Goal: Task Accomplishment & Management: Complete application form

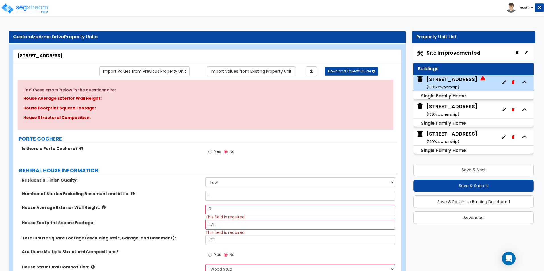
select select "7"
select select "1"
select select "2"
select select "1"
select select "2"
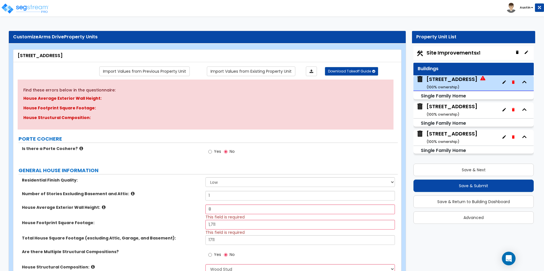
select select "1"
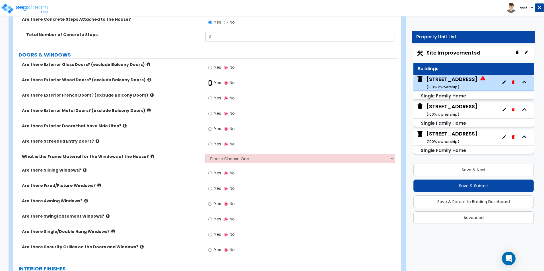
click at [211, 83] on input "Yes" at bounding box center [210, 83] width 4 height 6
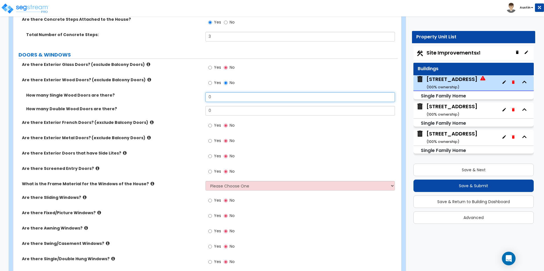
click at [240, 99] on input "0" at bounding box center [299, 97] width 189 height 10
type input "2"
click at [177, 111] on label "How many Double Wood Doors are there?" at bounding box center [113, 109] width 175 height 6
click at [123, 153] on icon at bounding box center [125, 153] width 4 height 4
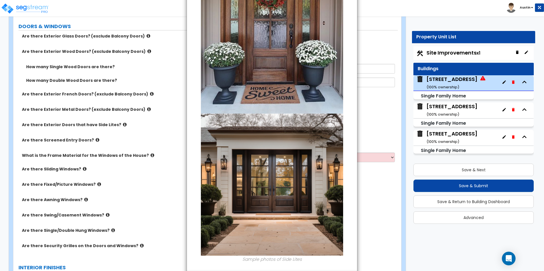
scroll to position [156, 0]
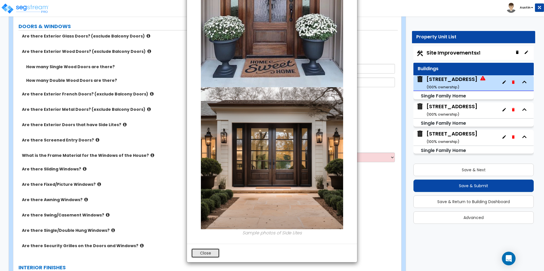
click at [207, 254] on button "Close" at bounding box center [205, 254] width 28 height 10
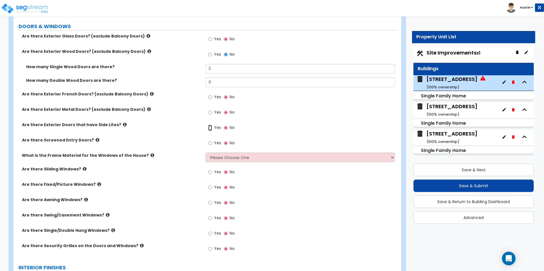
click at [211, 128] on input "Yes" at bounding box center [210, 128] width 4 height 6
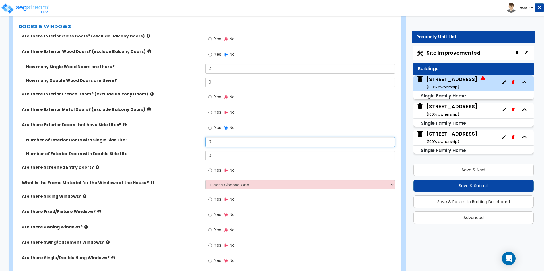
click at [222, 143] on input "0" at bounding box center [299, 142] width 189 height 10
type input "1"
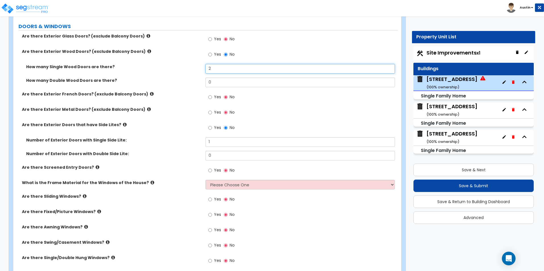
click at [218, 67] on input "2" at bounding box center [299, 69] width 189 height 10
type input "1"
click at [180, 70] on div "How many Single Wood Doors are there? 1" at bounding box center [205, 71] width 384 height 14
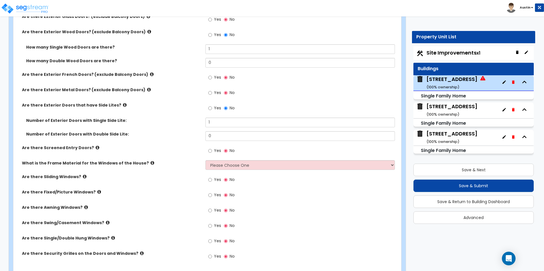
scroll to position [768, 0]
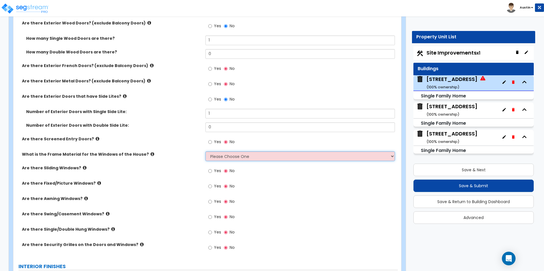
click at [243, 158] on select "Please Choose One Vinyl Aluminum Wood" at bounding box center [299, 157] width 189 height 10
select select "1"
click at [205, 152] on select "Please Choose One Vinyl Aluminum Wood" at bounding box center [299, 157] width 189 height 10
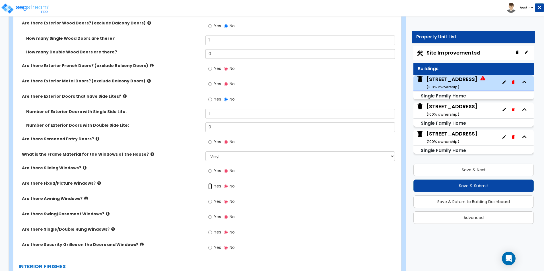
click at [209, 186] on input "Yes" at bounding box center [210, 187] width 4 height 6
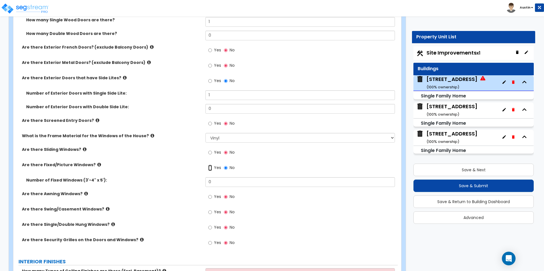
scroll to position [797, 0]
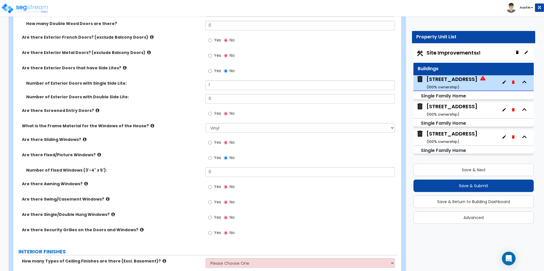
click at [111, 215] on icon at bounding box center [113, 215] width 4 height 4
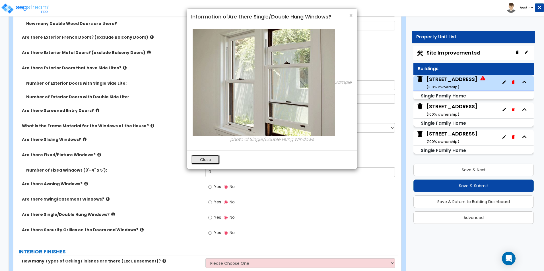
click at [215, 162] on button "Close" at bounding box center [205, 160] width 28 height 10
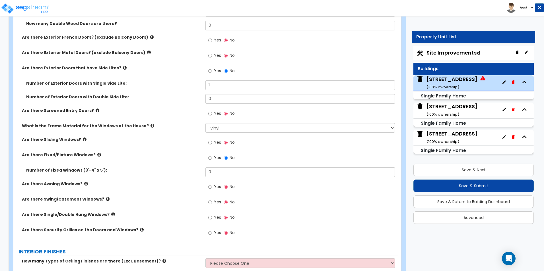
click at [214, 217] on label "Yes" at bounding box center [214, 219] width 13 height 10
click at [212, 217] on input "Yes" at bounding box center [210, 218] width 4 height 6
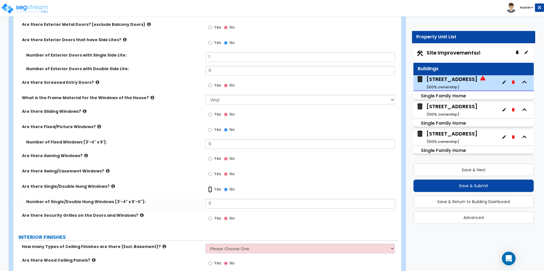
scroll to position [825, 0]
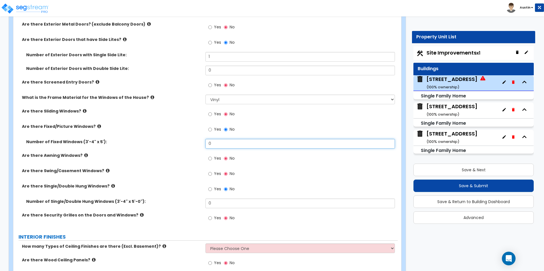
click at [223, 147] on input "0" at bounding box center [299, 144] width 189 height 10
type input "1"
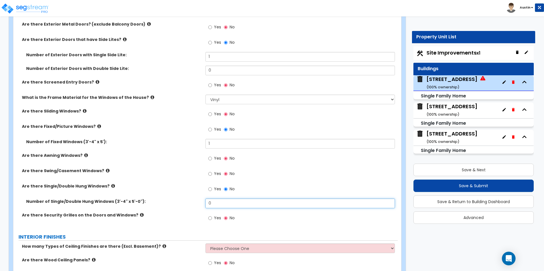
click at [231, 208] on input "0" at bounding box center [299, 204] width 189 height 10
type input "10"
click at [166, 186] on label "Are there Single/Double Hung Windows?" at bounding box center [111, 187] width 179 height 6
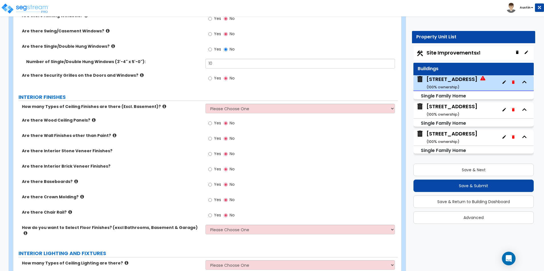
scroll to position [967, 0]
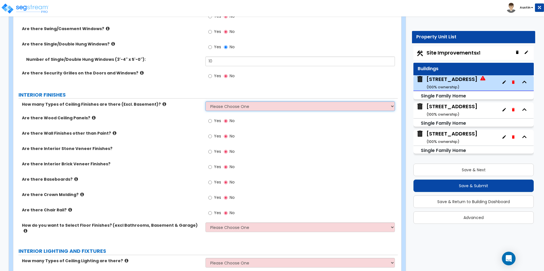
drag, startPoint x: 232, startPoint y: 106, endPoint x: 228, endPoint y: 110, distance: 5.4
click at [232, 106] on select "Please Choose One 1 2 3" at bounding box center [299, 107] width 189 height 10
select select "1"
click at [205, 102] on select "Please Choose One 1 2 3" at bounding box center [299, 107] width 189 height 10
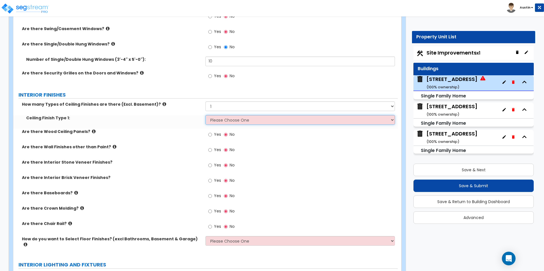
click at [220, 119] on select "Please Choose One Drop Ceiling Drywall Ceiling Open Ceiling" at bounding box center [299, 120] width 189 height 10
select select "2"
click at [205, 115] on select "Please Choose One Drop Ceiling Drywall Ceiling Open Ceiling" at bounding box center [299, 120] width 189 height 10
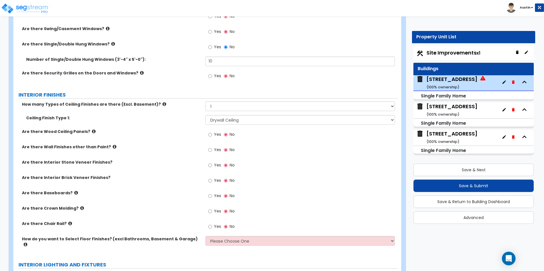
click at [172, 134] on label "Are there Wood Ceiling Panels?" at bounding box center [111, 132] width 179 height 6
click at [208, 149] on div "Yes No" at bounding box center [221, 150] width 32 height 13
click at [209, 150] on input "Yes" at bounding box center [210, 150] width 4 height 6
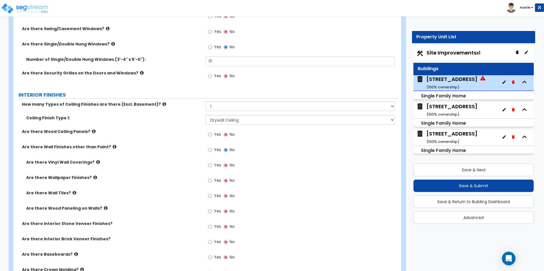
click at [73, 193] on icon at bounding box center [75, 193] width 4 height 4
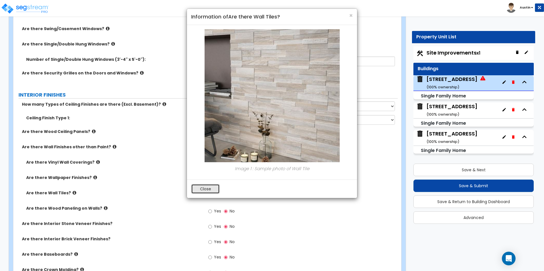
click at [199, 190] on button "Close" at bounding box center [205, 189] width 28 height 10
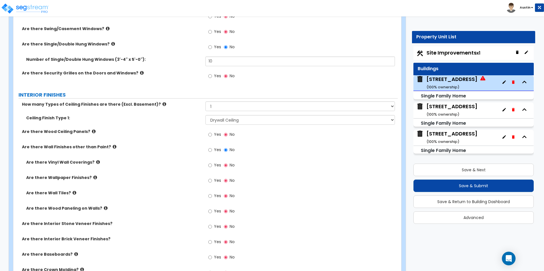
click at [230, 152] on span "No" at bounding box center [232, 150] width 5 height 6
click at [228, 152] on input "No" at bounding box center [226, 150] width 4 height 6
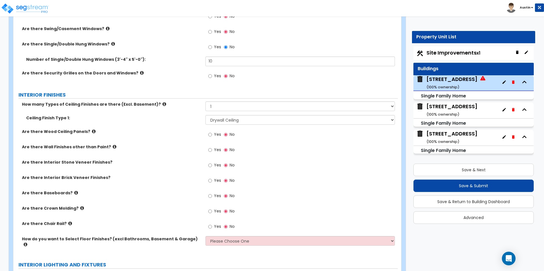
click at [219, 197] on span "Yes" at bounding box center [217, 196] width 7 height 6
click at [212, 197] on input "Yes" at bounding box center [210, 196] width 4 height 6
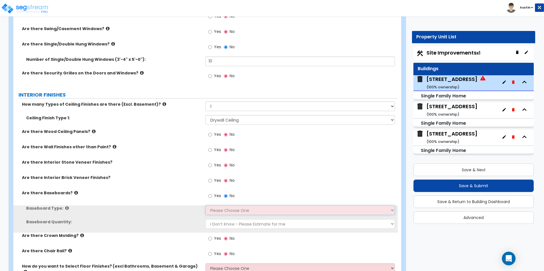
click at [216, 210] on select "Please Choose One Wood Vinyl Carpet Tile" at bounding box center [299, 211] width 189 height 10
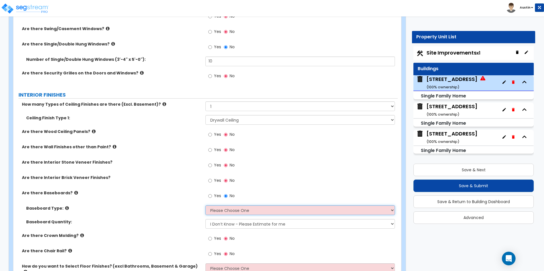
select select "1"
click at [205, 206] on select "Please Choose One Wood Vinyl Carpet Tile" at bounding box center [299, 211] width 189 height 10
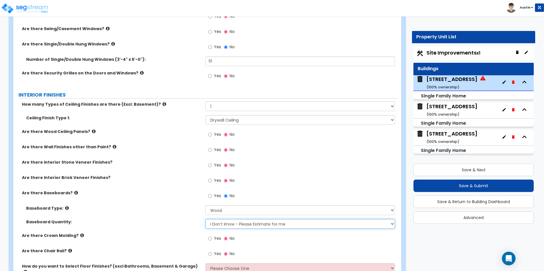
click at [221, 228] on select "I Don’t Know - Please Estimate for me I want to Enter the Linear Footage" at bounding box center [299, 224] width 189 height 10
click at [205, 219] on select "I Don’t Know - Please Estimate for me I want to Enter the Linear Footage" at bounding box center [299, 224] width 189 height 10
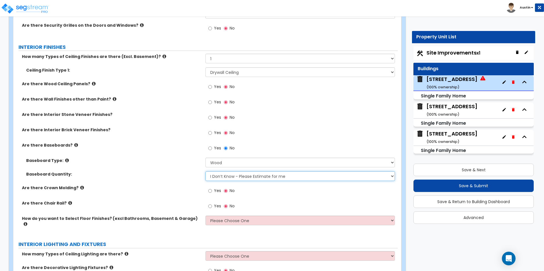
scroll to position [1024, 0]
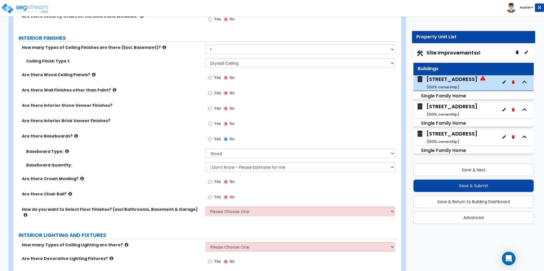
click at [218, 182] on span "Yes" at bounding box center [217, 182] width 7 height 6
click at [212, 182] on input "Yes" at bounding box center [210, 182] width 4 height 6
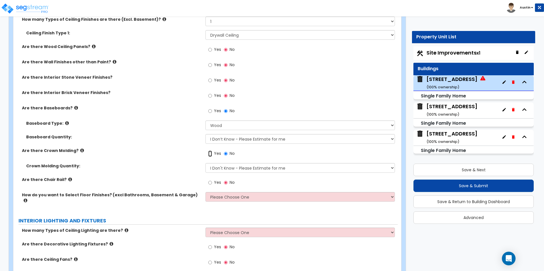
scroll to position [1053, 0]
click at [217, 199] on select "Please Choose One I want to Select Floor Finishes for the Areas of the House I …" at bounding box center [299, 197] width 189 height 10
click at [205, 192] on select "Please Choose One I want to Select Floor Finishes for the Areas of the House I …" at bounding box center [299, 197] width 189 height 10
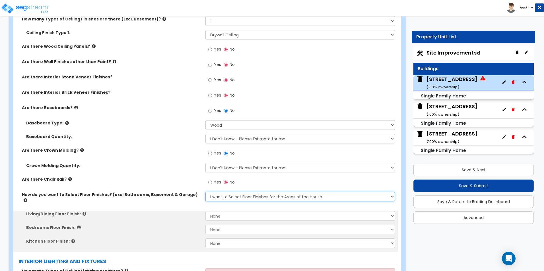
scroll to position [1081, 0]
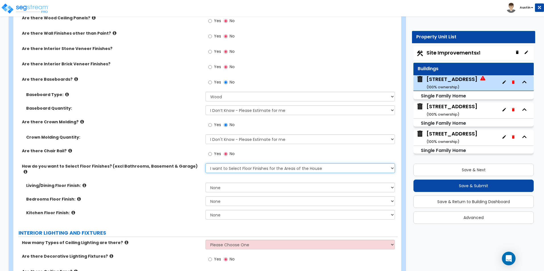
click at [220, 169] on select "Please Choose One I want to Select Floor Finishes for the Areas of the House I …" at bounding box center [299, 169] width 189 height 10
select select "2"
click at [205, 164] on select "Please Choose One I want to Select Floor Finishes for the Areas of the House I …" at bounding box center [299, 169] width 189 height 10
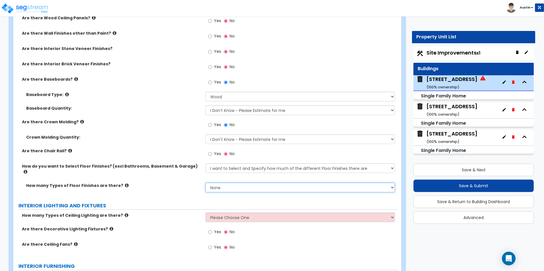
click at [229, 185] on select "None 1 2 3 4" at bounding box center [299, 188] width 189 height 10
select select "3"
click at [205, 183] on select "None 1 2 3 4" at bounding box center [299, 188] width 189 height 10
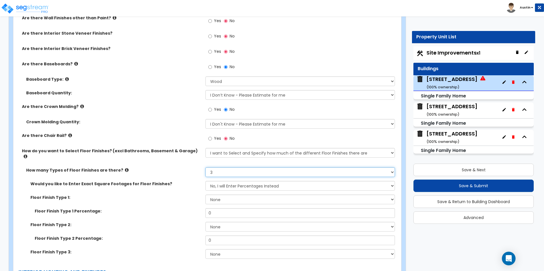
scroll to position [1110, 0]
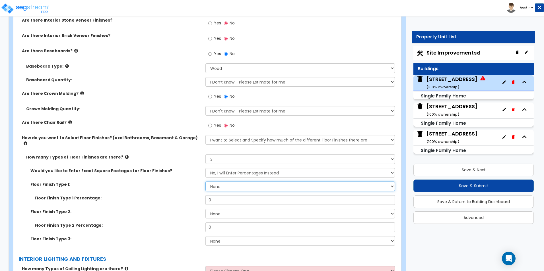
click at [230, 182] on select "None Tile Flooring Hardwood Flooring Resilient Laminate Flooring VCT Flooring S…" at bounding box center [299, 187] width 189 height 10
drag, startPoint x: 135, startPoint y: 184, endPoint x: 141, endPoint y: 184, distance: 6.0
click at [135, 184] on div "Floor Finish Type 1: None Tile Flooring Hardwood Flooring Resilient Laminate Fl…" at bounding box center [205, 189] width 384 height 14
click at [236, 182] on select "None Tile Flooring Hardwood Flooring Resilient Laminate Flooring VCT Flooring S…" at bounding box center [299, 187] width 189 height 10
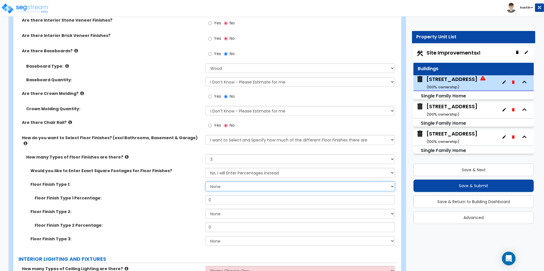
click at [236, 182] on select "None Tile Flooring Hardwood Flooring Resilient Laminate Flooring VCT Flooring S…" at bounding box center [299, 187] width 189 height 10
select select "2"
click at [205, 182] on select "None Tile Flooring Hardwood Flooring Resilient Laminate Flooring VCT Flooring S…" at bounding box center [299, 187] width 189 height 10
click at [225, 197] on input "0" at bounding box center [299, 200] width 189 height 10
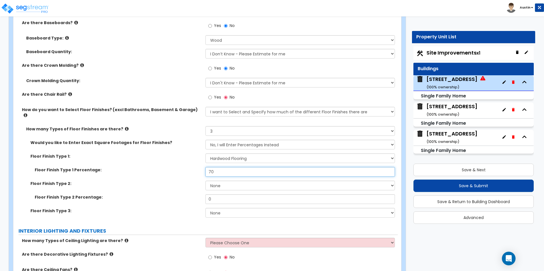
scroll to position [1138, 0]
type input "70"
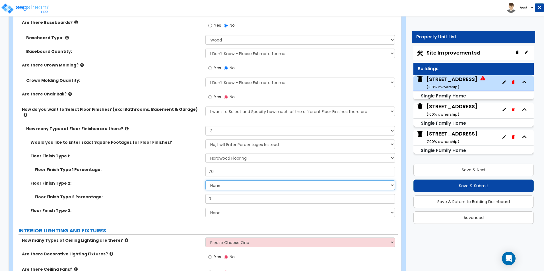
click at [227, 181] on select "None Tile Flooring Hardwood Flooring Resilient Laminate Flooring VCT Flooring S…" at bounding box center [299, 186] width 189 height 10
select select "5"
click at [205, 181] on select "None Tile Flooring Hardwood Flooring Resilient Laminate Flooring VCT Flooring S…" at bounding box center [299, 186] width 189 height 10
click at [223, 194] on input "0" at bounding box center [299, 199] width 189 height 10
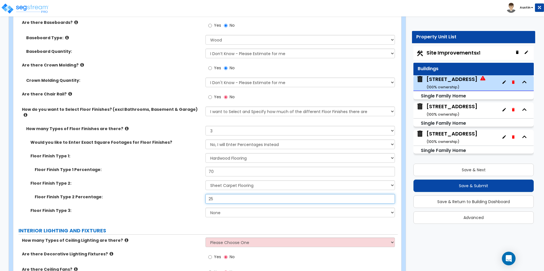
type input "25"
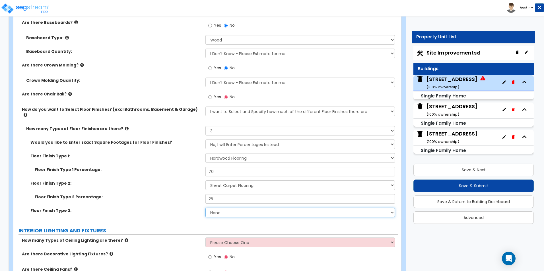
click at [230, 208] on select "None Tile Flooring Hardwood Flooring Resilient Laminate Flooring VCT Flooring S…" at bounding box center [299, 213] width 189 height 10
select select "1"
click at [205, 208] on select "None Tile Flooring Hardwood Flooring Resilient Laminate Flooring VCT Flooring S…" at bounding box center [299, 213] width 189 height 10
click at [135, 173] on div "Floor Finish Type 1 Percentage: 70" at bounding box center [205, 174] width 384 height 14
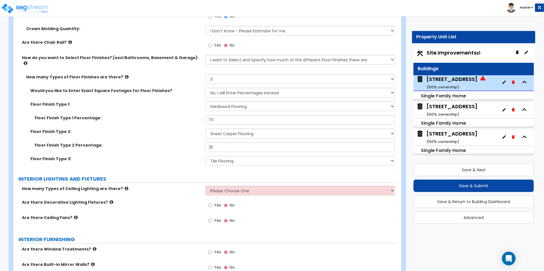
scroll to position [1195, 0]
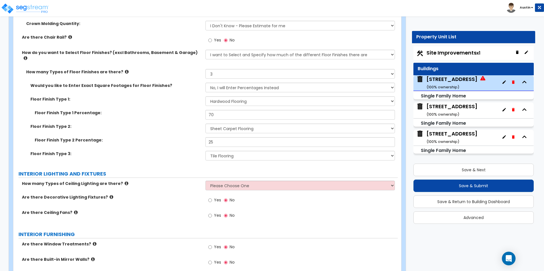
click at [156, 124] on div "Floor Finish Type 2: None Tile Flooring Hardwood Flooring Resilient Laminate Fl…" at bounding box center [205, 131] width 384 height 14
click at [226, 181] on select "Please Choose One 1 2 3" at bounding box center [299, 186] width 189 height 10
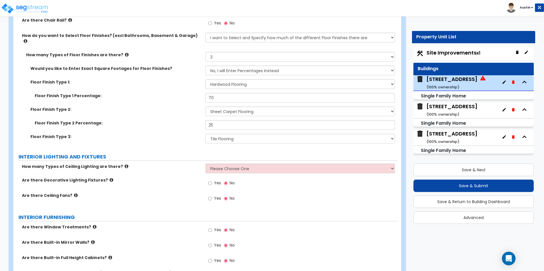
scroll to position [1223, 0]
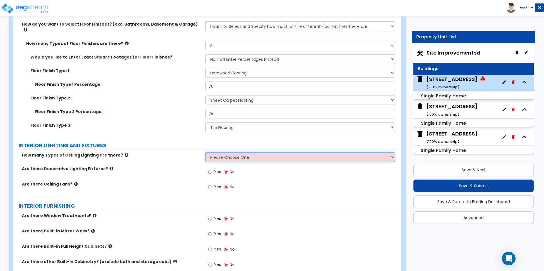
click at [236, 154] on select "Please Choose One 1 2 3" at bounding box center [299, 158] width 189 height 10
click at [205, 153] on select "Please Choose One 1 2 3" at bounding box center [299, 158] width 189 height 10
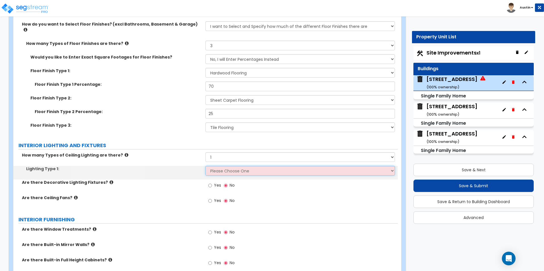
click at [227, 166] on select "Please Choose One LED Surface-Mounted LED Recessed Fluorescent Surface-Mounted …" at bounding box center [299, 171] width 189 height 10
drag, startPoint x: 228, startPoint y: 166, endPoint x: 227, endPoint y: 170, distance: 3.3
click at [228, 166] on select "Please Choose One LED Surface-Mounted LED Recessed Fluorescent Surface-Mounted …" at bounding box center [299, 171] width 189 height 10
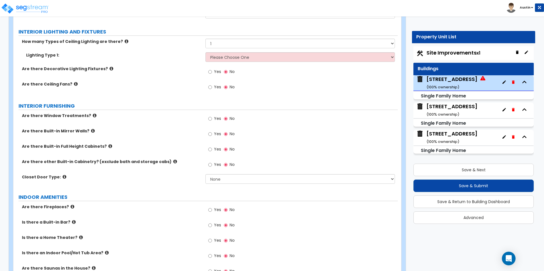
scroll to position [1309, 0]
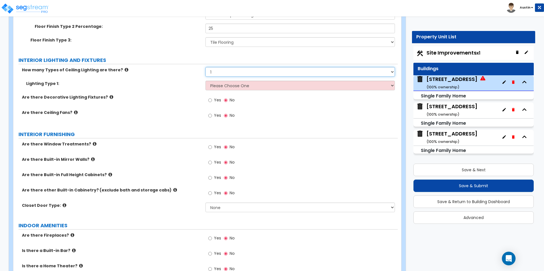
click at [225, 67] on select "Please Choose One 1 2 3" at bounding box center [299, 72] width 189 height 10
select select "2"
click at [205, 67] on select "Please Choose One 1 2 3" at bounding box center [299, 72] width 189 height 10
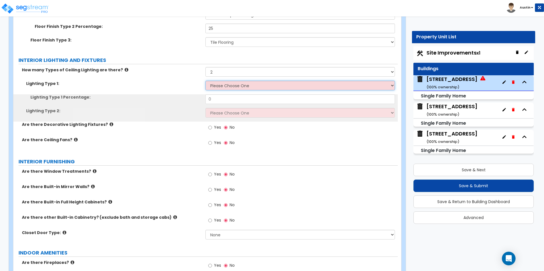
click at [227, 81] on select "Please Choose One LED Surface-Mounted LED Recessed Fluorescent Surface-Mounted …" at bounding box center [299, 86] width 189 height 10
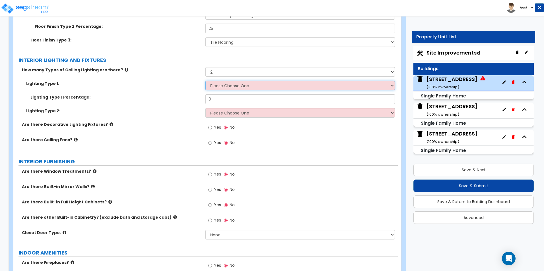
select select "6"
click at [205, 81] on select "Please Choose One LED Surface-Mounted LED Recessed Fluorescent Surface-Mounted …" at bounding box center [299, 86] width 189 height 10
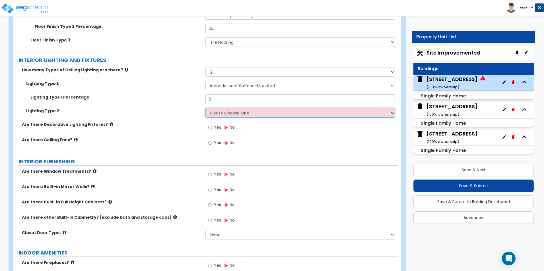
click at [234, 108] on select "Please Choose One LED Surface-Mounted LED Recessed Fluorescent Surface-Mounted …" at bounding box center [299, 113] width 189 height 10
select select "3"
click at [205, 108] on select "Please Choose One LED Surface-Mounted LED Recessed Fluorescent Surface-Mounted …" at bounding box center [299, 113] width 189 height 10
click at [164, 108] on label "Lighting Type 2:" at bounding box center [113, 111] width 175 height 6
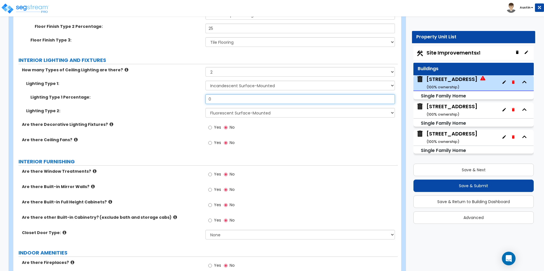
click at [234, 98] on input "0" at bounding box center [299, 99] width 189 height 10
type input "90"
click at [207, 108] on select "Please Choose One LED Surface-Mounted LED Recessed Fluorescent Surface-Mounted …" at bounding box center [299, 113] width 189 height 10
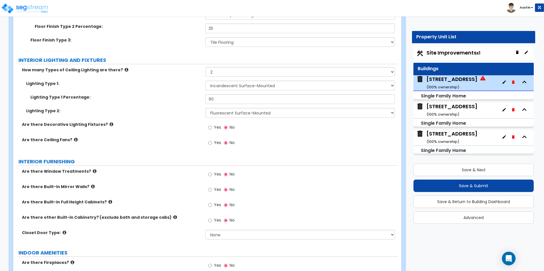
click at [177, 102] on div "Lighting Type 1 Percentage: 90" at bounding box center [205, 101] width 384 height 14
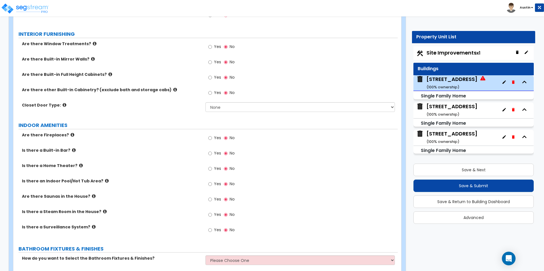
scroll to position [1423, 0]
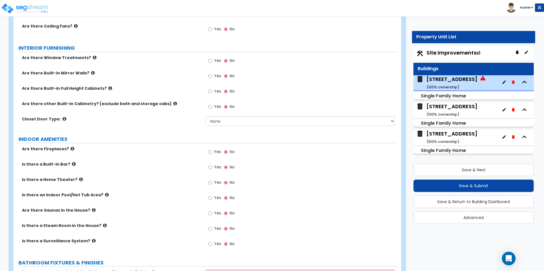
click at [216, 58] on span "Yes" at bounding box center [217, 61] width 7 height 6
click at [212, 58] on input "Yes" at bounding box center [210, 61] width 4 height 6
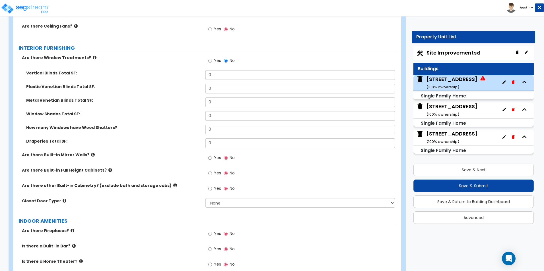
click at [93, 55] on icon at bounding box center [95, 57] width 4 height 4
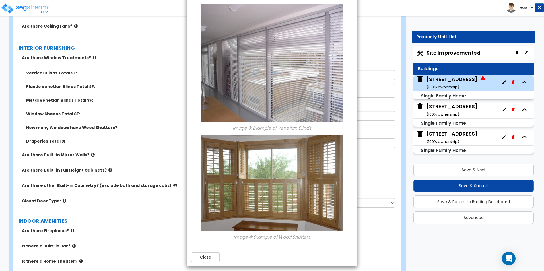
scroll to position [401, 0]
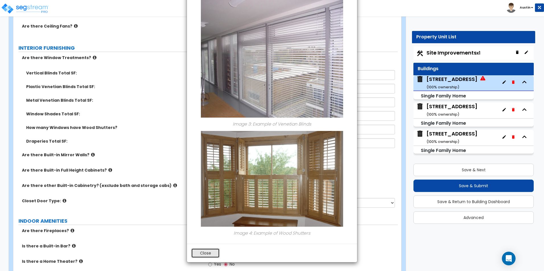
click at [204, 252] on button "Close" at bounding box center [205, 254] width 28 height 10
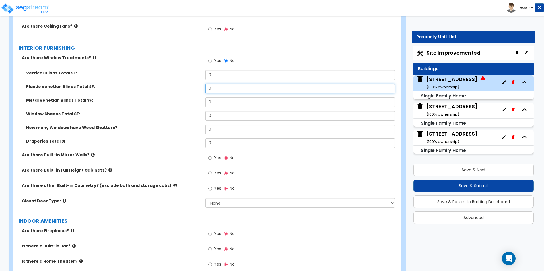
click at [223, 84] on input "0" at bounding box center [299, 89] width 189 height 10
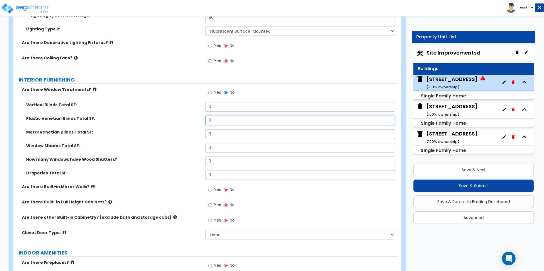
scroll to position [1394, 0]
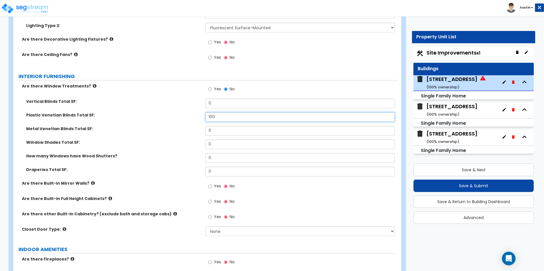
type input "100"
click at [151, 102] on div "Vertical Blinds Total SF: 0" at bounding box center [205, 106] width 384 height 14
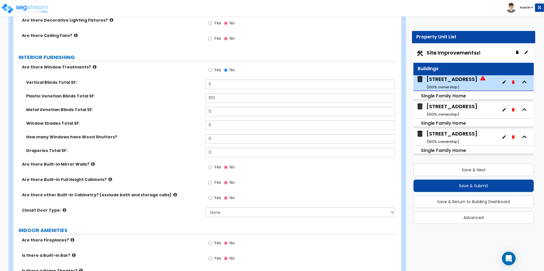
scroll to position [1423, 0]
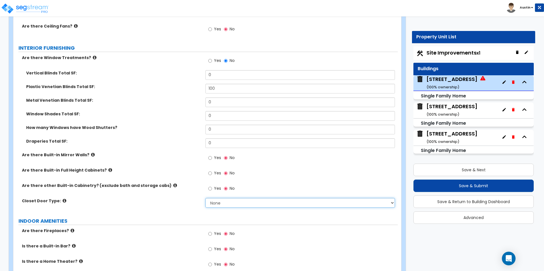
click at [233, 200] on select "None Bi-fold Louvered Doors Bi-fold Panel Doors Sliding Doors Hinged Wood Door" at bounding box center [299, 203] width 189 height 10
select select "3"
click at [205, 198] on select "None Bi-fold Louvered Doors Bi-fold Panel Doors Sliding Doors Hinged Wood Door" at bounding box center [299, 203] width 189 height 10
click at [154, 203] on div "Closet Door Type: None Bi-fold Louvered Doors Bi-fold Panel Doors Sliding Doors…" at bounding box center [205, 205] width 384 height 14
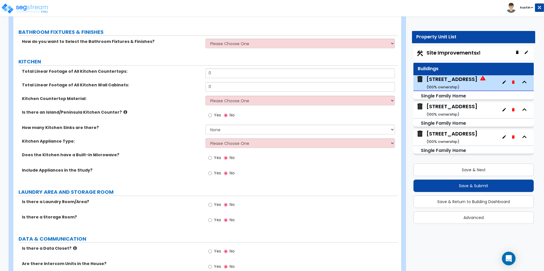
scroll to position [1707, 0]
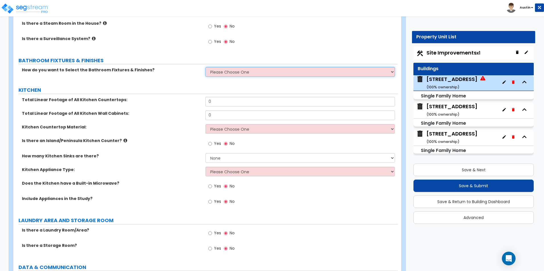
click at [222, 69] on select "Please Choose One I want to Select Fixtures and Finishes only for one Bath and …" at bounding box center [299, 72] width 189 height 10
select select "1"
click at [205, 67] on select "Please Choose One I want to Select Fixtures and Finishes only for one Bath and …" at bounding box center [299, 72] width 189 height 10
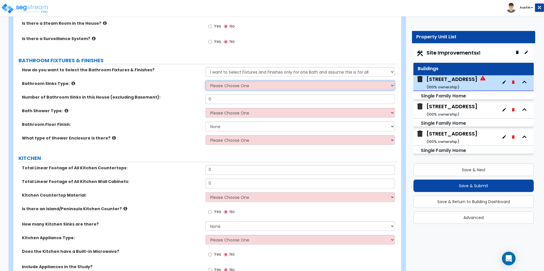
click at [230, 82] on select "Please Choose One Wall-mounted Pedestal-mounted Vanity-mounted" at bounding box center [299, 86] width 189 height 10
select select "3"
click at [205, 81] on select "Please Choose One Wall-mounted Pedestal-mounted Vanity-mounted" at bounding box center [299, 86] width 189 height 10
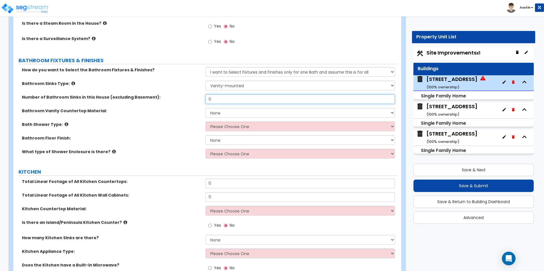
click at [218, 95] on input "0" at bounding box center [299, 99] width 189 height 10
type input "2"
click at [219, 108] on select "None Plastic Laminate Solid Surface Stone Quartz Marble Tile Wood Stainless Ste…" at bounding box center [299, 113] width 189 height 10
select select "3"
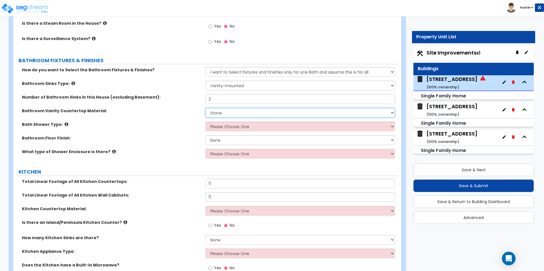
click at [205, 108] on select "None Plastic Laminate Solid Surface Stone Quartz Marble Tile Wood Stainless Ste…" at bounding box center [299, 113] width 189 height 10
click at [218, 122] on select "Please Choose One Standalone Shower Bathtub - Shower Combination" at bounding box center [299, 127] width 189 height 10
select select "2"
click at [205, 122] on select "Please Choose One Standalone Shower Bathtub - Shower Combination" at bounding box center [299, 127] width 189 height 10
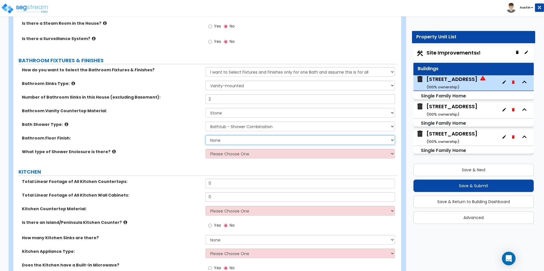
click at [222, 135] on select "None Tile Flooring Hardwood Flooring Resilient Laminate Flooring VCT Flooring S…" at bounding box center [299, 140] width 189 height 10
select select "1"
click at [205, 135] on select "None Tile Flooring Hardwood Flooring Resilient Laminate Flooring VCT Flooring S…" at bounding box center [299, 140] width 189 height 10
click at [226, 152] on select "Please Choose One Curtain & Rod Glass Sliding Doors Glass Hinged Doors" at bounding box center [299, 154] width 189 height 10
select select "1"
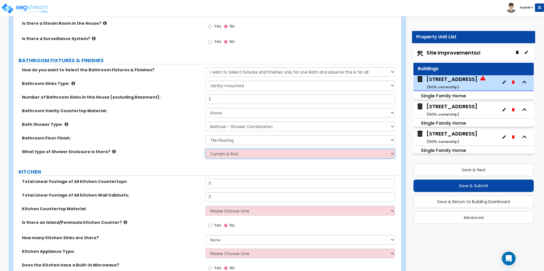
click at [205, 149] on select "Please Choose One Curtain & Rod Glass Sliding Doors Glass Hinged Doors" at bounding box center [299, 154] width 189 height 10
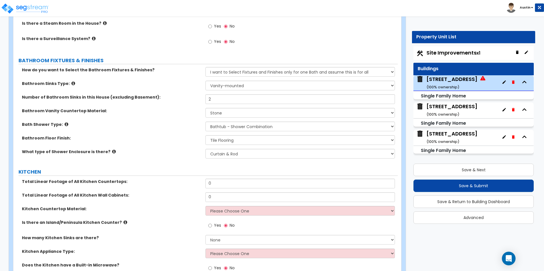
click at [165, 128] on div "Bath Shower Type: Please Choose One Standalone Shower Bathtub - Shower Combinat…" at bounding box center [205, 129] width 384 height 14
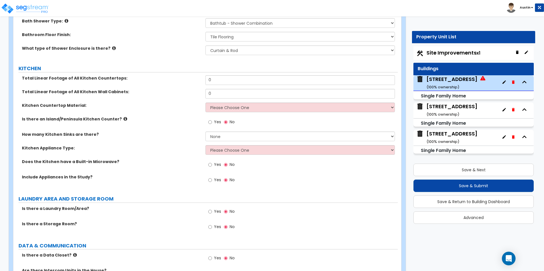
scroll to position [1821, 0]
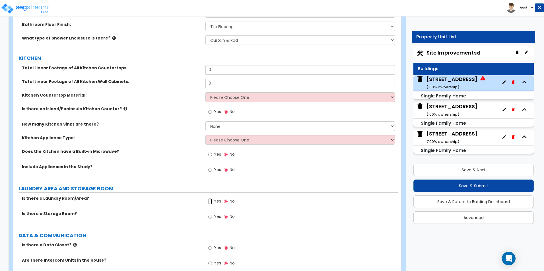
click at [211, 199] on input "Yes" at bounding box center [210, 202] width 4 height 6
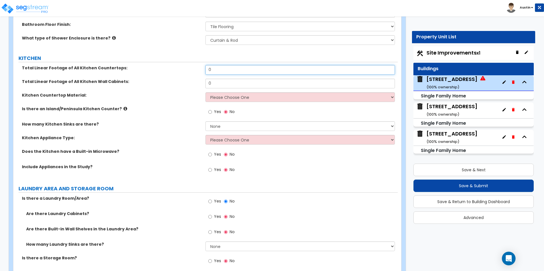
click at [236, 67] on input "0" at bounding box center [299, 70] width 189 height 10
type input "18"
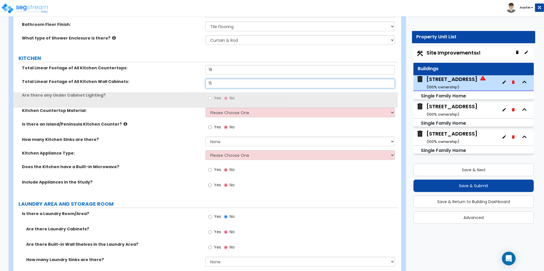
type input "15"
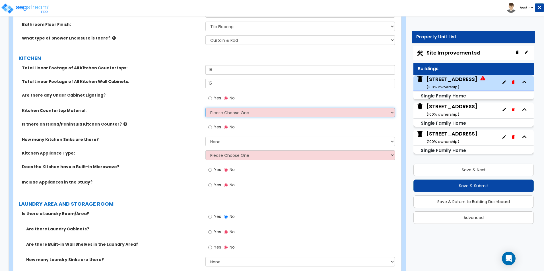
click at [224, 108] on select "Please Choose One Plastic Laminate Solid Surface Stone Quartz Marble Tile Wood …" at bounding box center [299, 113] width 189 height 10
select select "1"
click at [205, 108] on select "Please Choose One Plastic Laminate Solid Surface Stone Quartz Marble Tile Wood …" at bounding box center [299, 113] width 189 height 10
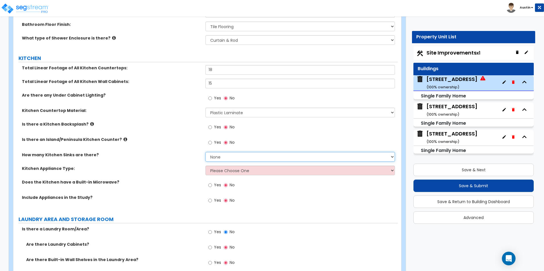
click at [230, 153] on select "None 1 2 3" at bounding box center [299, 157] width 189 height 10
select select "1"
click at [205, 152] on select "None 1 2 3" at bounding box center [299, 157] width 189 height 10
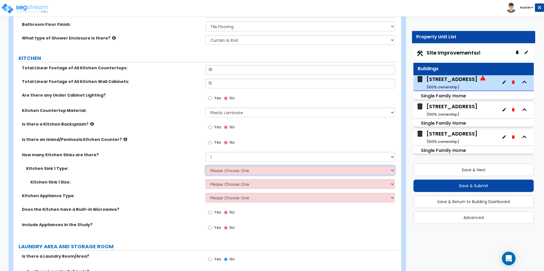
click at [230, 167] on select "Please Choose One Stainless Steel Porcelain Enamel Cast Iron Granite Composite" at bounding box center [299, 171] width 189 height 10
select select "1"
click at [205, 166] on select "Please Choose One Stainless Steel Porcelain Enamel Cast Iron Granite Composite" at bounding box center [299, 171] width 189 height 10
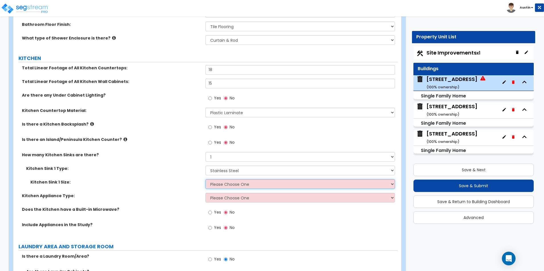
click at [228, 180] on select "Please Choose One Single Sink Double Sink" at bounding box center [299, 185] width 189 height 10
select select "1"
click at [205, 180] on select "Please Choose One Single Sink Double Sink" at bounding box center [299, 185] width 189 height 10
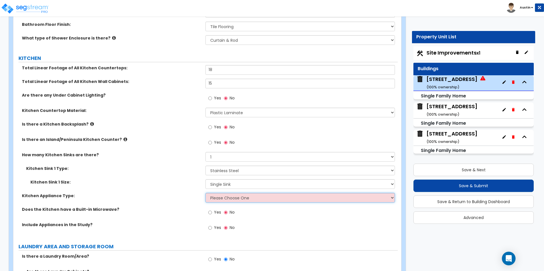
click at [225, 193] on select "Please Choose One Gas Electric" at bounding box center [299, 198] width 189 height 10
click at [216, 193] on select "Please Choose One Gas Electric" at bounding box center [299, 198] width 189 height 10
select select "2"
click at [205, 193] on select "Please Choose One Gas Electric" at bounding box center [299, 198] width 189 height 10
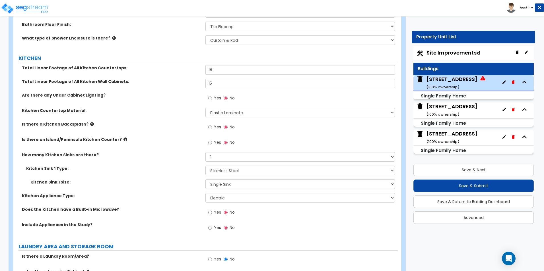
click at [217, 210] on span "Yes" at bounding box center [217, 213] width 7 height 6
click at [212, 210] on input "Yes" at bounding box center [210, 213] width 4 height 6
click at [216, 225] on span "Yes" at bounding box center [217, 228] width 7 height 6
click at [212, 225] on input "Yes" at bounding box center [210, 228] width 4 height 6
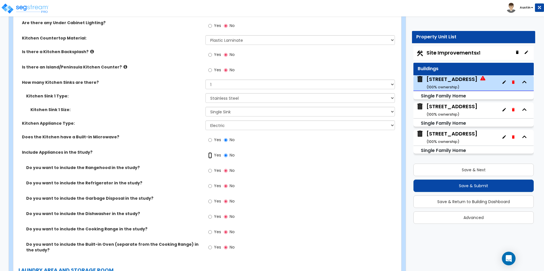
scroll to position [1906, 0]
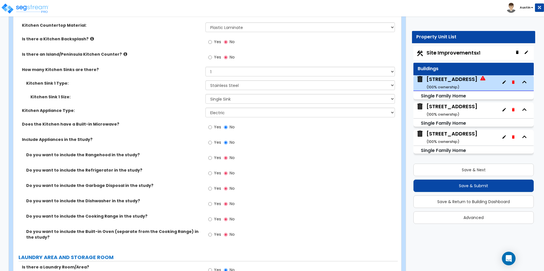
click at [216, 170] on span "Yes" at bounding box center [217, 173] width 7 height 6
click at [212, 170] on input "Yes" at bounding box center [210, 173] width 4 height 6
radio input "true"
click at [216, 186] on span "Yes" at bounding box center [217, 189] width 7 height 6
click at [212, 186] on input "Yes" at bounding box center [210, 189] width 4 height 6
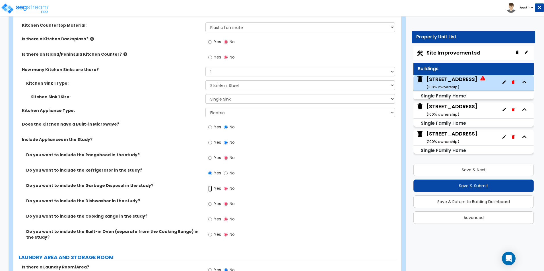
radio input "true"
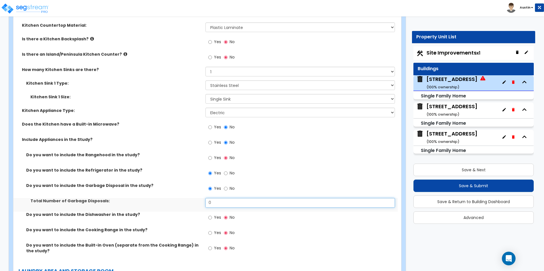
click at [216, 198] on input "0" at bounding box center [299, 203] width 189 height 10
type input "1"
click at [186, 198] on label "Total Number of Garbage Disposals:" at bounding box center [115, 201] width 171 height 6
click at [215, 215] on span "Yes" at bounding box center [217, 218] width 7 height 6
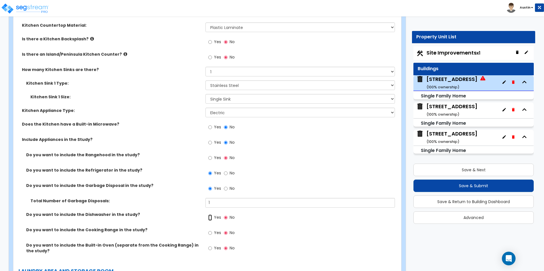
click at [212, 215] on input "Yes" at bounding box center [210, 218] width 4 height 6
radio input "true"
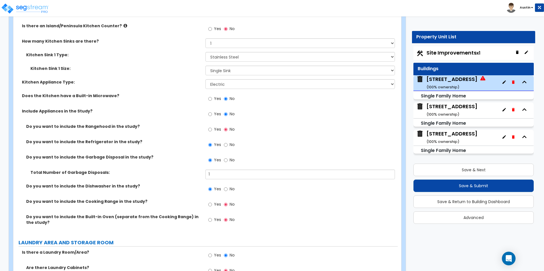
click at [218, 202] on span "Yes" at bounding box center [217, 205] width 7 height 6
click at [212, 202] on input "Yes" at bounding box center [210, 205] width 4 height 6
radio input "true"
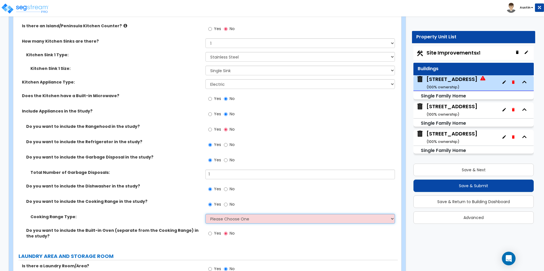
click at [221, 214] on select "Please Choose One Cook Top Only Range with Oven" at bounding box center [299, 219] width 189 height 10
select select "2"
click at [205, 214] on select "Please Choose One Cook Top Only Range with Oven" at bounding box center [299, 219] width 189 height 10
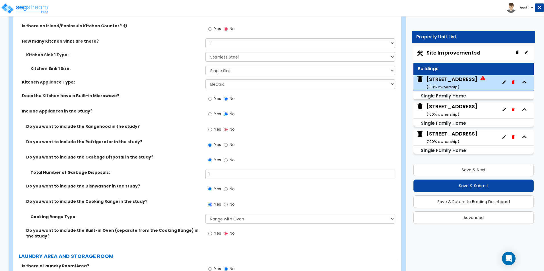
click at [153, 184] on div "Do you want to include the Dishwasher in the study? Yes No" at bounding box center [205, 191] width 384 height 15
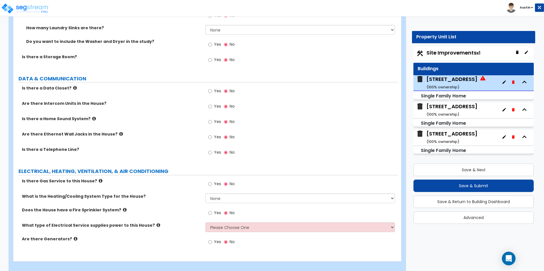
scroll to position [2220, 0]
click at [227, 193] on select "None Heat Only Centralized Heating & Cooling Thru Wall Air Conditioners Mini Sp…" at bounding box center [299, 198] width 189 height 10
select select "2"
click at [205, 193] on select "None Heat Only Centralized Heating & Cooling Thru Wall Air Conditioners Mini Sp…" at bounding box center [299, 198] width 189 height 10
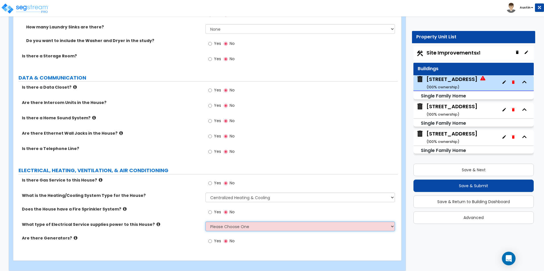
click at [232, 222] on select "Please Choose One Overhead Underground" at bounding box center [299, 227] width 189 height 10
click at [237, 195] on select "None Heat Only Centralized Heating & Cooling Thru Wall Air Conditioners Mini Sp…" at bounding box center [299, 198] width 189 height 10
click at [231, 222] on select "Please Choose One Overhead Underground" at bounding box center [299, 227] width 189 height 10
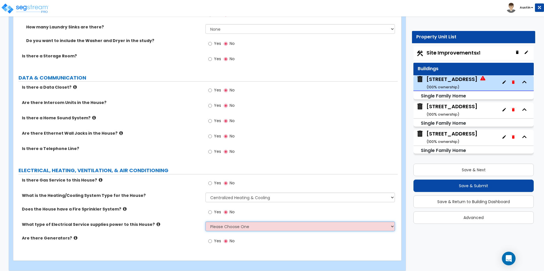
select select "1"
click at [205, 222] on select "Please Choose One Overhead Underground" at bounding box center [299, 227] width 189 height 10
click at [163, 224] on div "What type of Electrical Service supplies power to this House? Please Choose One…" at bounding box center [205, 229] width 384 height 14
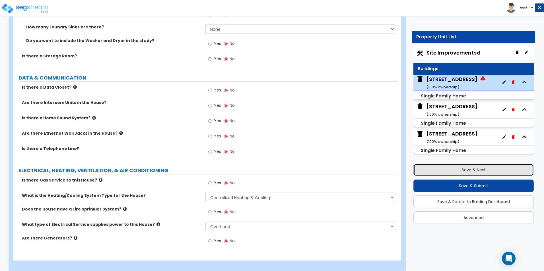
click at [464, 166] on button "Save & Next" at bounding box center [473, 170] width 120 height 13
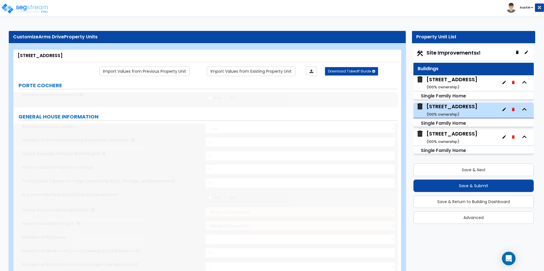
type input "1"
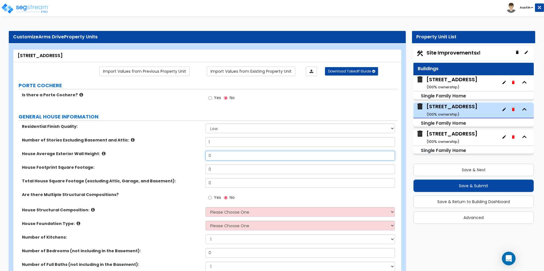
click at [214, 155] on input "0" at bounding box center [299, 156] width 189 height 10
type input "957"
click at [218, 168] on input "0" at bounding box center [299, 170] width 189 height 10
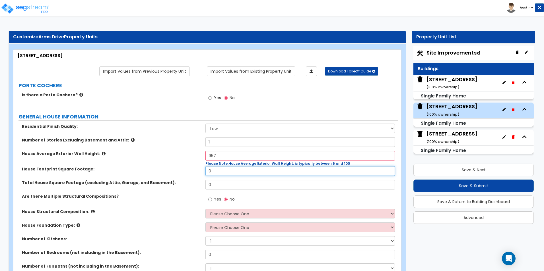
click at [218, 168] on input "0" at bounding box center [299, 171] width 189 height 10
type input "957"
click at [156, 162] on div "House Average Exterior Wall Height: 957 Please Note: House Average Exterior Wal…" at bounding box center [205, 158] width 384 height 15
click at [238, 157] on input "957" at bounding box center [299, 156] width 189 height 10
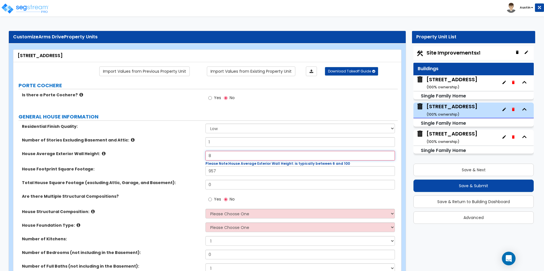
type input "8"
click at [220, 182] on input "0" at bounding box center [299, 185] width 189 height 10
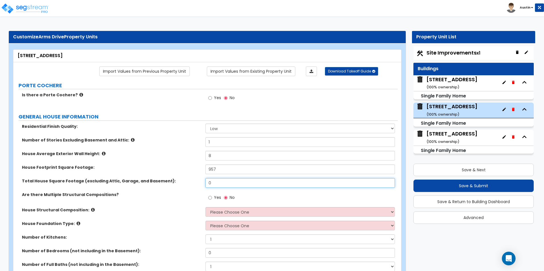
click at [220, 182] on input "0" at bounding box center [299, 183] width 189 height 10
type input "957"
click at [146, 164] on div "House Average Exterior Wall Height: 8" at bounding box center [205, 158] width 384 height 14
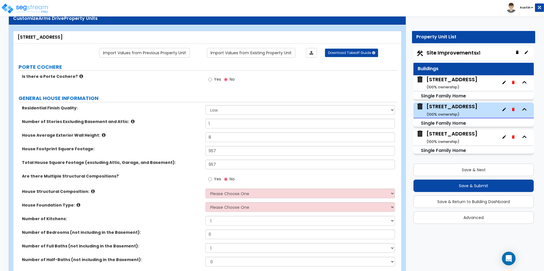
scroll to position [28, 0]
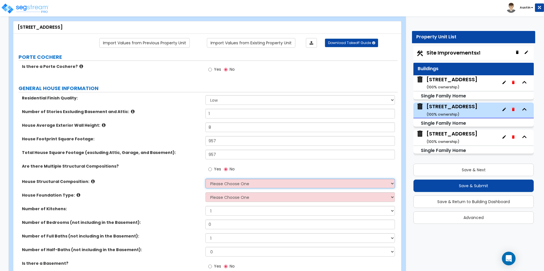
click at [222, 184] on select "Please Choose One Reinforced Concrete Structural Steel Brick Masonry CMU Masonr…" at bounding box center [299, 184] width 189 height 10
select select "7"
click at [205, 179] on select "Please Choose One Reinforced Concrete Structural Steel Brick Masonry CMU Masonr…" at bounding box center [299, 184] width 189 height 10
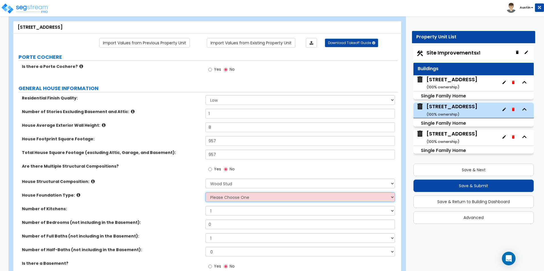
click at [231, 200] on select "Please Choose One Crawl Space Pier-Elevated First floor Slab on Grade" at bounding box center [299, 198] width 189 height 10
select select "1"
click at [205, 193] on select "Please Choose One Crawl Space Pier-Elevated First floor Slab on Grade" at bounding box center [299, 198] width 189 height 10
click at [179, 199] on div "House Foundation Type: Please Choose One Crawl Space Pier-Elevated First floor …" at bounding box center [205, 200] width 384 height 14
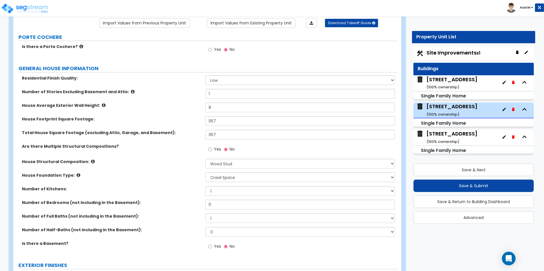
scroll to position [57, 0]
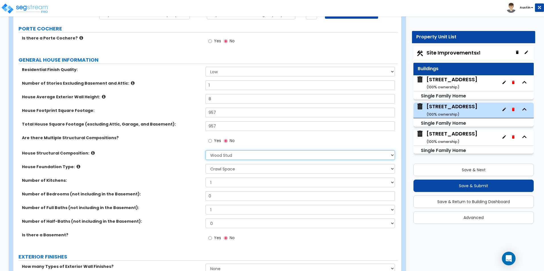
click at [221, 152] on select "Please Choose One Reinforced Concrete Structural Steel Brick Masonry CMU Masonr…" at bounding box center [299, 156] width 189 height 10
click at [221, 154] on select "Please Choose One Reinforced Concrete Structural Steel Brick Masonry CMU Masonr…" at bounding box center [299, 156] width 189 height 10
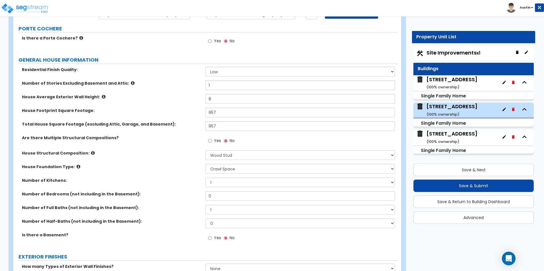
click at [181, 156] on label "House Structural Composition:" at bounding box center [111, 154] width 179 height 6
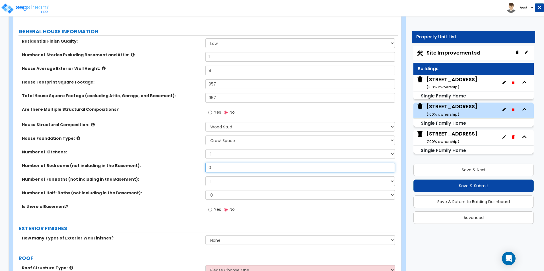
click at [215, 170] on input "0" at bounding box center [299, 168] width 189 height 10
type input "2"
click at [156, 154] on label "Number of Kitchens:" at bounding box center [111, 152] width 179 height 6
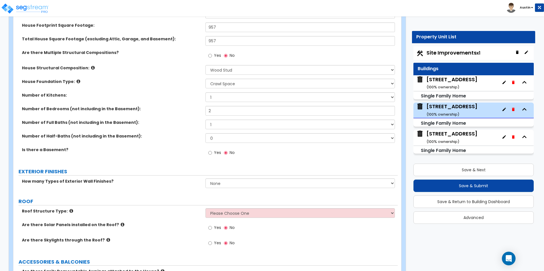
scroll to position [171, 0]
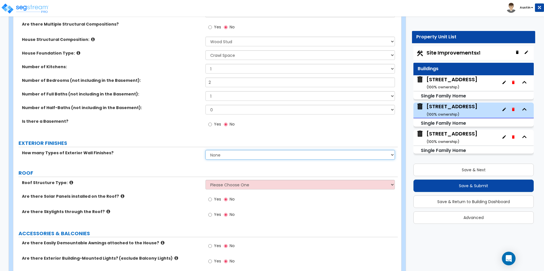
click at [226, 156] on select "None 1 2 3" at bounding box center [299, 155] width 189 height 10
select select "1"
click at [205, 150] on select "None 1 2 3" at bounding box center [299, 155] width 189 height 10
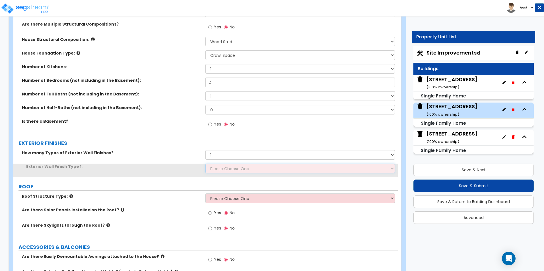
click at [220, 168] on select "Please Choose One No Finish/Shared Wall No Wall Brick Finish Stone Finish Wood …" at bounding box center [299, 169] width 189 height 10
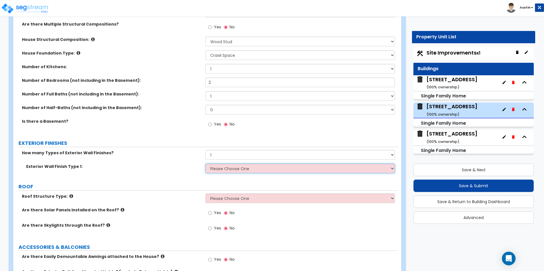
select select "5"
click at [205, 164] on select "Please Choose One No Finish/Shared Wall No Wall Brick Finish Stone Finish Wood …" at bounding box center [299, 169] width 189 height 10
click at [156, 161] on div "How many Types of Exterior Wall Finishes? None 1 2 3" at bounding box center [205, 157] width 384 height 14
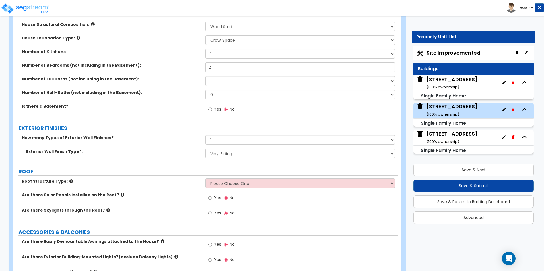
scroll to position [199, 0]
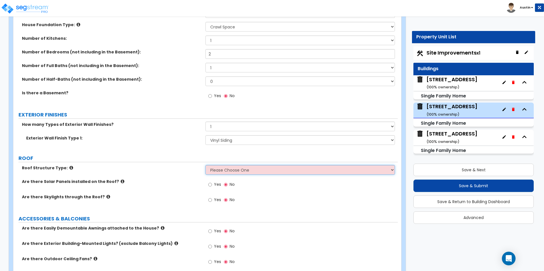
click at [219, 172] on select "Please Choose One Gable Roof Flat Roof Hybrid Gable & Flat Roof" at bounding box center [299, 170] width 189 height 10
select select "1"
click at [205, 165] on select "Please Choose One Gable Roof Flat Roof Hybrid Gable & Flat Roof" at bounding box center [299, 170] width 189 height 10
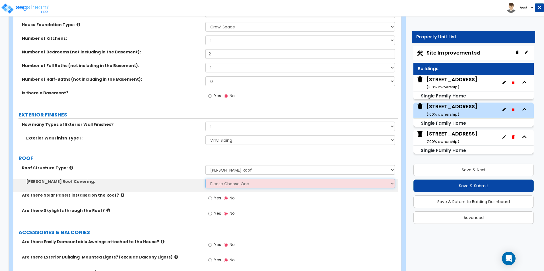
click at [222, 184] on select "Please Choose One Asphalt Shingle Clay Tile Wood Shingle Metal Shingle Standing…" at bounding box center [299, 184] width 189 height 10
select select "1"
click at [205, 179] on select "Please Choose One Asphalt Shingle Clay Tile Wood Shingle Metal Shingle Standing…" at bounding box center [299, 184] width 189 height 10
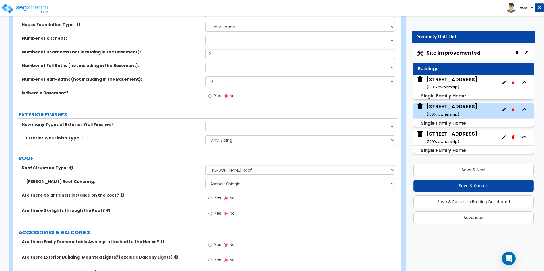
click at [167, 177] on div "Roof Structure Type: Please Choose One Gable Roof Flat Roof Hybrid Gable & Flat…" at bounding box center [205, 172] width 384 height 14
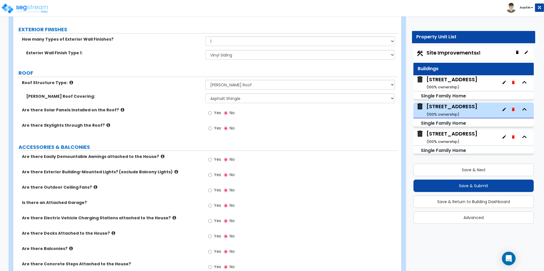
scroll to position [313, 0]
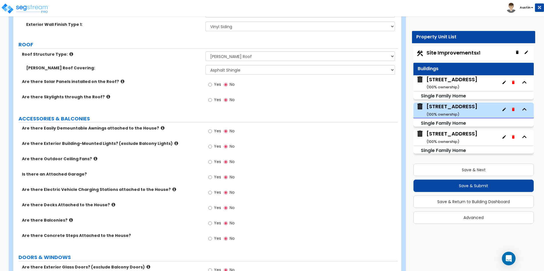
click at [216, 149] on span "Yes" at bounding box center [217, 147] width 7 height 6
click at [212, 149] on input "Yes" at bounding box center [210, 147] width 4 height 6
radio input "true"
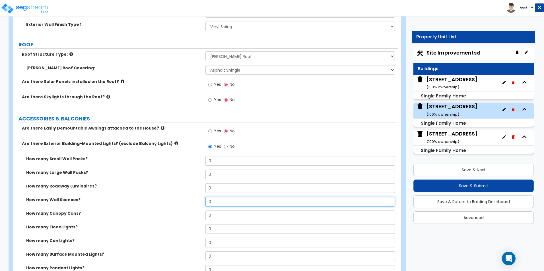
click at [225, 204] on input "0" at bounding box center [299, 202] width 189 height 10
type input "2"
click at [156, 195] on div "How many Roadway Luminaires? 0" at bounding box center [205, 191] width 384 height 14
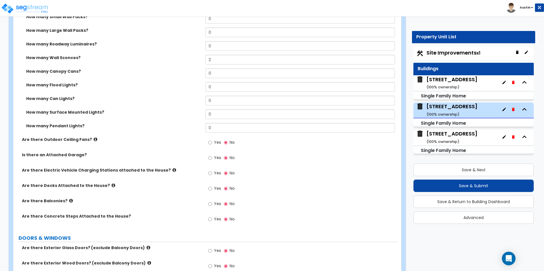
scroll to position [484, 0]
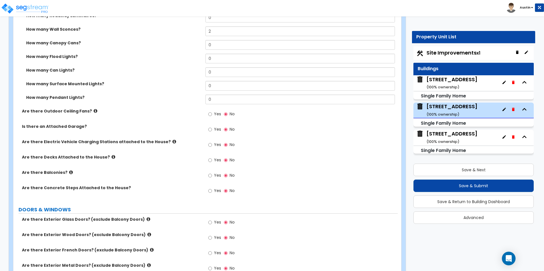
click at [216, 159] on span "Yes" at bounding box center [217, 160] width 7 height 6
click at [212, 159] on input "Yes" at bounding box center [210, 160] width 4 height 6
radio input "true"
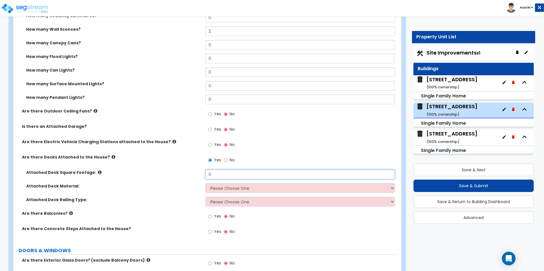
click at [216, 173] on input "0" at bounding box center [299, 175] width 189 height 10
type input "50"
click at [234, 186] on select "Please Choose One Wood Plastic/PVC" at bounding box center [299, 189] width 189 height 10
select select "1"
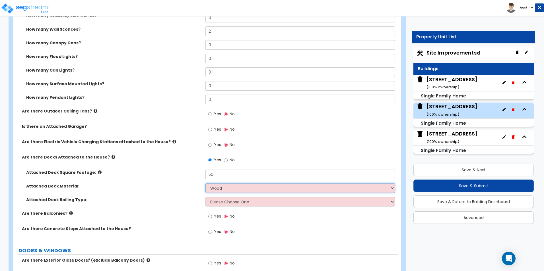
click at [205, 184] on select "Please Choose One Wood Plastic/PVC" at bounding box center [299, 189] width 189 height 10
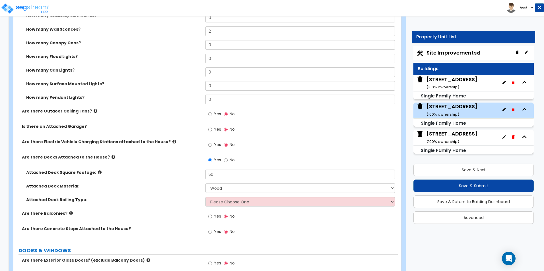
click at [226, 207] on div "Attached Deck Railing Type: Please Choose One Wood Plastic" at bounding box center [205, 204] width 384 height 14
click at [228, 203] on select "Please Choose One Wood Plastic" at bounding box center [299, 202] width 189 height 10
select select "1"
click at [205, 197] on select "Please Choose One Wood Plastic" at bounding box center [299, 202] width 189 height 10
click at [172, 185] on label "Attached Deck Material:" at bounding box center [113, 187] width 175 height 6
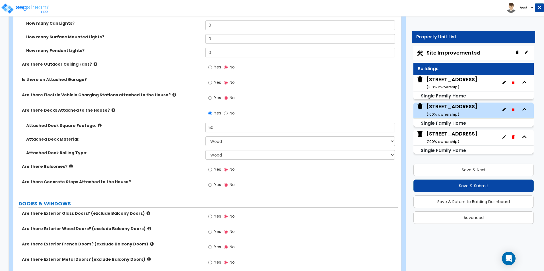
scroll to position [541, 0]
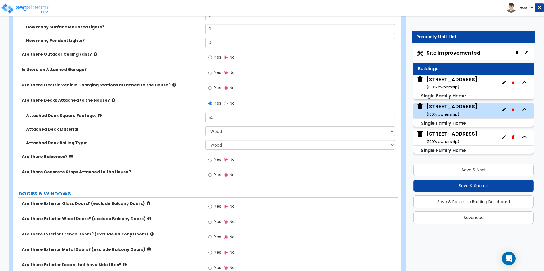
click at [218, 175] on span "Yes" at bounding box center [217, 175] width 7 height 6
click at [212, 175] on input "Yes" at bounding box center [210, 175] width 4 height 6
radio input "true"
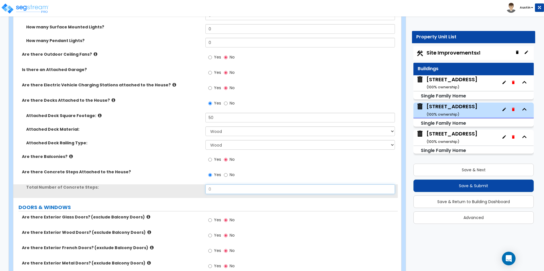
click at [225, 192] on input "0" at bounding box center [299, 190] width 189 height 10
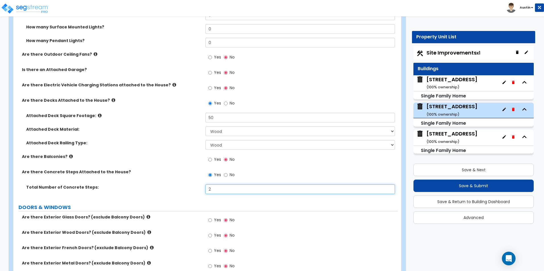
type input "2"
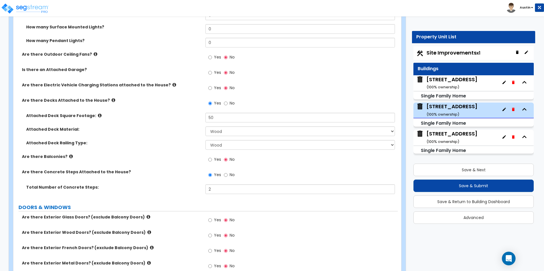
click at [140, 171] on label "Are there Concrete Steps Attached to the House?" at bounding box center [111, 172] width 179 height 6
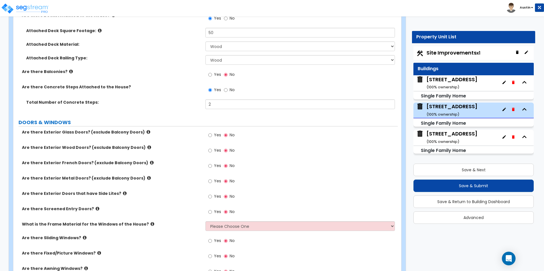
scroll to position [626, 0]
click at [218, 149] on span "Yes" at bounding box center [217, 150] width 7 height 6
click at [212, 149] on input "Yes" at bounding box center [210, 150] width 4 height 6
radio input "true"
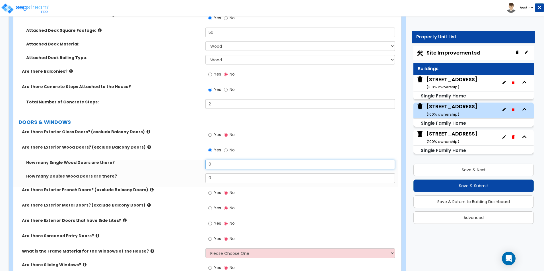
click at [222, 163] on input "0" at bounding box center [299, 165] width 189 height 10
type input "2"
click at [159, 157] on div "Are there Exterior Wood Doors? (exclude Balcony Doors) Yes No" at bounding box center [205, 152] width 384 height 15
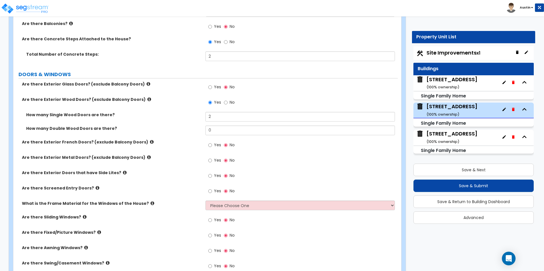
scroll to position [683, 0]
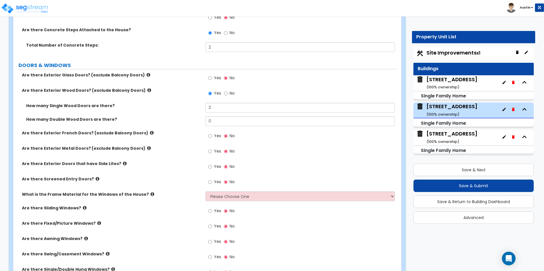
click at [96, 180] on icon at bounding box center [98, 179] width 4 height 4
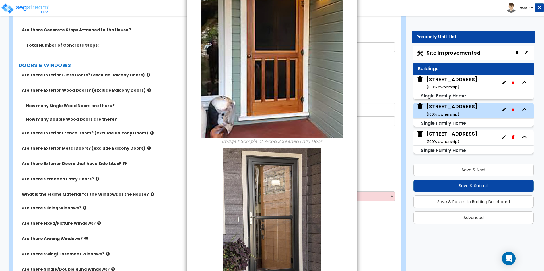
scroll to position [123, 0]
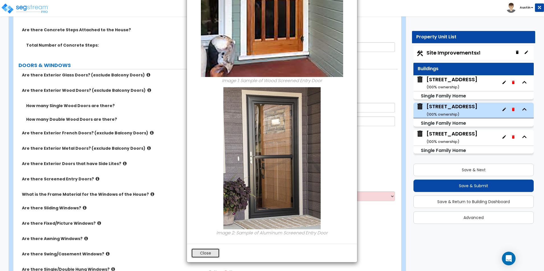
click at [202, 252] on button "Close" at bounding box center [205, 254] width 28 height 10
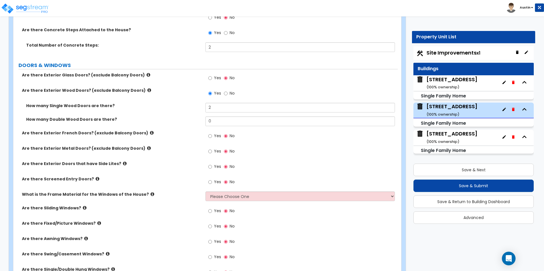
click at [217, 183] on span "Yes" at bounding box center [217, 182] width 7 height 6
click at [212, 183] on input "Yes" at bounding box center [210, 182] width 4 height 6
radio input "true"
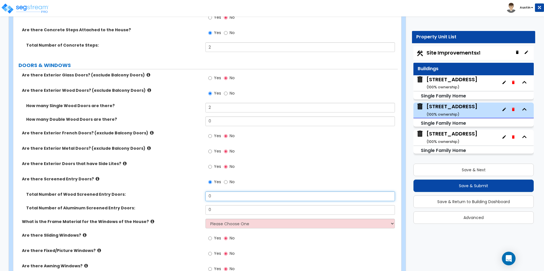
click at [221, 198] on input "0" at bounding box center [299, 197] width 189 height 10
click at [96, 180] on icon at bounding box center [98, 179] width 4 height 4
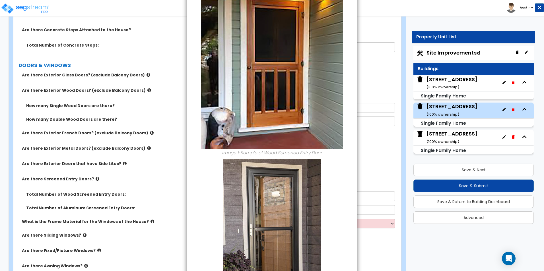
scroll to position [114, 0]
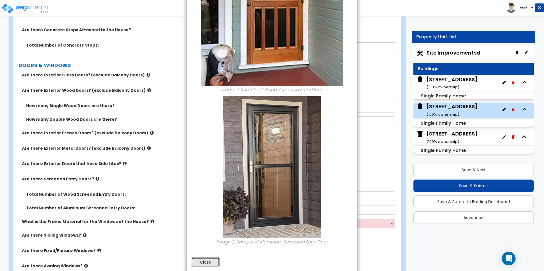
click at [211, 265] on button "Close" at bounding box center [205, 263] width 28 height 10
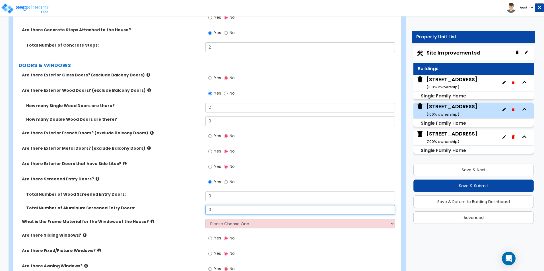
click at [215, 207] on input "0" at bounding box center [299, 210] width 189 height 10
type input "1"
click at [182, 203] on div "Total Number of Wood Screened Entry Doors: 0" at bounding box center [205, 199] width 384 height 14
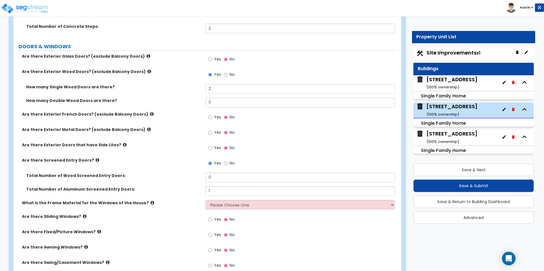
scroll to position [711, 0]
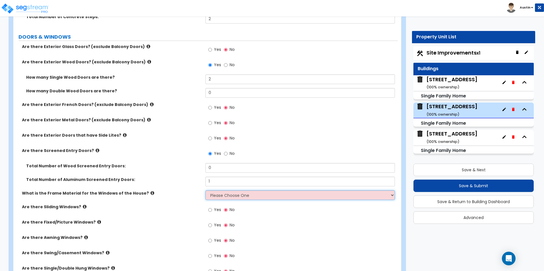
click at [224, 196] on select "Please Choose One Vinyl Aluminum Wood" at bounding box center [299, 196] width 189 height 10
select select "1"
click at [205, 191] on select "Please Choose One Vinyl Aluminum Wood" at bounding box center [299, 196] width 189 height 10
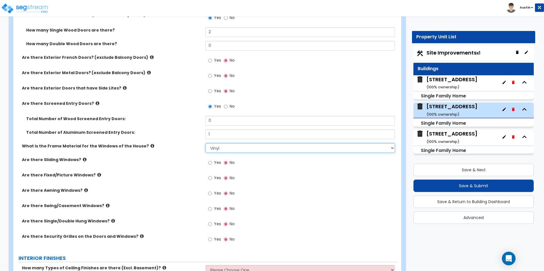
scroll to position [768, 0]
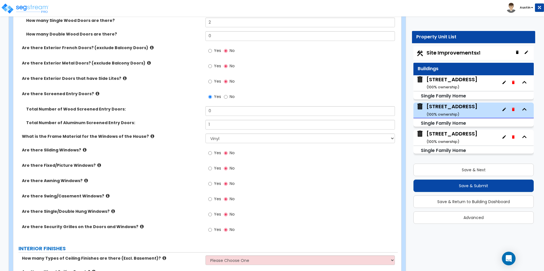
click at [216, 214] on span "Yes" at bounding box center [217, 215] width 7 height 6
click at [212, 214] on input "Yes" at bounding box center [210, 215] width 4 height 6
radio input "true"
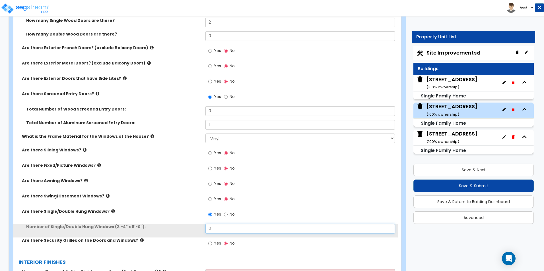
click at [221, 228] on input "0" at bounding box center [299, 229] width 189 height 10
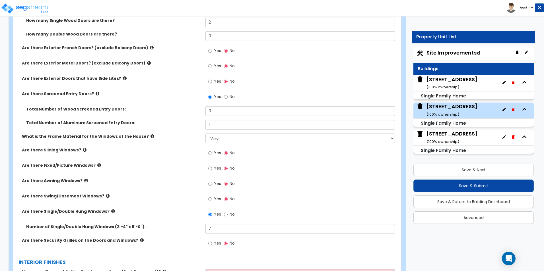
click at [133, 175] on div "Are there Fixed/Picture Windows? Yes No" at bounding box center [205, 170] width 384 height 15
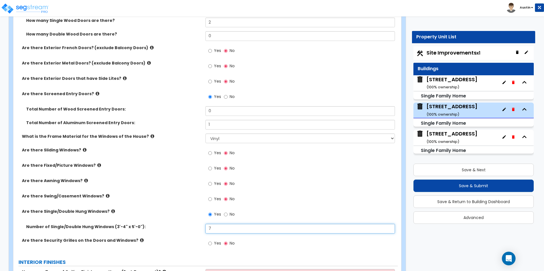
click at [234, 226] on input "7" at bounding box center [299, 229] width 189 height 10
type input "10"
click at [147, 187] on div "Are there Awning Windows? Yes No" at bounding box center [205, 185] width 384 height 15
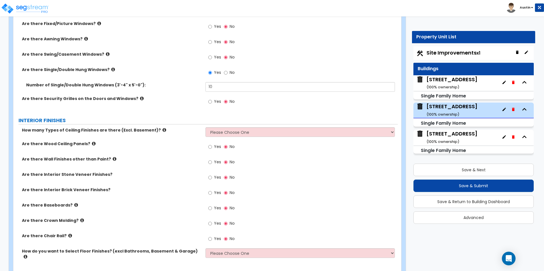
scroll to position [910, 0]
click at [240, 130] on select "Please Choose One 1 2 3" at bounding box center [299, 132] width 189 height 10
select select "1"
click at [205, 127] on select "Please Choose One 1 2 3" at bounding box center [299, 132] width 189 height 10
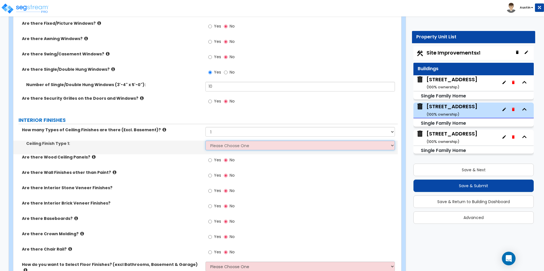
click at [222, 145] on select "Please Choose One Drop Ceiling Drywall Ceiling Open Ceiling" at bounding box center [299, 146] width 189 height 10
select select "2"
click at [205, 141] on select "Please Choose One Drop Ceiling Drywall Ceiling Open Ceiling" at bounding box center [299, 146] width 189 height 10
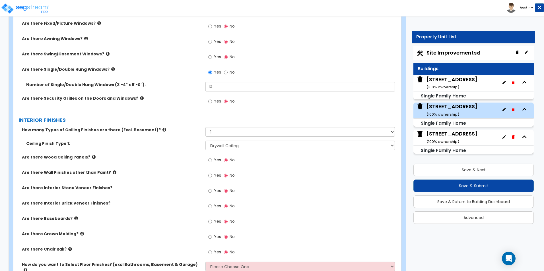
click at [177, 161] on div "Are there Wood Ceiling Panels? Yes No" at bounding box center [205, 161] width 384 height 15
click at [218, 223] on span "Yes" at bounding box center [217, 222] width 7 height 6
click at [212, 223] on input "Yes" at bounding box center [210, 222] width 4 height 6
radio input "true"
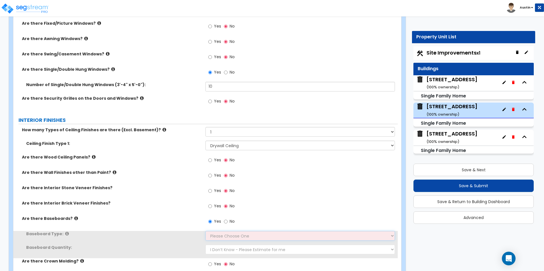
click at [223, 237] on select "Please Choose One Wood Vinyl Carpet Tile" at bounding box center [299, 236] width 189 height 10
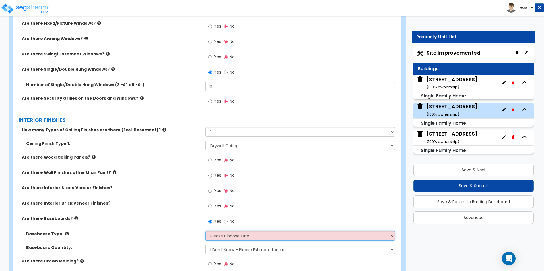
select select "1"
click at [205, 231] on select "Please Choose One Wood Vinyl Carpet Tile" at bounding box center [299, 236] width 189 height 10
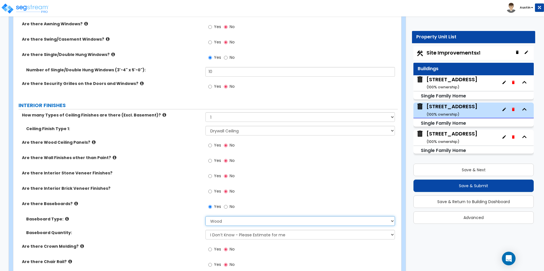
scroll to position [939, 0]
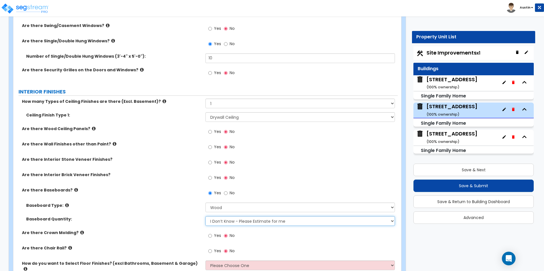
click at [221, 221] on select "I Don’t Know - Please Estimate for me I want to Enter the Linear Footage" at bounding box center [299, 222] width 189 height 10
click at [226, 222] on select "I Don’t Know - Please Estimate for me I want to Enter the Linear Footage" at bounding box center [299, 222] width 189 height 10
click at [205, 217] on select "I Don’t Know - Please Estimate for me I want to Enter the Linear Footage" at bounding box center [299, 222] width 189 height 10
click at [174, 212] on div "Baseboard Type: Please Choose One Wood Vinyl Carpet Tile" at bounding box center [205, 210] width 384 height 14
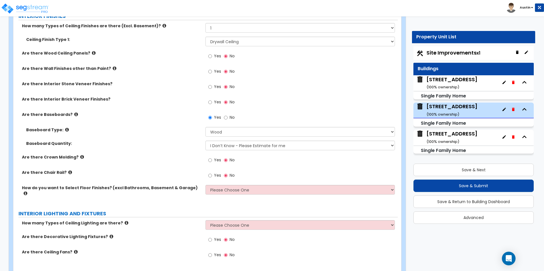
scroll to position [1024, 0]
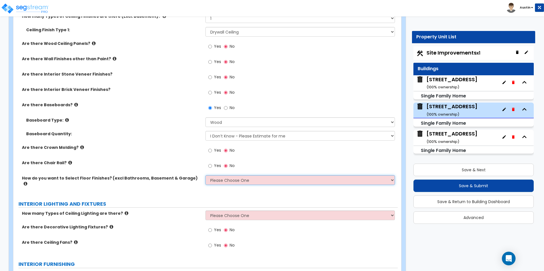
click at [222, 182] on select "Please Choose One I want to Select Floor Finishes for the Areas of the House I …" at bounding box center [299, 181] width 189 height 10
select select "2"
click at [205, 176] on select "Please Choose One I want to Select Floor Finishes for the Areas of the House I …" at bounding box center [299, 181] width 189 height 10
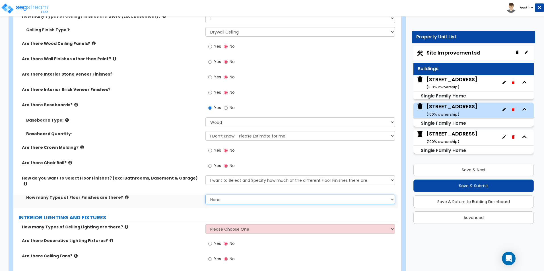
click at [222, 195] on select "None 1 2 3 4" at bounding box center [299, 200] width 189 height 10
select select "3"
click at [205, 195] on select "None 1 2 3 4" at bounding box center [299, 200] width 189 height 10
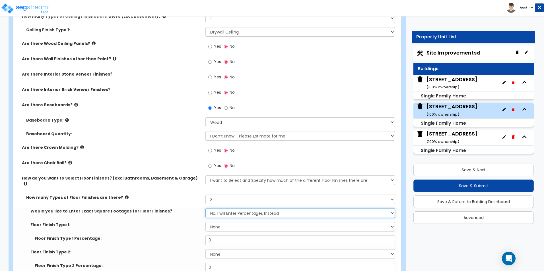
click at [230, 211] on select "No, I will Enter Percentages Instead Yes, I will Enter Exact Square Footages" at bounding box center [299, 214] width 189 height 10
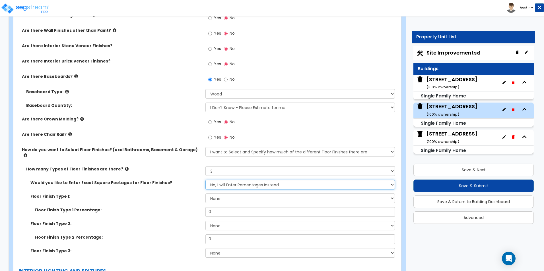
click at [232, 180] on select "No, I will Enter Percentages Instead Yes, I will Enter Exact Square Footages" at bounding box center [299, 185] width 189 height 10
click at [227, 197] on select "None Tile Flooring Hardwood Flooring Resilient Laminate Flooring VCT Flooring S…" at bounding box center [299, 199] width 189 height 10
select select "5"
click at [205, 194] on select "None Tile Flooring Hardwood Flooring Resilient Laminate Flooring VCT Flooring S…" at bounding box center [299, 199] width 189 height 10
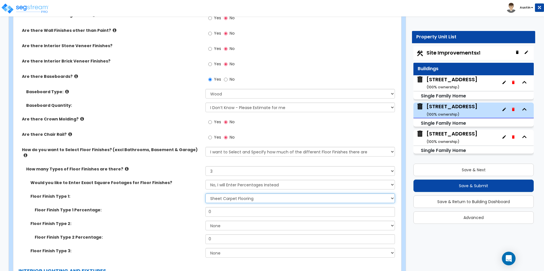
scroll to position [1081, 0]
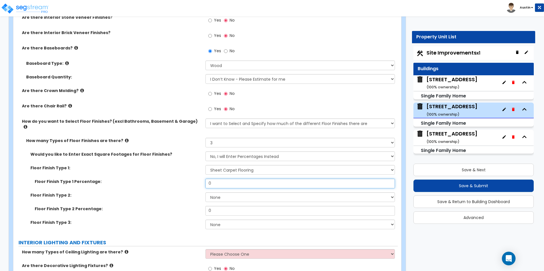
click at [217, 181] on input "0" at bounding box center [299, 184] width 189 height 10
type input "50"
click at [236, 193] on select "None Tile Flooring Hardwood Flooring Resilient Laminate Flooring VCT Flooring S…" at bounding box center [299, 198] width 189 height 10
select select "6"
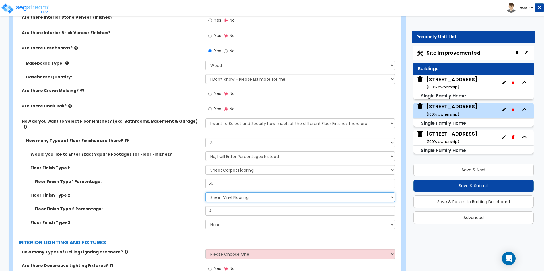
click at [205, 193] on select "None Tile Flooring Hardwood Flooring Resilient Laminate Flooring VCT Flooring S…" at bounding box center [299, 198] width 189 height 10
click at [239, 206] on input "0" at bounding box center [299, 211] width 189 height 10
type input "35"
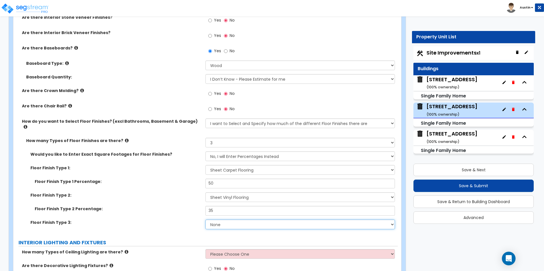
click at [223, 220] on select "None Tile Flooring Hardwood Flooring Resilient Laminate Flooring VCT Flooring S…" at bounding box center [299, 225] width 189 height 10
select select "3"
click at [205, 220] on select "None Tile Flooring Hardwood Flooring Resilient Laminate Flooring VCT Flooring S…" at bounding box center [299, 225] width 189 height 10
click at [167, 193] on label "Floor Finish Type 2:" at bounding box center [115, 196] width 171 height 6
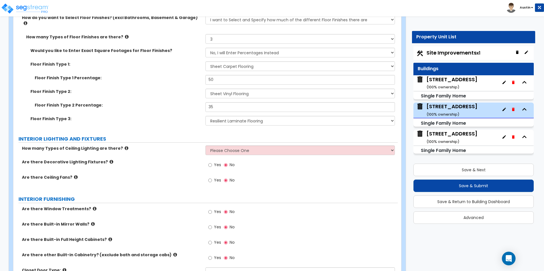
scroll to position [1195, 0]
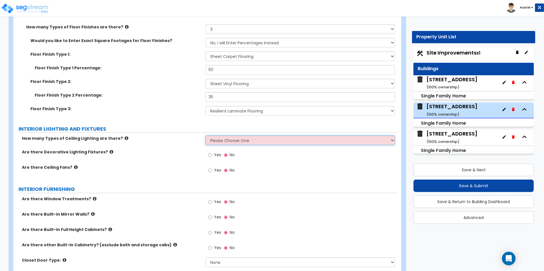
click at [229, 136] on select "Please Choose One 1 2 3" at bounding box center [299, 141] width 189 height 10
select select "1"
click at [205, 136] on select "Please Choose One 1 2 3" at bounding box center [299, 141] width 189 height 10
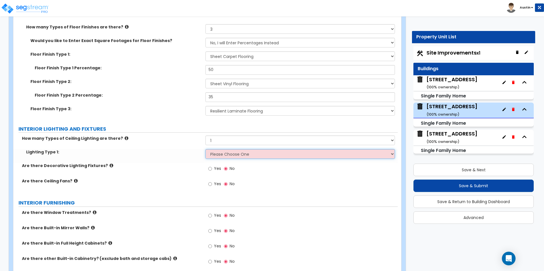
click at [219, 149] on select "Please Choose One LED Surface-Mounted LED Recessed Fluorescent Surface-Mounted …" at bounding box center [299, 154] width 189 height 10
select select "6"
click at [205, 149] on select "Please Choose One LED Surface-Mounted LED Recessed Fluorescent Surface-Mounted …" at bounding box center [299, 154] width 189 height 10
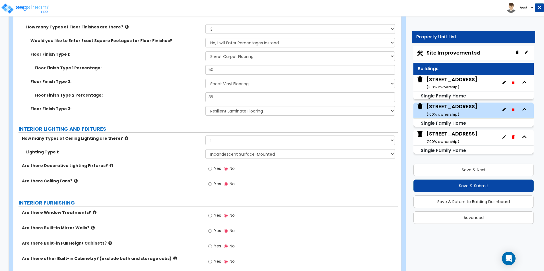
click at [184, 170] on div "Are there Decorative Lighting Fixtures? Yes No" at bounding box center [205, 170] width 384 height 15
click at [215, 181] on span "Yes" at bounding box center [217, 184] width 7 height 6
click at [212, 181] on input "Yes" at bounding box center [210, 184] width 4 height 6
radio input "true"
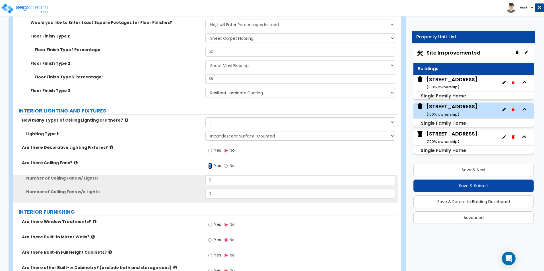
scroll to position [1223, 0]
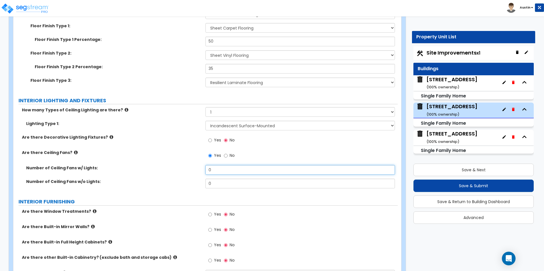
click at [218, 165] on input "0" at bounding box center [299, 170] width 189 height 10
type input "3"
click at [221, 179] on input "0" at bounding box center [299, 184] width 189 height 10
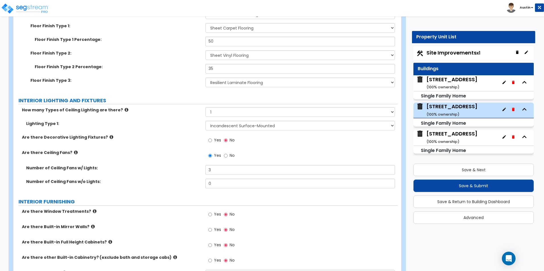
click at [173, 154] on div "Are there Ceiling Fans? Yes No" at bounding box center [205, 157] width 384 height 15
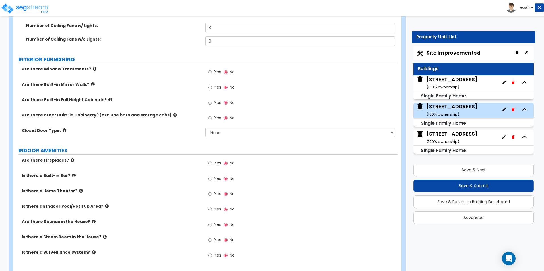
scroll to position [1366, 0]
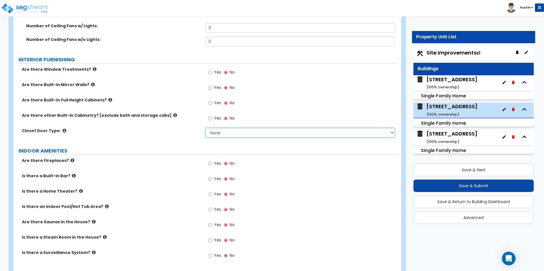
click at [230, 128] on select "None Bi-fold Louvered Doors Bi-fold Panel Doors Sliding Doors Hinged Wood Door" at bounding box center [299, 133] width 189 height 10
select select "3"
click at [205, 128] on select "None Bi-fold Louvered Doors Bi-fold Panel Doors Sliding Doors Hinged Wood Door" at bounding box center [299, 133] width 189 height 10
click at [142, 128] on label "Closet Door Type:" at bounding box center [111, 131] width 179 height 6
click at [212, 69] on input "Yes" at bounding box center [210, 72] width 4 height 6
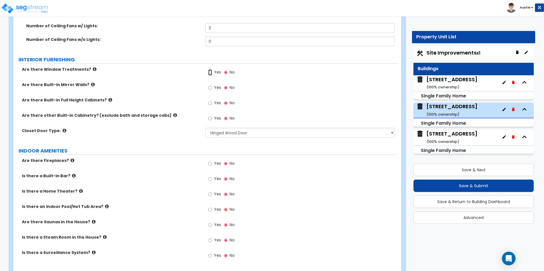
radio input "true"
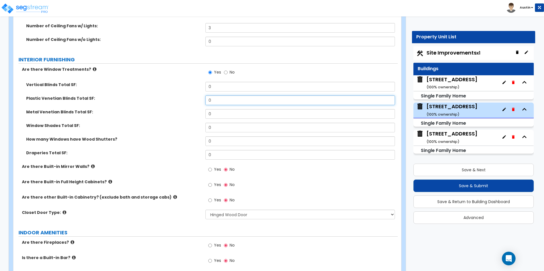
click at [221, 96] on input "0" at bounding box center [299, 101] width 189 height 10
type input "100"
click at [178, 109] on label "Metal Venetian Blinds Total SF:" at bounding box center [113, 112] width 175 height 6
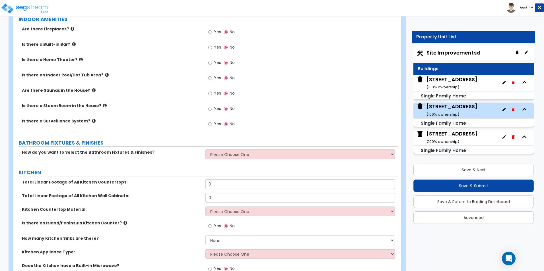
scroll to position [1593, 0]
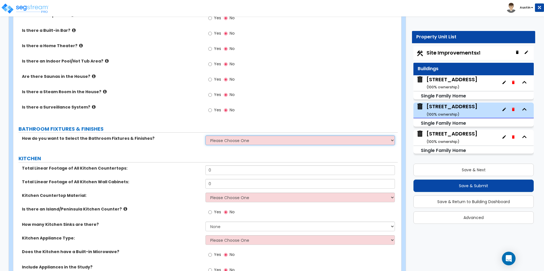
click at [249, 136] on select "Please Choose One I want to Select Fixtures and Finishes only for one Bath and …" at bounding box center [299, 141] width 189 height 10
select select "1"
click at [205, 136] on select "Please Choose One I want to Select Fixtures and Finishes only for one Bath and …" at bounding box center [299, 141] width 189 height 10
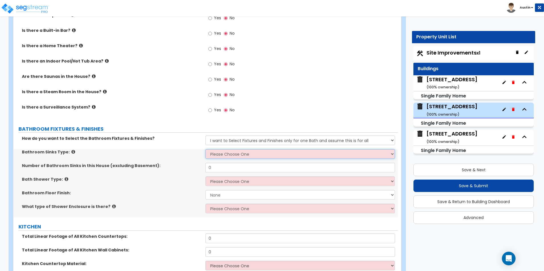
click at [236, 150] on select "Please Choose One Wall-mounted Pedestal-mounted Vanity-mounted" at bounding box center [299, 154] width 189 height 10
select select "3"
click at [205, 149] on select "Please Choose One Wall-mounted Pedestal-mounted Vanity-mounted" at bounding box center [299, 154] width 189 height 10
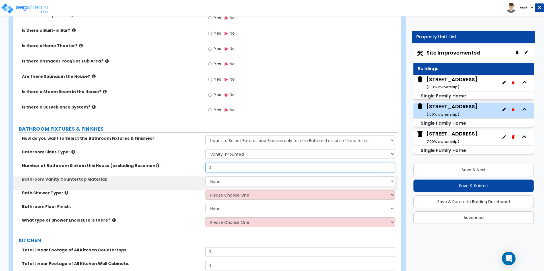
click at [224, 165] on input "0" at bounding box center [299, 168] width 189 height 10
type input "1"
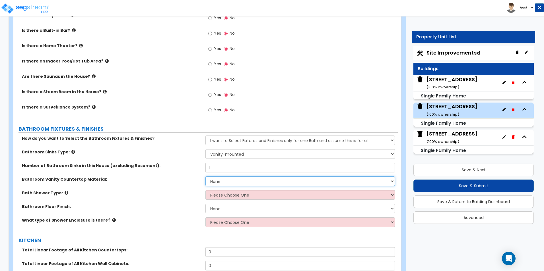
click at [218, 179] on select "None Plastic Laminate Solid Surface Stone Quartz Marble Tile Wood Stainless Ste…" at bounding box center [299, 182] width 189 height 10
click at [157, 166] on div "Number of Bathroom Sinks in this House (excluding Basement): 1" at bounding box center [205, 170] width 384 height 14
click at [223, 177] on select "None Plastic Laminate Solid Surface Stone Quartz Marble Tile Wood Stainless Ste…" at bounding box center [299, 182] width 189 height 10
click at [224, 177] on select "None Plastic Laminate Solid Surface Stone Quartz Marble Tile Wood Stainless Ste…" at bounding box center [299, 182] width 189 height 10
click at [205, 177] on select "None Plastic Laminate Solid Surface Stone Quartz Marble Tile Wood Stainless Ste…" at bounding box center [299, 182] width 189 height 10
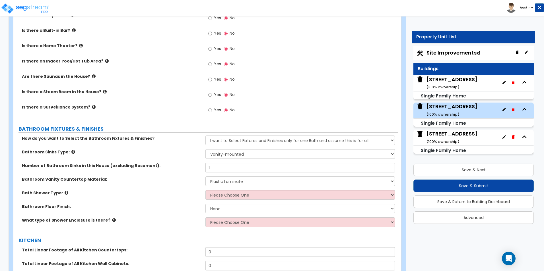
click at [154, 181] on div "Bathroom Vanity Countertop Material: None Plastic Laminate Solid Surface Stone …" at bounding box center [205, 184] width 384 height 14
click at [226, 177] on select "None Plastic Laminate Solid Surface Stone Quartz Marble Tile Wood Stainless Ste…" at bounding box center [299, 182] width 189 height 10
select select "3"
click at [205, 177] on select "None Plastic Laminate Solid Surface Stone Quartz Marble Tile Wood Stainless Ste…" at bounding box center [299, 182] width 189 height 10
click at [165, 179] on div "Bathroom Vanity Countertop Material: None Plastic Laminate Solid Surface Stone …" at bounding box center [205, 184] width 384 height 14
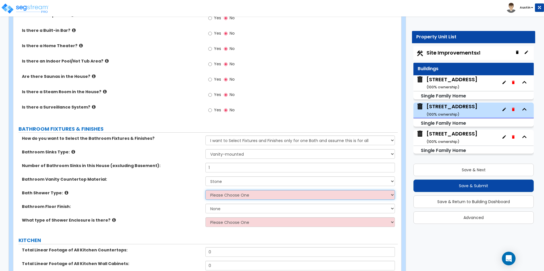
click at [250, 190] on select "Please Choose One Standalone Shower Bathtub - Shower Combination" at bounding box center [299, 195] width 189 height 10
select select "2"
click at [205, 190] on select "Please Choose One Standalone Shower Bathtub - Shower Combination" at bounding box center [299, 195] width 189 height 10
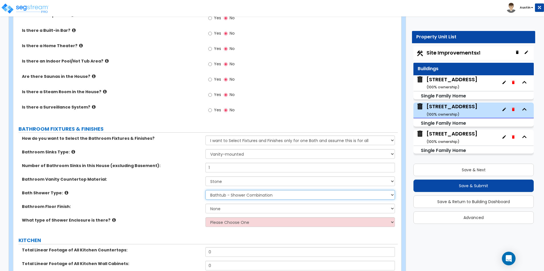
click at [228, 191] on select "Please Choose One Standalone Shower Bathtub - Shower Combination" at bounding box center [299, 195] width 189 height 10
click at [225, 204] on select "None Tile Flooring Hardwood Flooring Resilient Laminate Flooring VCT Flooring S…" at bounding box center [299, 209] width 189 height 10
click at [205, 204] on select "None Tile Flooring Hardwood Flooring Resilient Laminate Flooring VCT Flooring S…" at bounding box center [299, 209] width 189 height 10
click at [231, 204] on select "None Tile Flooring Hardwood Flooring Resilient Laminate Flooring VCT Flooring S…" at bounding box center [299, 209] width 189 height 10
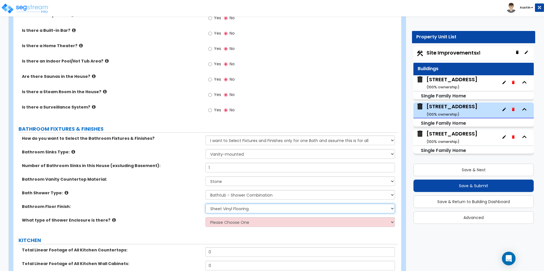
select select "3"
click at [205, 204] on select "None Tile Flooring Hardwood Flooring Resilient Laminate Flooring VCT Flooring S…" at bounding box center [299, 209] width 189 height 10
click at [169, 204] on label "Bathroom Floor Finish:" at bounding box center [111, 207] width 179 height 6
click at [227, 218] on select "Please Choose One Curtain & Rod Glass Sliding Doors Glass Hinged Doors" at bounding box center [299, 223] width 189 height 10
select select "1"
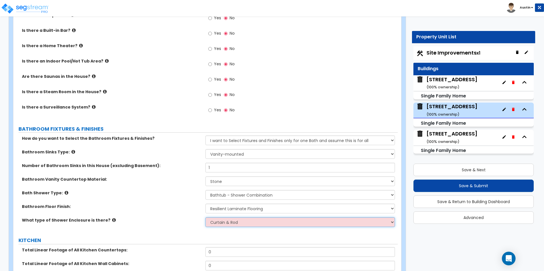
click at [205, 218] on select "Please Choose One Curtain & Rod Glass Sliding Doors Glass Hinged Doors" at bounding box center [299, 223] width 189 height 10
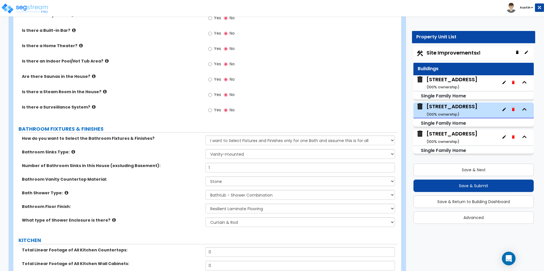
click at [175, 195] on div "Bath Shower Type: Please Choose One Standalone Shower Bathtub - Shower Combinat…" at bounding box center [205, 197] width 384 height 14
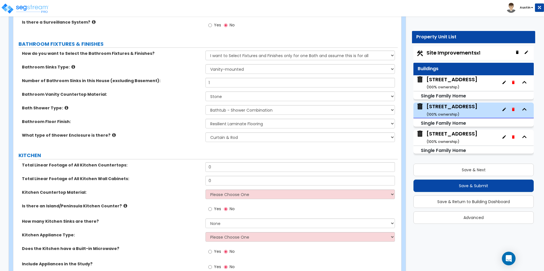
scroll to position [1679, 0]
click at [230, 164] on input "0" at bounding box center [299, 167] width 189 height 10
type input "14"
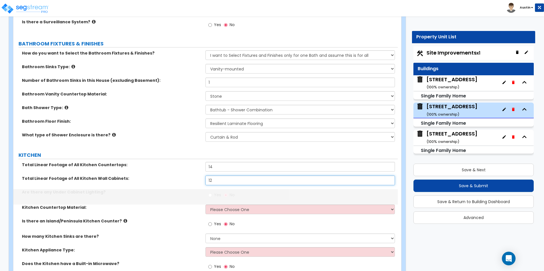
type input "12"
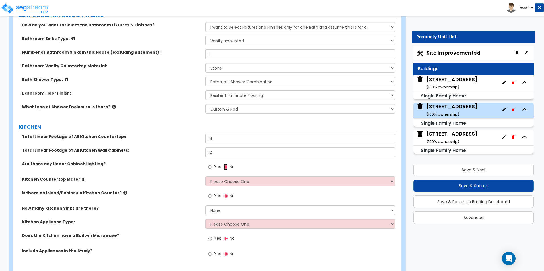
scroll to position [1707, 0]
click at [226, 179] on select "Please Choose One Plastic Laminate Solid Surface Stone Quartz Marble Tile Wood …" at bounding box center [299, 181] width 189 height 10
select select "1"
click at [205, 176] on select "Please Choose One Plastic Laminate Solid Surface Stone Quartz Marble Tile Wood …" at bounding box center [299, 181] width 189 height 10
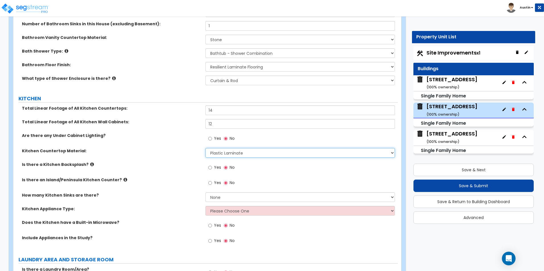
scroll to position [1736, 0]
click at [212, 163] on label "Yes" at bounding box center [214, 168] width 13 height 10
click at [212, 164] on input "Yes" at bounding box center [210, 167] width 4 height 6
radio input "true"
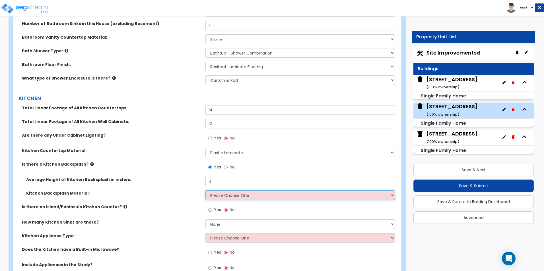
click at [219, 191] on select "Please Choose One Plastic Laminate Solid Surface Stone Quartz Tile Stainless St…" at bounding box center [299, 196] width 189 height 10
select select "3"
click at [205, 191] on select "Please Choose One Plastic Laminate Solid Surface Stone Quartz Tile Stainless St…" at bounding box center [299, 196] width 189 height 10
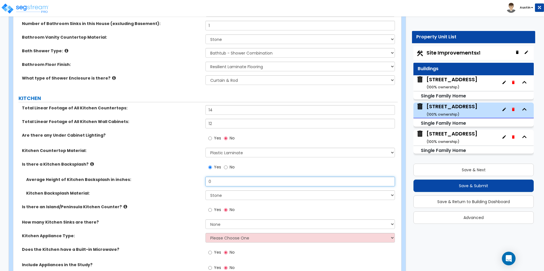
click at [226, 178] on input "0" at bounding box center [299, 182] width 189 height 10
click at [236, 177] on input "0" at bounding box center [299, 182] width 189 height 10
type input "12"
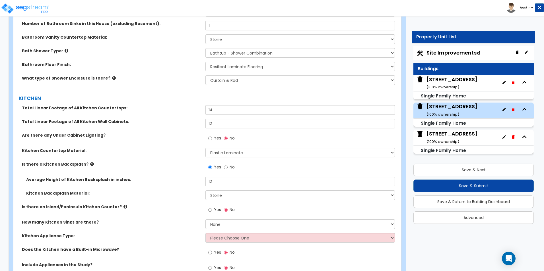
click at [134, 152] on div "Kitchen Countertop Material: Please Choose One Plastic Laminate Solid Surface S…" at bounding box center [205, 155] width 384 height 14
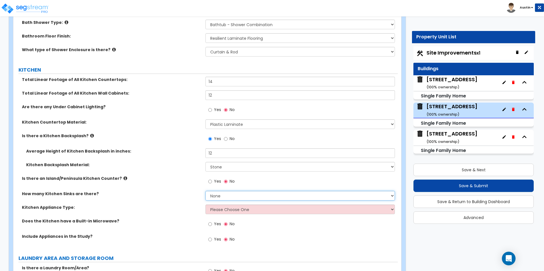
click at [220, 191] on select "None 1 2 3" at bounding box center [299, 196] width 189 height 10
select select "1"
click at [205, 191] on select "None 1 2 3" at bounding box center [299, 196] width 189 height 10
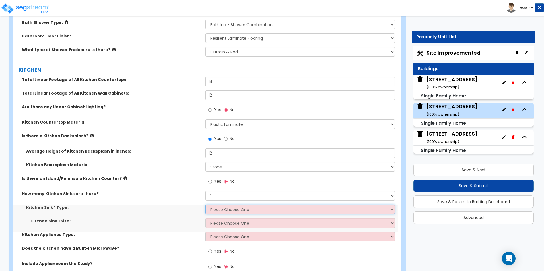
click at [224, 205] on select "Please Choose One Stainless Steel Porcelain Enamel Cast Iron Granite Composite" at bounding box center [299, 210] width 189 height 10
select select "1"
click at [205, 205] on select "Please Choose One Stainless Steel Porcelain Enamel Cast Iron Granite Composite" at bounding box center [299, 210] width 189 height 10
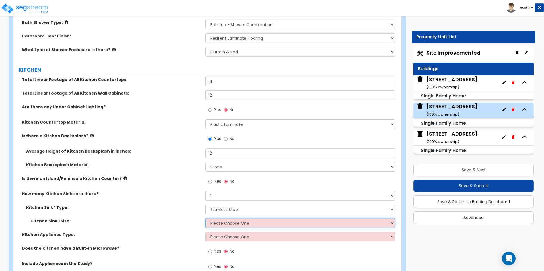
click at [224, 219] on select "Please Choose One Single Sink Double Sink" at bounding box center [299, 224] width 189 height 10
select select "1"
click at [205, 219] on select "Please Choose One Single Sink Double Sink" at bounding box center [299, 224] width 189 height 10
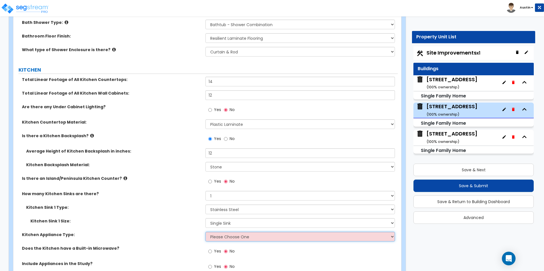
click at [223, 233] on select "Please Choose One Gas Electric" at bounding box center [299, 237] width 189 height 10
select select "2"
click at [205, 232] on select "Please Choose One Gas Electric" at bounding box center [299, 237] width 189 height 10
click at [154, 205] on label "Kitchen Sink 1 Type:" at bounding box center [113, 208] width 175 height 6
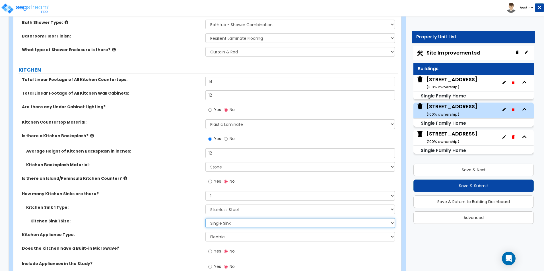
click at [223, 219] on select "Please Choose One Single Sink Double Sink" at bounding box center [299, 224] width 189 height 10
select select "2"
click at [205, 219] on select "Please Choose One Single Sink Double Sink" at bounding box center [299, 224] width 189 height 10
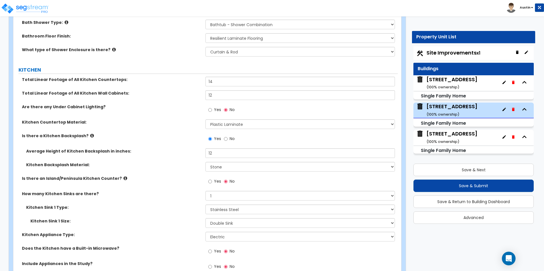
click at [164, 205] on label "Kitchen Sink 1 Type:" at bounding box center [113, 208] width 175 height 6
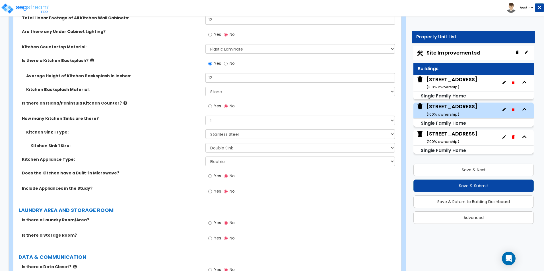
scroll to position [1849, 0]
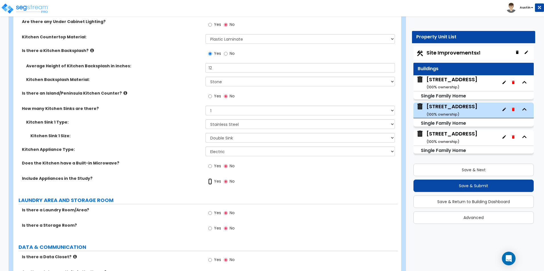
click at [210, 179] on input "Yes" at bounding box center [210, 182] width 4 height 6
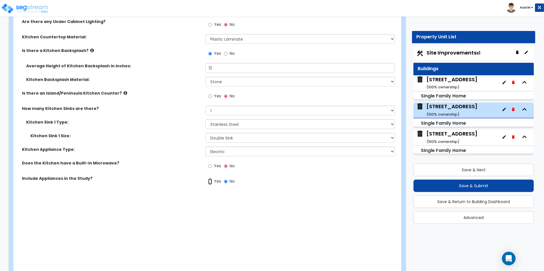
radio input "true"
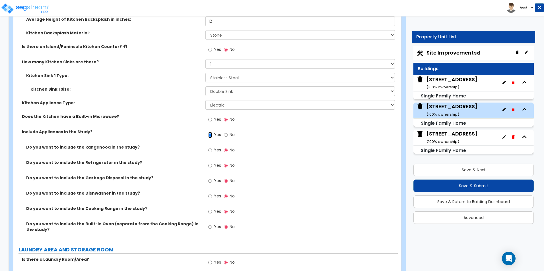
scroll to position [1906, 0]
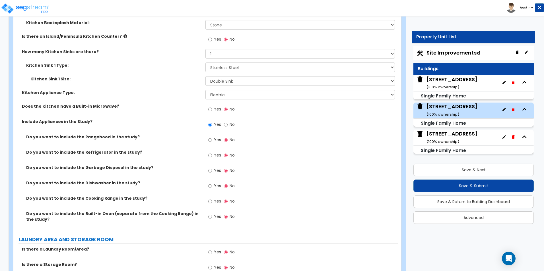
click at [207, 150] on div "Yes No" at bounding box center [221, 156] width 32 height 13
click at [211, 153] on input "Yes" at bounding box center [210, 156] width 4 height 6
radio input "true"
click at [211, 168] on input "Yes" at bounding box center [210, 171] width 4 height 6
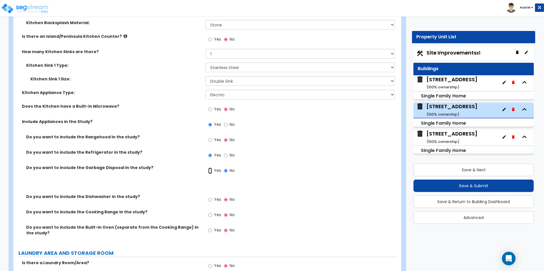
radio input "true"
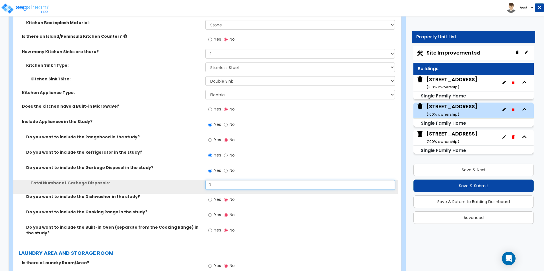
click at [217, 180] on input "0" at bounding box center [299, 185] width 189 height 10
type input "1"
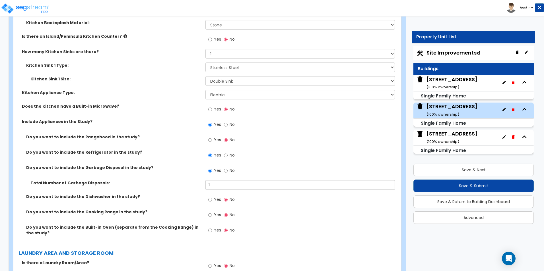
click at [180, 180] on label "Total Number of Garbage Disposals:" at bounding box center [115, 183] width 171 height 6
click at [211, 212] on input "Yes" at bounding box center [210, 215] width 4 height 6
radio input "true"
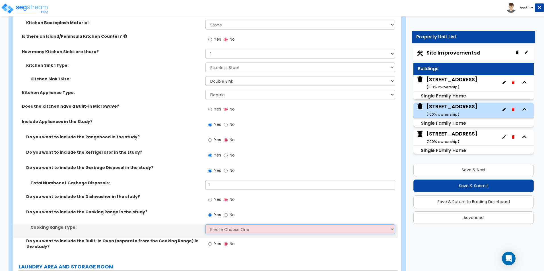
drag, startPoint x: 215, startPoint y: 226, endPoint x: 217, endPoint y: 228, distance: 3.4
click at [215, 226] on select "Please Choose One Cook Top Only Range with Oven" at bounding box center [299, 230] width 189 height 10
select select "2"
click at [205, 225] on select "Please Choose One Cook Top Only Range with Oven" at bounding box center [299, 230] width 189 height 10
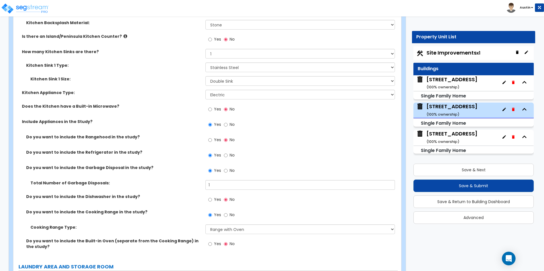
click at [140, 183] on div "Total Number of Garbage Disposals: 1" at bounding box center [205, 187] width 384 height 14
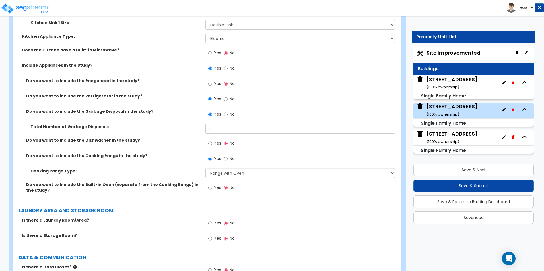
scroll to position [1963, 0]
click at [220, 220] on span "Yes" at bounding box center [217, 223] width 7 height 6
click at [212, 220] on input "Yes" at bounding box center [210, 223] width 4 height 6
radio input "true"
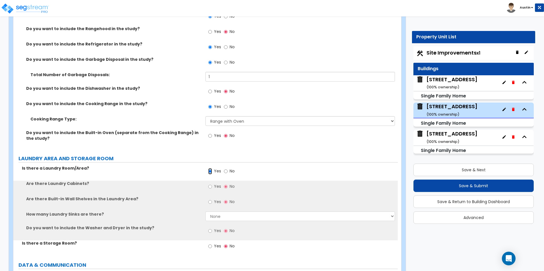
scroll to position [2020, 0]
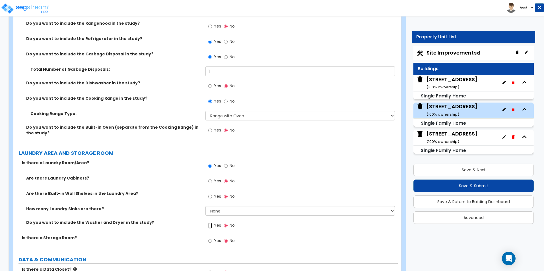
click at [210, 223] on input "Yes" at bounding box center [210, 226] width 4 height 6
radio input "true"
click at [151, 176] on label "Are there Laundry Cabinets?" at bounding box center [113, 179] width 175 height 6
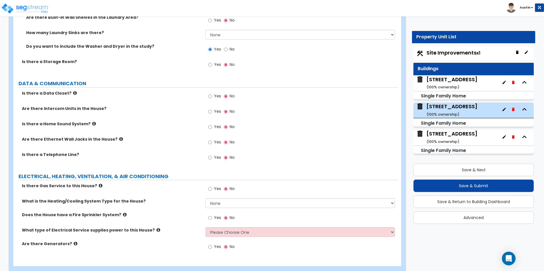
scroll to position [2202, 0]
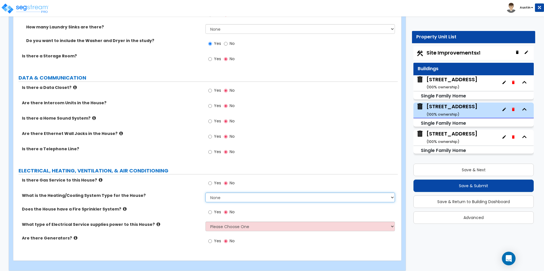
click at [228, 195] on select "None Heat Only Centralized Heating & Cooling Thru Wall Air Conditioners Mini Sp…" at bounding box center [299, 198] width 189 height 10
select select "2"
click at [205, 193] on select "None Heat Only Centralized Heating & Cooling Thru Wall Air Conditioners Mini Sp…" at bounding box center [299, 198] width 189 height 10
click at [154, 198] on div "What is the Heating/Cooling System Type for the House? None Heat Only Centraliz…" at bounding box center [205, 200] width 384 height 14
click at [223, 224] on select "Please Choose One Overhead Underground" at bounding box center [299, 227] width 189 height 10
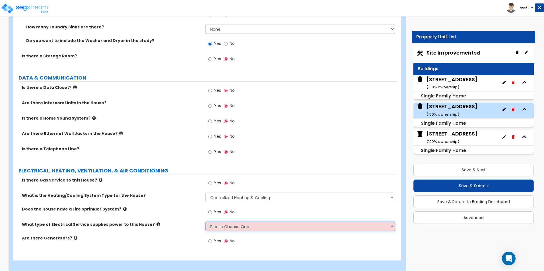
select select "1"
click at [205, 222] on select "Please Choose One Overhead Underground" at bounding box center [299, 227] width 189 height 10
click at [174, 211] on div "Does the House have a Fire Sprinkler System? Yes No" at bounding box center [205, 214] width 384 height 15
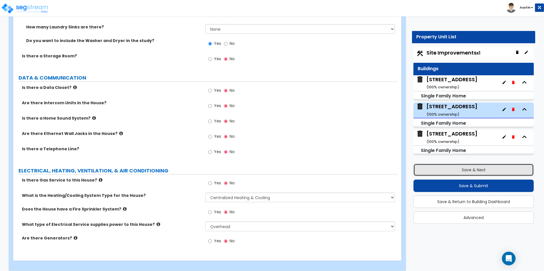
click at [458, 169] on button "Save & Next" at bounding box center [473, 170] width 120 height 13
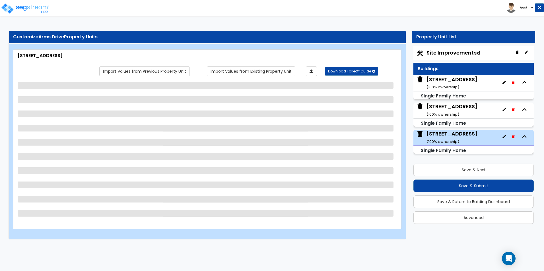
scroll to position [0, 0]
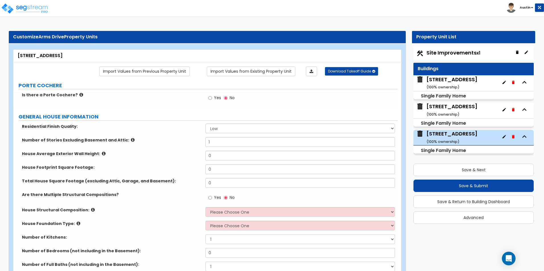
click at [447, 82] on div "680 Arms Drive ( 100 % ownership)" at bounding box center [451, 83] width 51 height 15
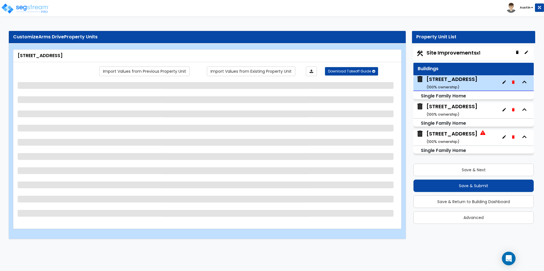
select select "7"
select select "1"
select select "2"
select select "1"
select select "2"
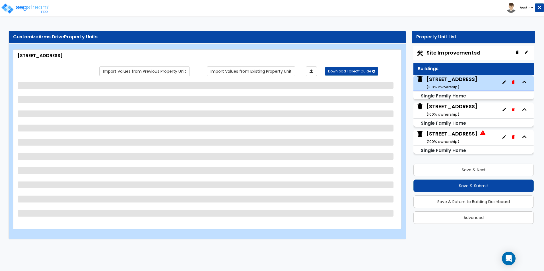
select select "1"
select select "2"
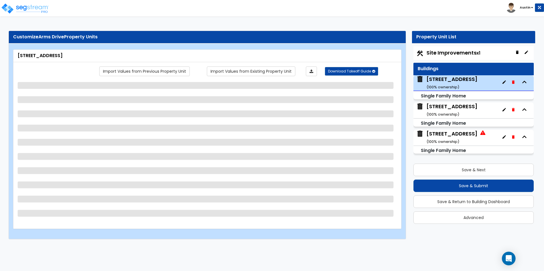
select select "1"
select select "2"
select select "3"
select select "2"
select select "5"
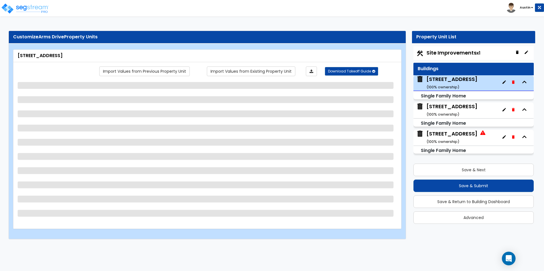
select select "1"
select select "2"
select select "6"
select select "3"
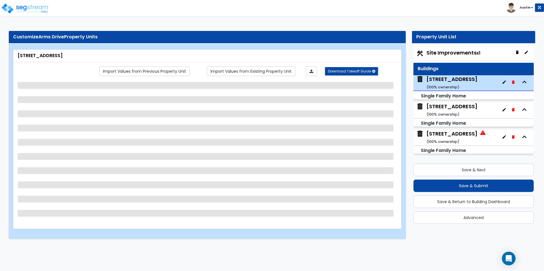
select select "1"
select select "3"
select select "2"
select select "1"
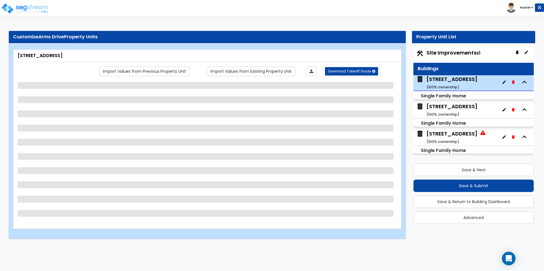
select select "1"
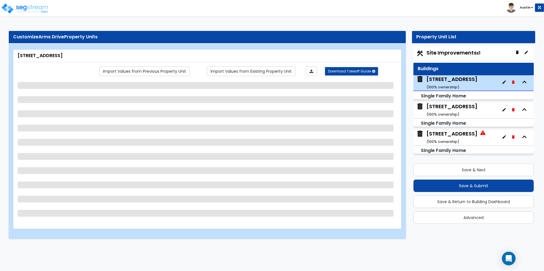
select select "2"
select select "1"
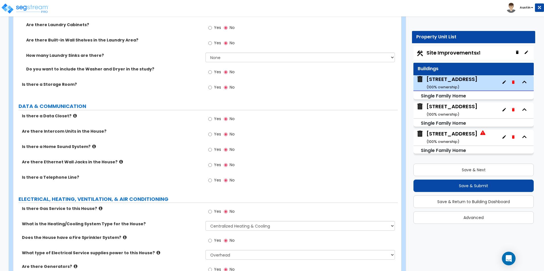
scroll to position [2076, 0]
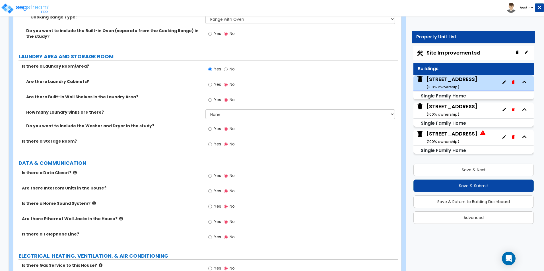
click at [218, 126] on span "Yes" at bounding box center [217, 129] width 7 height 6
click at [212, 126] on input "Yes" at bounding box center [210, 129] width 4 height 6
radio input "true"
click at [173, 128] on div "Do you want to include the Washer and Dryer in the study? Yes No" at bounding box center [205, 130] width 384 height 15
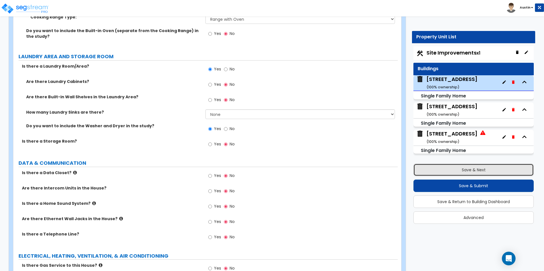
click at [468, 171] on button "Save & Next" at bounding box center [473, 170] width 120 height 13
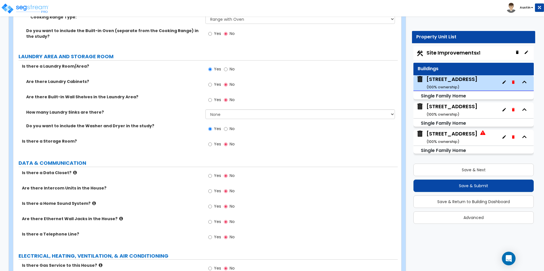
scroll to position [0, 0]
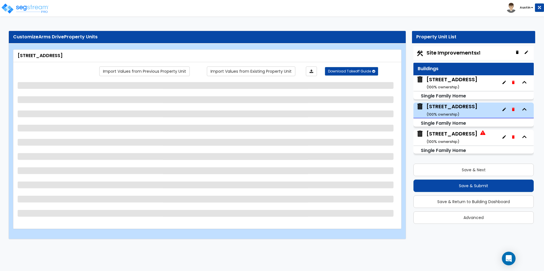
select select "7"
select select "1"
select select "5"
select select "1"
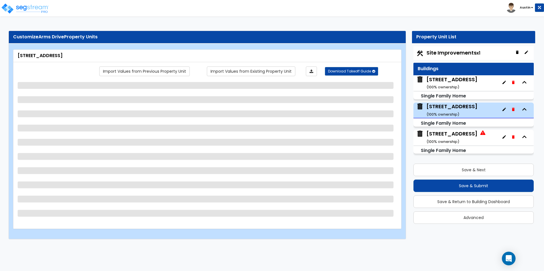
select select "1"
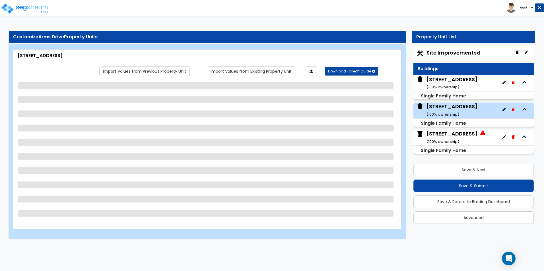
select select "2"
select select "1"
select select "2"
select select "3"
select select "5"
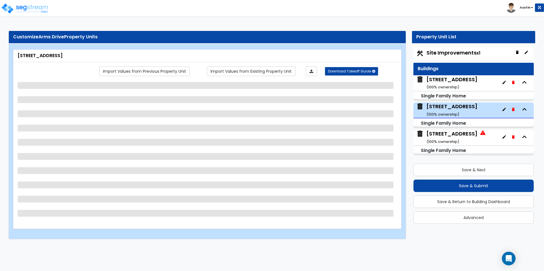
select select "6"
select select "3"
select select "1"
select select "6"
select select "3"
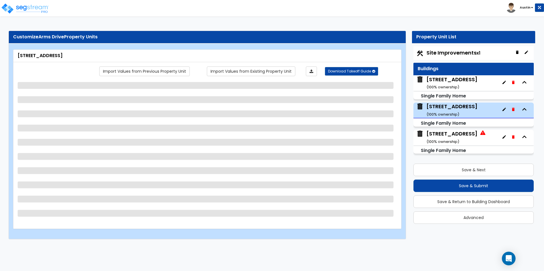
select select "1"
select select "3"
select select "2"
select select "3"
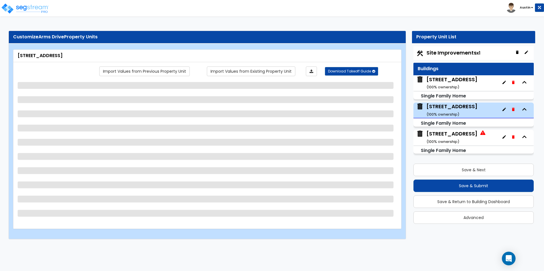
select select "1"
select select "3"
select select "1"
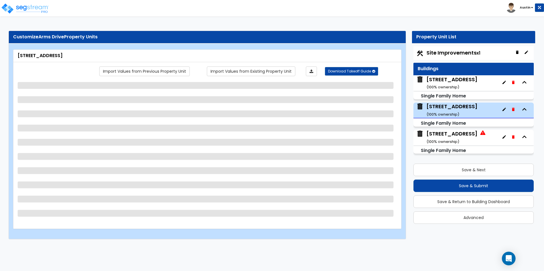
select select "2"
select select "1"
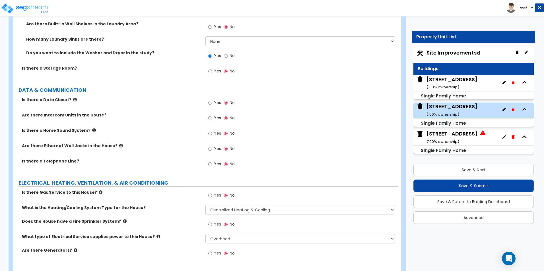
scroll to position [2202, 0]
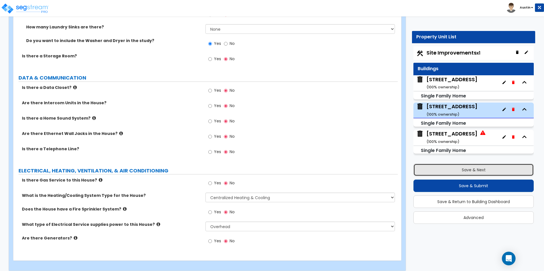
click at [466, 171] on button "Save & Next" at bounding box center [473, 170] width 120 height 13
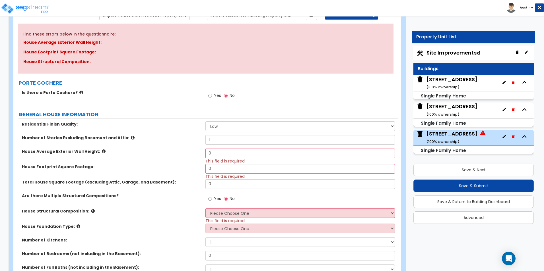
scroll to position [57, 0]
click at [238, 155] on input "0" at bounding box center [299, 153] width 189 height 10
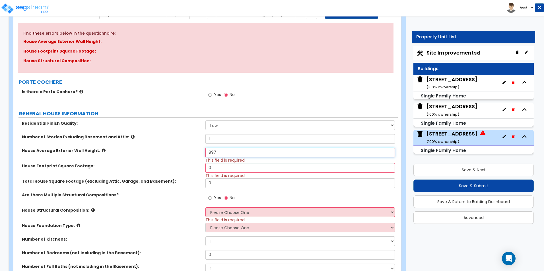
type input "897"
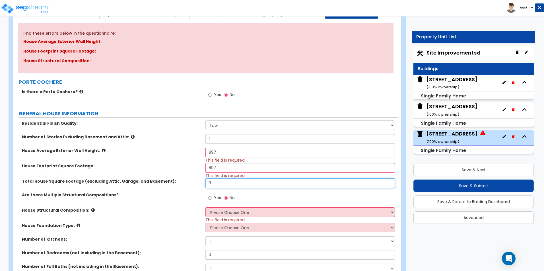
type input "8"
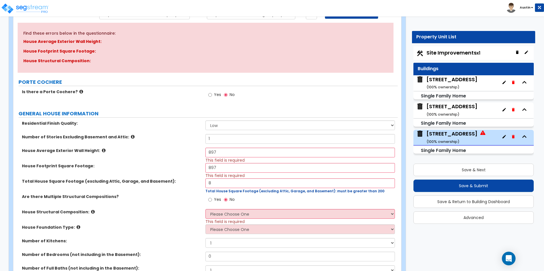
click at [177, 161] on div "House Average Exterior Wall Height: 897 This field is required" at bounding box center [205, 155] width 384 height 15
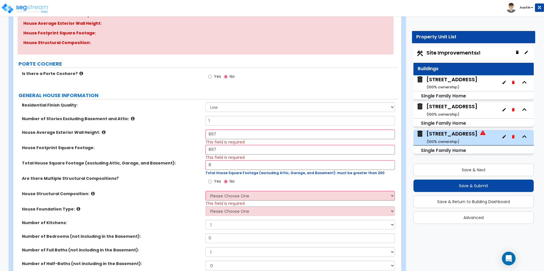
scroll to position [85, 0]
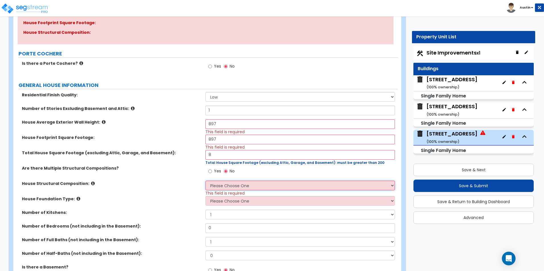
click at [218, 185] on select "Please Choose One Reinforced Concrete Structural Steel Brick Masonry CMU Masonr…" at bounding box center [299, 186] width 189 height 10
select select "7"
click at [205, 181] on select "Please Choose One Reinforced Concrete Structural Steel Brick Masonry CMU Masonr…" at bounding box center [299, 186] width 189 height 10
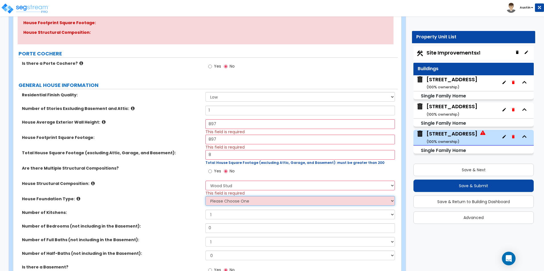
click at [225, 203] on select "Please Choose One Crawl Space Pier-Elevated First floor Slab on Grade" at bounding box center [299, 201] width 189 height 10
select select "1"
click at [205, 196] on select "Please Choose One Crawl Space Pier-Elevated First floor Slab on Grade" at bounding box center [299, 201] width 189 height 10
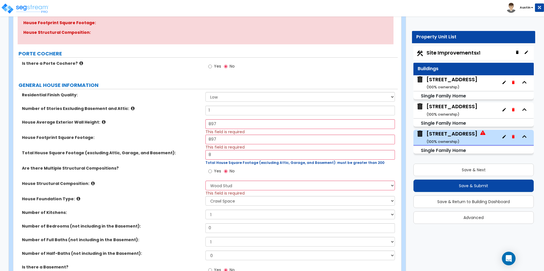
click at [173, 194] on div "House Structural Composition: Please Choose One Reinforced Concrete Structural …" at bounding box center [205, 188] width 384 height 15
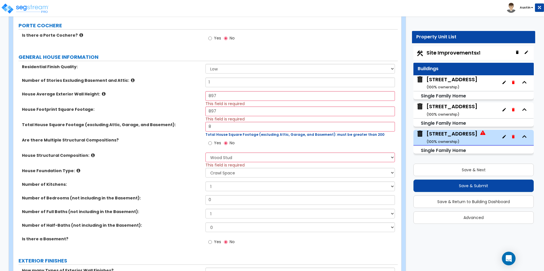
scroll to position [114, 0]
click at [220, 212] on select "1 2 3 4 5 6 7 8 9 10" at bounding box center [299, 214] width 189 height 10
click at [225, 202] on input "0" at bounding box center [299, 200] width 189 height 10
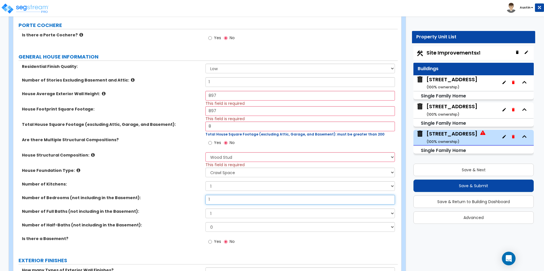
type input "1"
click at [170, 177] on div "House Foundation Type: Please Choose One Crawl Space Pier-Elevated First floor …" at bounding box center [205, 175] width 384 height 14
click at [167, 155] on label "House Structural Composition:" at bounding box center [111, 156] width 179 height 6
click at [224, 188] on select "1 2 3" at bounding box center [299, 187] width 189 height 10
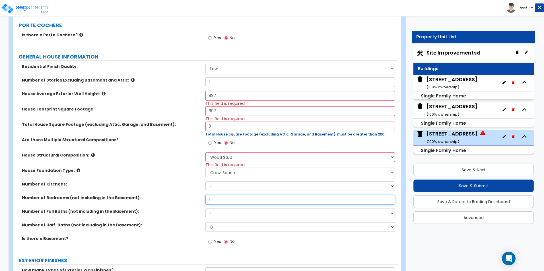
click at [223, 201] on input "1" at bounding box center [299, 200] width 189 height 10
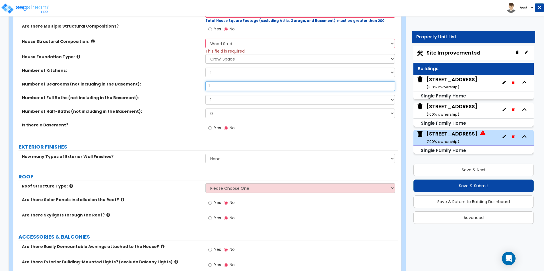
scroll to position [256, 0]
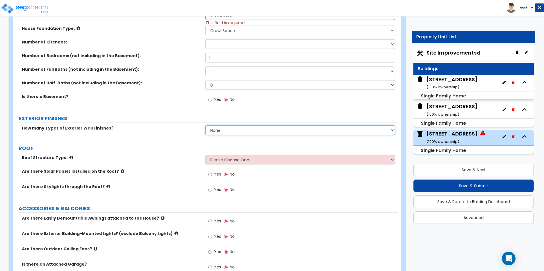
click at [219, 131] on select "None 1 2 3" at bounding box center [299, 130] width 189 height 10
click at [205, 125] on select "None 1 2 3" at bounding box center [299, 130] width 189 height 10
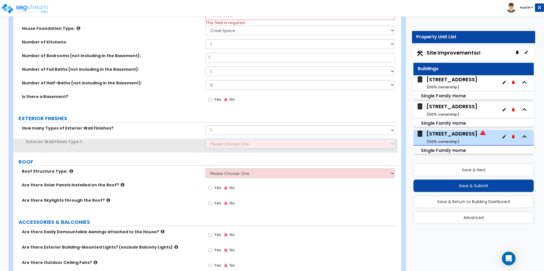
click at [219, 146] on select "Please Choose One No Finish/Shared Wall No Wall Brick Finish Stone Finish Wood …" at bounding box center [299, 144] width 189 height 10
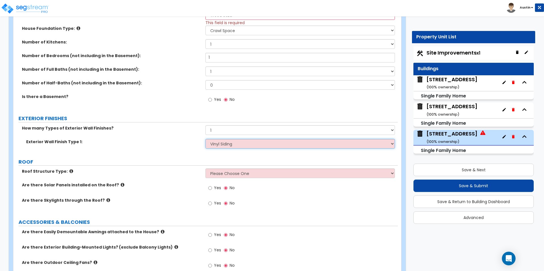
click at [205, 139] on select "Please Choose One No Finish/Shared Wall No Wall Brick Finish Stone Finish Wood …" at bounding box center [299, 144] width 189 height 10
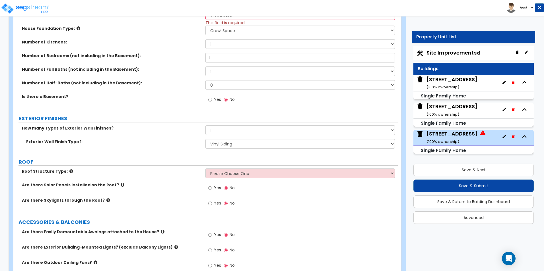
click at [137, 163] on label "ROOF" at bounding box center [207, 161] width 379 height 7
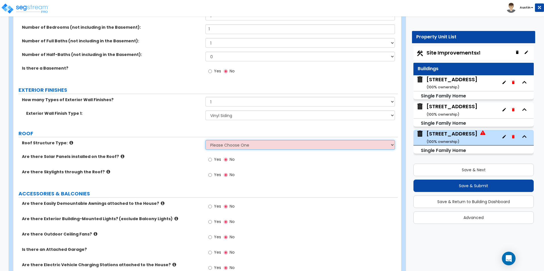
click at [209, 148] on select "Please Choose One Gable Roof Flat Roof Hybrid Gable & Flat Roof" at bounding box center [299, 145] width 189 height 10
click at [205, 140] on select "Please Choose One Gable Roof Flat Roof Hybrid Gable & Flat Roof" at bounding box center [299, 145] width 189 height 10
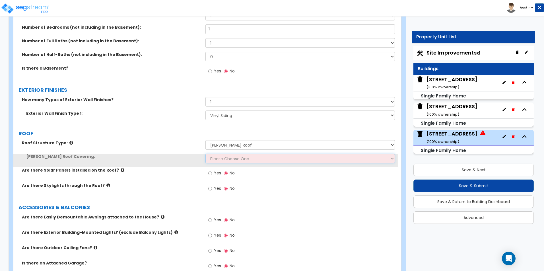
click at [218, 160] on select "Please Choose One Asphalt Shingle Clay Tile Wood Shingle Metal Shingle Standing…" at bounding box center [299, 159] width 189 height 10
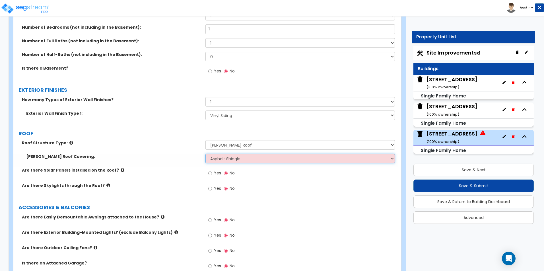
click at [205, 154] on select "Please Choose One Asphalt Shingle Clay Tile Wood Shingle Metal Shingle Standing…" at bounding box center [299, 159] width 189 height 10
click at [134, 152] on div "Roof Structure Type: Please Choose One Gable Roof Flat Roof Hybrid Gable & Flat…" at bounding box center [205, 147] width 384 height 14
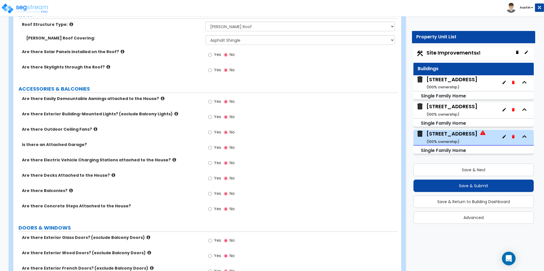
scroll to position [427, 0]
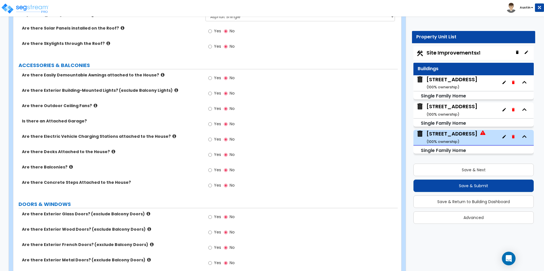
click at [218, 94] on span "Yes" at bounding box center [217, 93] width 7 height 6
click at [212, 94] on input "Yes" at bounding box center [210, 93] width 4 height 6
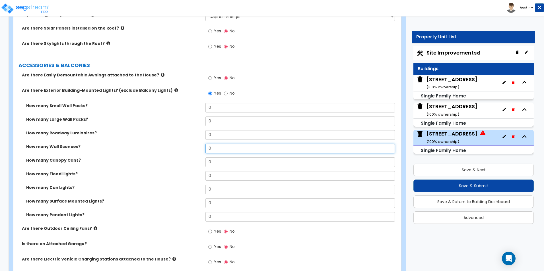
click at [217, 146] on input "0" at bounding box center [299, 149] width 189 height 10
click at [175, 144] on label "How many Wall Sconces?" at bounding box center [113, 147] width 175 height 6
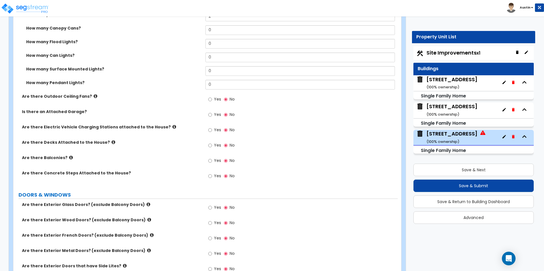
scroll to position [569, 0]
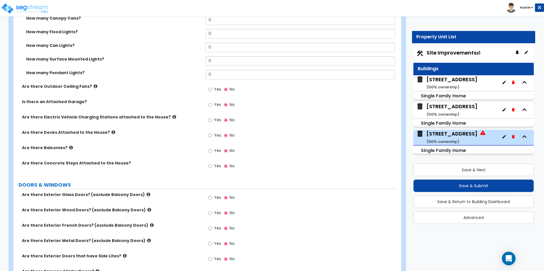
click at [218, 169] on label "Yes" at bounding box center [214, 167] width 13 height 10
click at [212, 169] on input "Yes" at bounding box center [210, 166] width 4 height 6
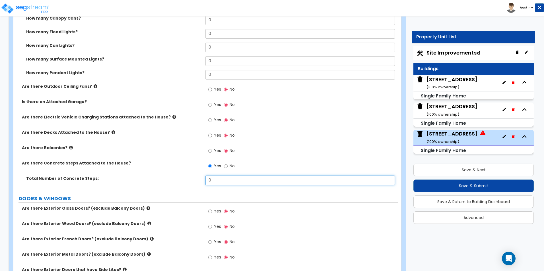
click at [215, 179] on input "0" at bounding box center [299, 181] width 189 height 10
click at [156, 161] on label "Are there Concrete Steps Attached to the House?" at bounding box center [111, 163] width 179 height 6
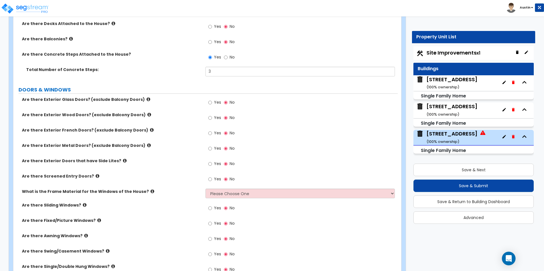
scroll to position [683, 0]
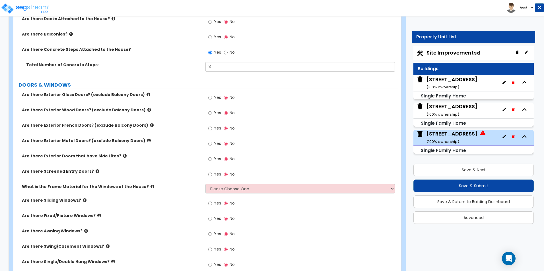
click at [213, 113] on label "Yes" at bounding box center [214, 114] width 13 height 10
click at [212, 113] on input "Yes" at bounding box center [210, 113] width 4 height 6
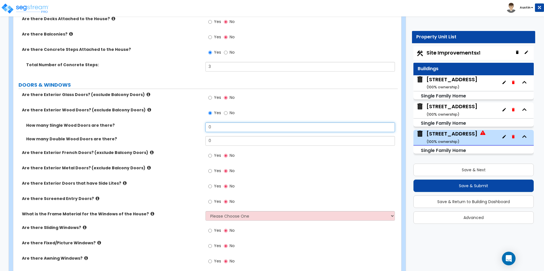
click at [215, 129] on input "0" at bounding box center [299, 128] width 189 height 10
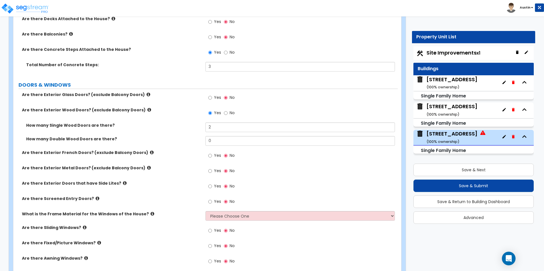
click at [155, 133] on div "How many Single Wood Doors are there? 2" at bounding box center [205, 130] width 384 height 14
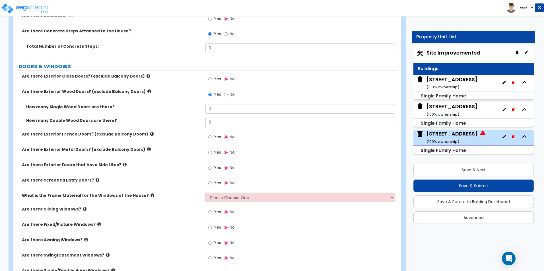
scroll to position [711, 0]
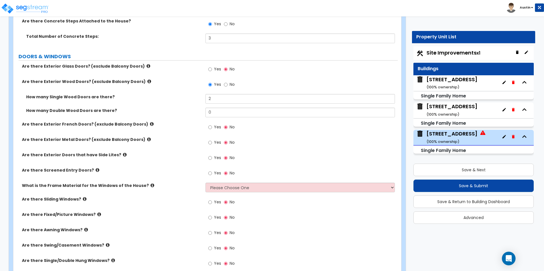
click at [208, 175] on div "Yes No" at bounding box center [221, 174] width 32 height 13
click at [210, 174] on input "Yes" at bounding box center [210, 173] width 4 height 6
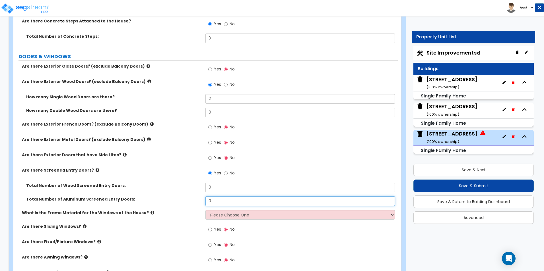
click at [226, 198] on input "0" at bounding box center [299, 202] width 189 height 10
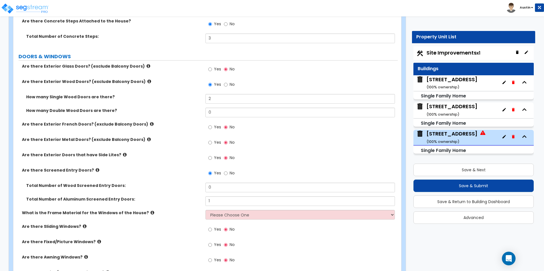
click at [189, 193] on div "Total Number of Wood Screened Entry Doors: 0" at bounding box center [205, 190] width 384 height 14
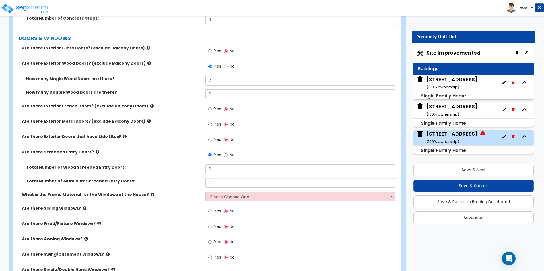
scroll to position [740, 0]
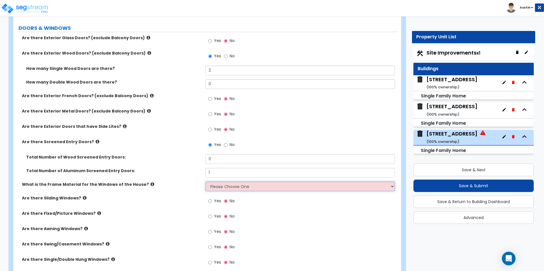
click at [229, 189] on select "Please Choose One Vinyl Aluminum Wood" at bounding box center [299, 187] width 189 height 10
click at [205, 182] on select "Please Choose One Vinyl Aluminum Wood" at bounding box center [299, 187] width 189 height 10
click at [164, 180] on div "Total Number of Aluminum Screened Entry Doors: 1" at bounding box center [205, 175] width 384 height 14
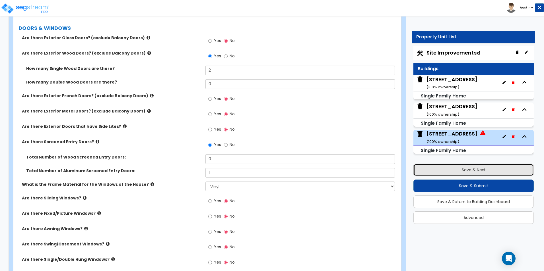
click at [473, 170] on button "Save & Next" at bounding box center [473, 170] width 120 height 13
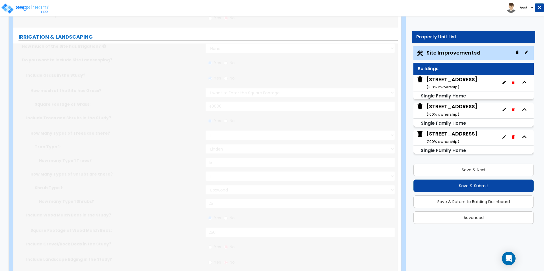
scroll to position [0, 0]
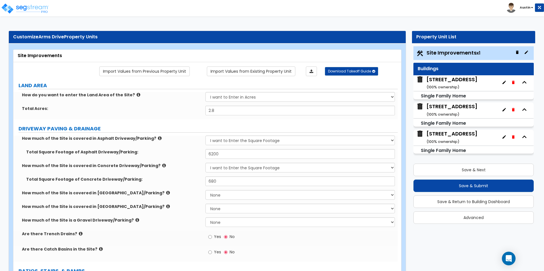
click at [455, 83] on div "680 Arms Drive ( 100 % ownership)" at bounding box center [451, 83] width 51 height 15
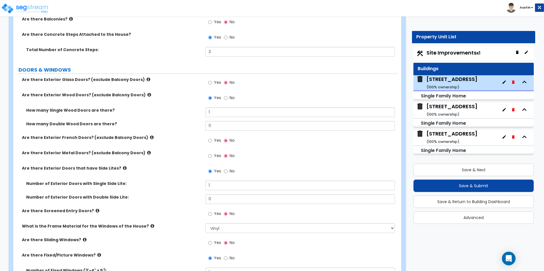
scroll to position [666, 0]
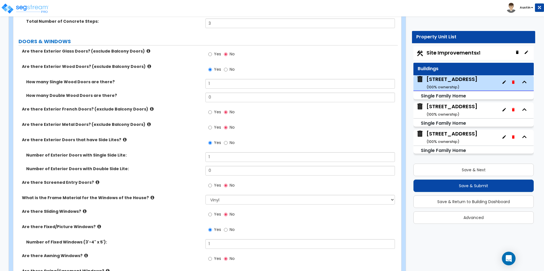
click at [218, 186] on span "Yes" at bounding box center [217, 186] width 7 height 6
click at [212, 186] on input "Yes" at bounding box center [210, 186] width 4 height 6
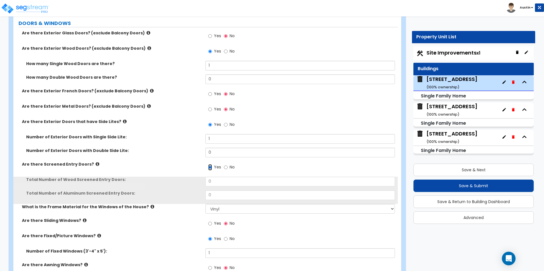
scroll to position [694, 0]
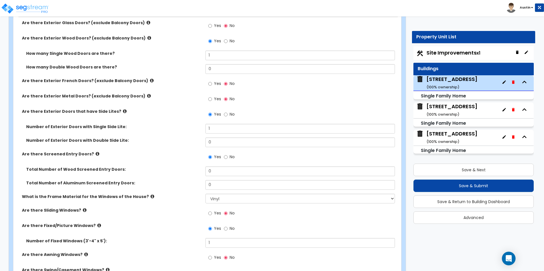
click at [222, 177] on div "Total Number of Wood Screened Entry Doors: 0" at bounding box center [205, 174] width 384 height 14
click at [217, 185] on input "0" at bounding box center [299, 185] width 189 height 10
click at [183, 177] on div "Total Number of Wood Screened Entry Doors: 0" at bounding box center [205, 174] width 384 height 14
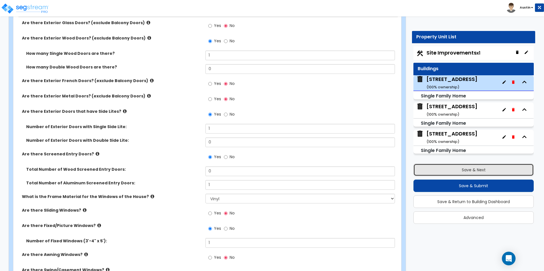
click at [482, 173] on button "Save & Next" at bounding box center [473, 170] width 120 height 13
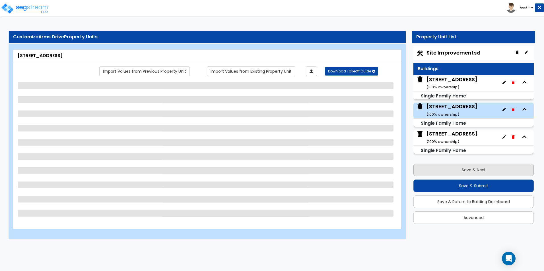
scroll to position [0, 0]
click at [482, 173] on button "Save & Next" at bounding box center [473, 170] width 120 height 13
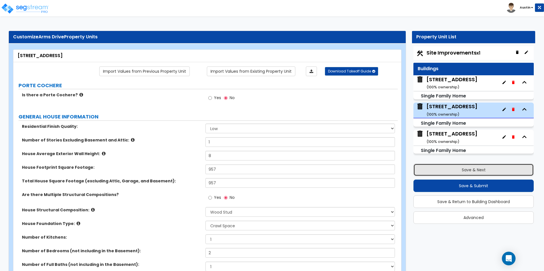
click at [482, 173] on button "Save & Next" at bounding box center [473, 170] width 120 height 13
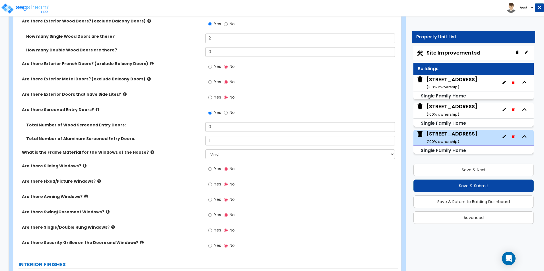
scroll to position [740, 0]
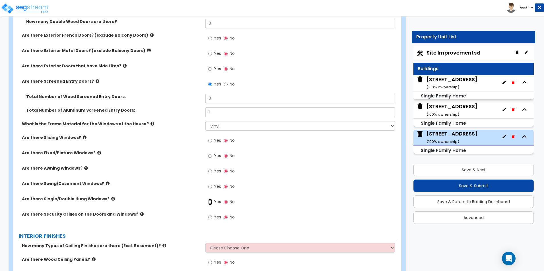
click at [210, 203] on input "Yes" at bounding box center [210, 202] width 4 height 6
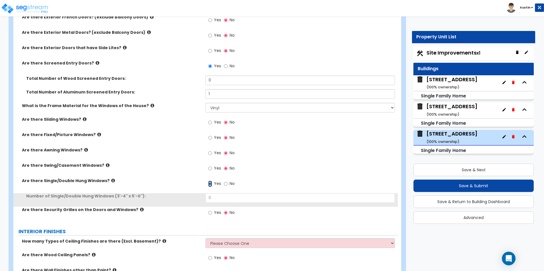
scroll to position [768, 0]
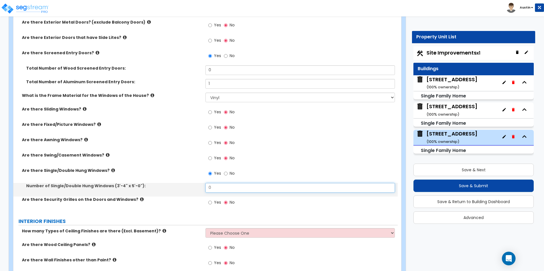
click at [226, 184] on input "0" at bounding box center [299, 188] width 189 height 10
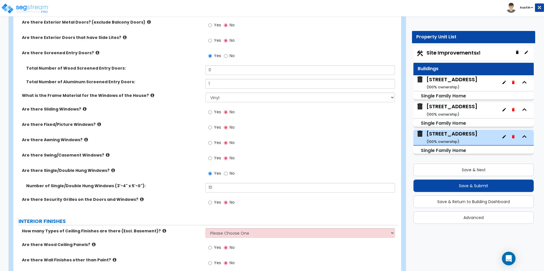
click at [159, 165] on div "Are there Swing/Casement Windows? Yes No" at bounding box center [205, 160] width 384 height 15
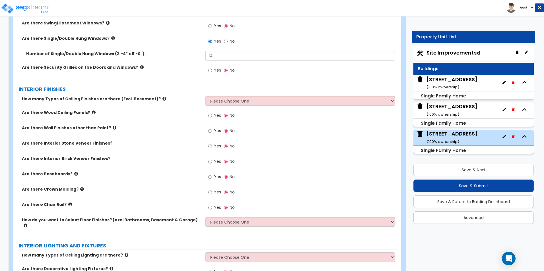
scroll to position [910, 0]
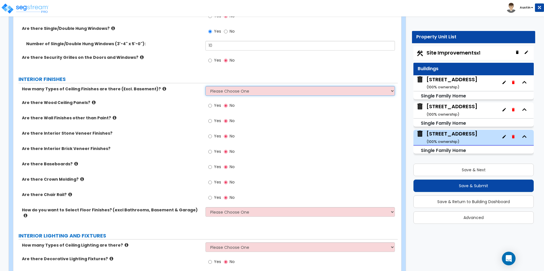
click at [232, 94] on select "Please Choose One 1 2 3" at bounding box center [299, 91] width 189 height 10
click at [205, 86] on select "Please Choose One 1 2 3" at bounding box center [299, 91] width 189 height 10
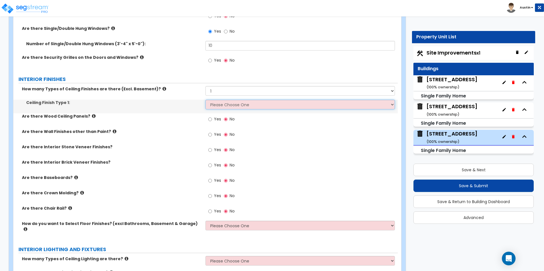
click at [226, 107] on select "Please Choose One Drop Ceiling Drywall Ceiling Open Ceiling" at bounding box center [299, 105] width 189 height 10
click at [205, 100] on select "Please Choose One Drop Ceiling Drywall Ceiling Open Ceiling" at bounding box center [299, 105] width 189 height 10
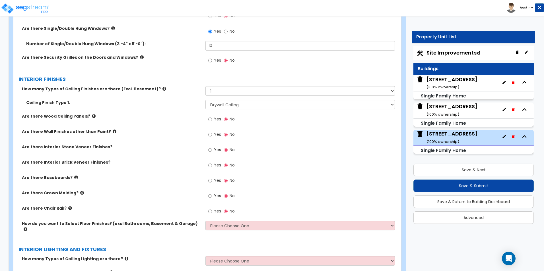
click at [134, 141] on div "Are there Wall Finishes other than Paint? Yes No" at bounding box center [205, 136] width 384 height 15
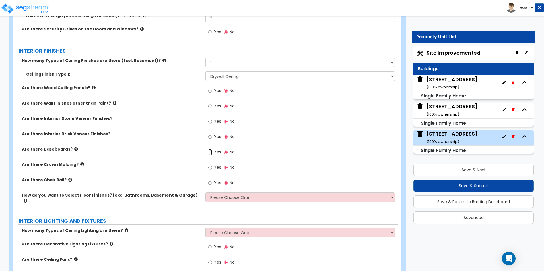
click at [209, 152] on input "Yes" at bounding box center [210, 152] width 4 height 6
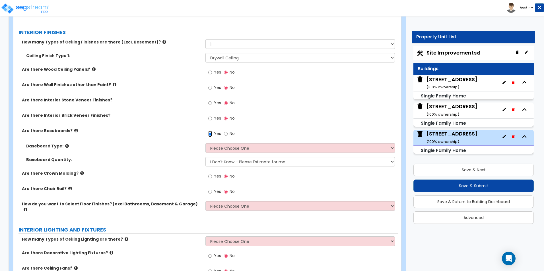
scroll to position [967, 0]
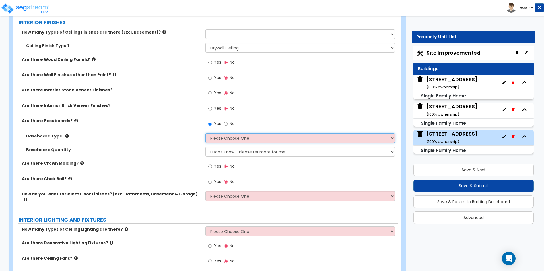
click at [212, 141] on select "Please Choose One Wood Vinyl Carpet Tile" at bounding box center [299, 138] width 189 height 10
click at [205, 133] on select "Please Choose One Wood Vinyl Carpet Tile" at bounding box center [299, 138] width 189 height 10
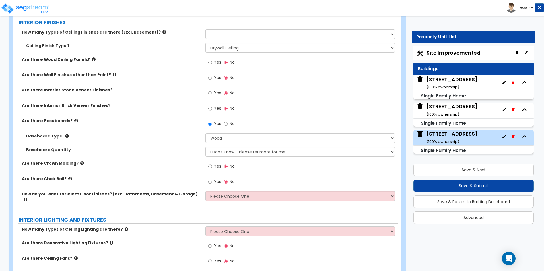
click at [149, 134] on label "Baseboard Type:" at bounding box center [113, 136] width 175 height 6
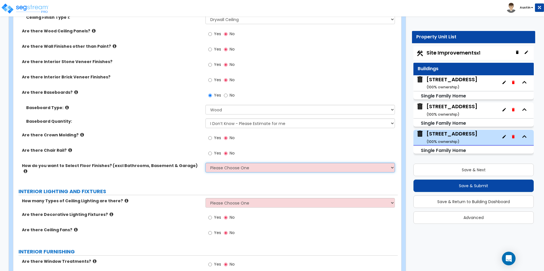
click at [241, 171] on select "Please Choose One I want to Select Floor Finishes for the Areas of the House I …" at bounding box center [299, 168] width 189 height 10
click at [205, 163] on select "Please Choose One I want to Select Floor Finishes for the Areas of the House I …" at bounding box center [299, 168] width 189 height 10
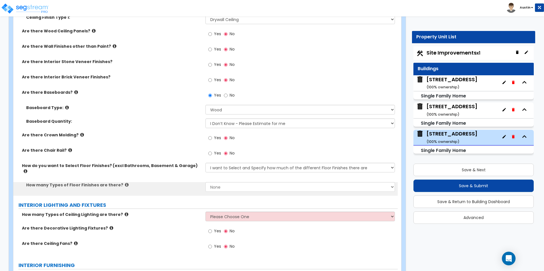
click at [165, 128] on div "Baseboard Quantity: I Don’t Know - Please Estimate for me I want to Enter the L…" at bounding box center [205, 126] width 384 height 14
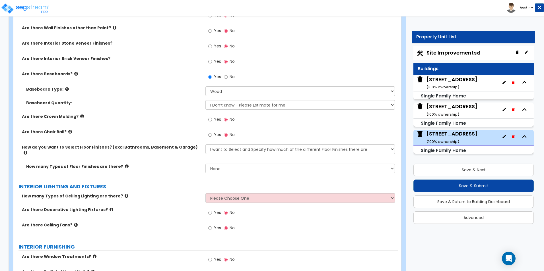
scroll to position [1024, 0]
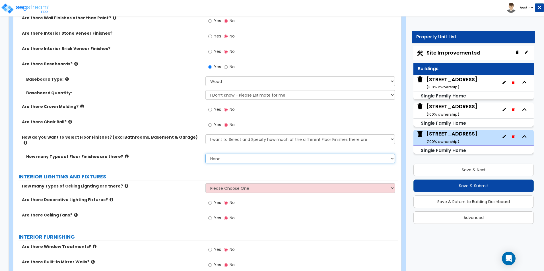
click at [252, 154] on select "None 1 2 3 4" at bounding box center [299, 159] width 189 height 10
click at [205, 154] on select "None 1 2 3 4" at bounding box center [299, 159] width 189 height 10
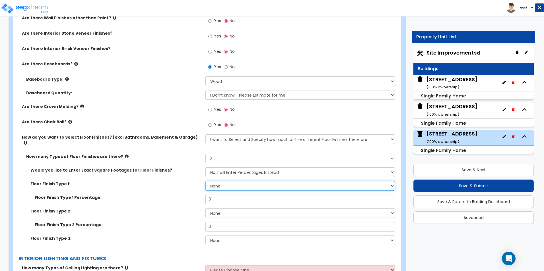
click at [227, 181] on select "None Tile Flooring Hardwood Flooring Resilient Laminate Flooring VCT Flooring S…" at bounding box center [299, 186] width 189 height 10
click at [205, 181] on select "None Tile Flooring Hardwood Flooring Resilient Laminate Flooring VCT Flooring S…" at bounding box center [299, 186] width 189 height 10
click at [227, 195] on input "0" at bounding box center [299, 200] width 189 height 10
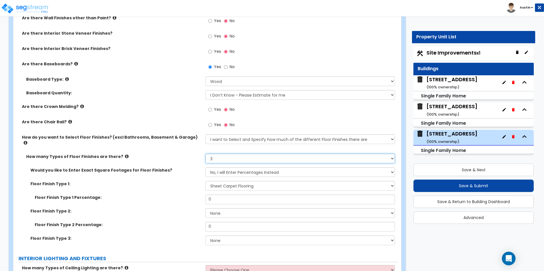
click at [233, 156] on select "None 1 2 3 4" at bounding box center [299, 159] width 189 height 10
click at [205, 154] on select "None 1 2 3 4" at bounding box center [299, 159] width 189 height 10
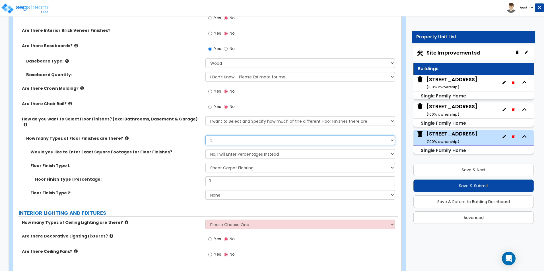
scroll to position [1053, 0]
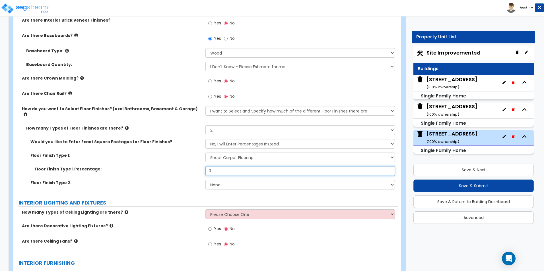
click at [232, 167] on input "0" at bounding box center [299, 171] width 189 height 10
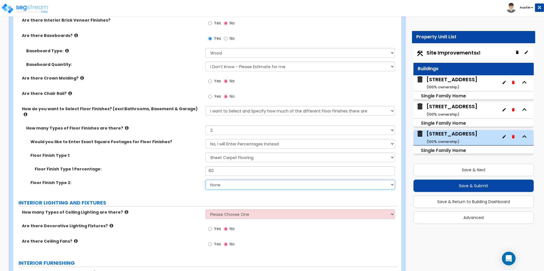
click at [228, 180] on select "None Tile Flooring Hardwood Flooring Resilient Laminate Flooring VCT Flooring S…" at bounding box center [299, 185] width 189 height 10
click at [205, 180] on select "None Tile Flooring Hardwood Flooring Resilient Laminate Flooring VCT Flooring S…" at bounding box center [299, 185] width 189 height 10
click at [168, 180] on label "Floor Finish Type 2:" at bounding box center [115, 183] width 171 height 6
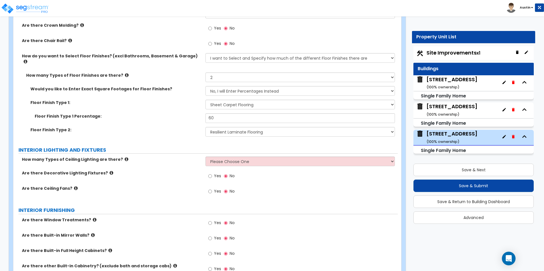
scroll to position [1110, 0]
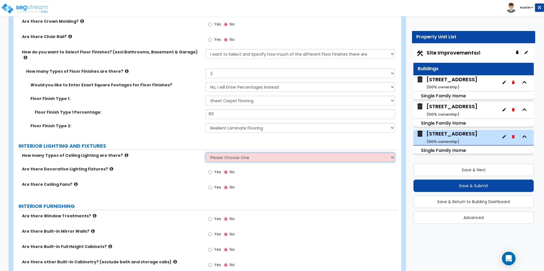
click at [219, 153] on select "Please Choose One 1 2 3" at bounding box center [299, 158] width 189 height 10
click at [143, 166] on label "Are there Decorative Lighting Fixtures?" at bounding box center [111, 169] width 179 height 6
click at [223, 153] on select "Please Choose One 1 2 3" at bounding box center [299, 158] width 189 height 10
click at [205, 153] on select "Please Choose One 1 2 3" at bounding box center [299, 158] width 189 height 10
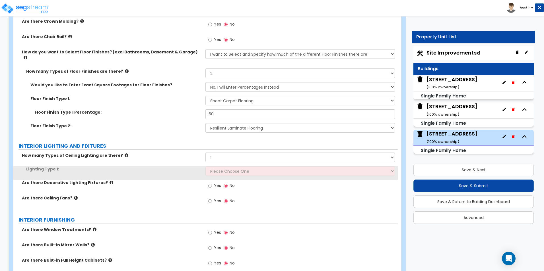
click at [239, 158] on div "How many Types of Ceiling Lighting are there? Please Choose One 1 2 3" at bounding box center [205, 160] width 384 height 14
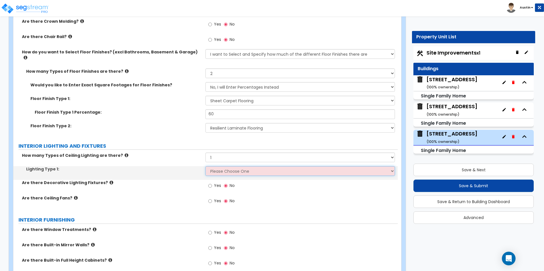
click at [239, 168] on select "Please Choose One LED Surface-Mounted LED Recessed Fluorescent Surface-Mounted …" at bounding box center [299, 171] width 189 height 10
click at [205, 166] on select "Please Choose One LED Surface-Mounted LED Recessed Fluorescent Surface-Mounted …" at bounding box center [299, 171] width 189 height 10
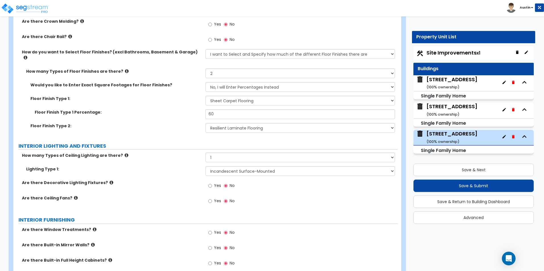
click at [113, 186] on div "Are there Decorative Lighting Fixtures? Yes No" at bounding box center [205, 187] width 384 height 15
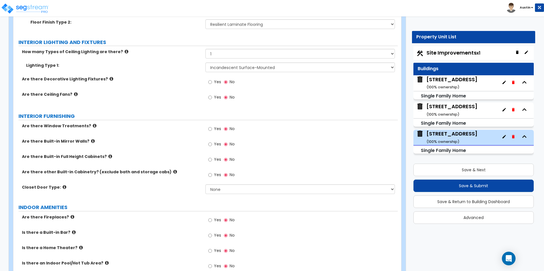
scroll to position [1223, 0]
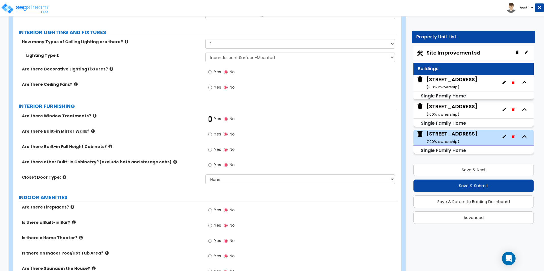
click at [211, 116] on input "Yes" at bounding box center [210, 119] width 4 height 6
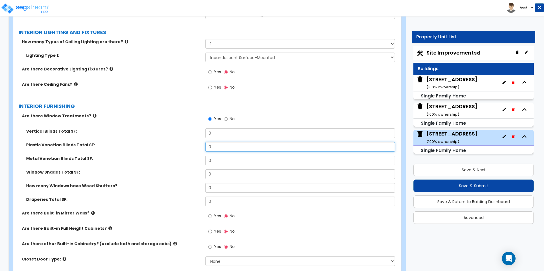
click at [219, 142] on input "0" at bounding box center [299, 147] width 189 height 10
click at [170, 156] on label "Metal Venetian Blinds Total SF:" at bounding box center [113, 159] width 175 height 6
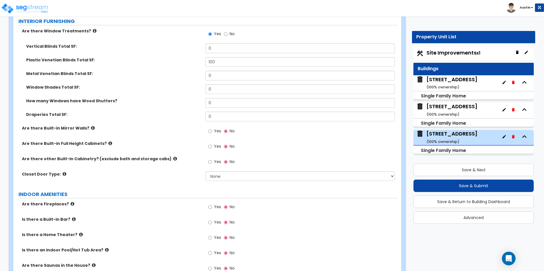
scroll to position [1309, 0]
click at [221, 172] on select "None Bi-fold Louvered Doors Bi-fold Panel Doors Sliding Doors Hinged Wood Door" at bounding box center [299, 176] width 189 height 10
click at [205, 171] on select "None Bi-fold Louvered Doors Bi-fold Panel Doors Sliding Doors Hinged Wood Door" at bounding box center [299, 176] width 189 height 10
click at [131, 156] on label "Are there other Built-in Cabinetry? (exclude bath and storage cabs)" at bounding box center [111, 159] width 179 height 6
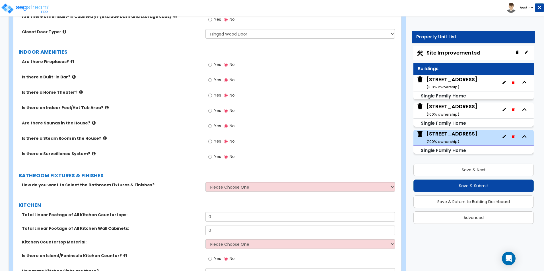
scroll to position [1479, 0]
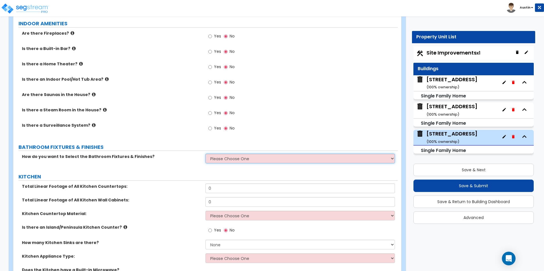
click at [221, 154] on select "Please Choose One I want to Select Fixtures and Finishes only for one Bath and …" at bounding box center [299, 159] width 189 height 10
click at [205, 154] on select "Please Choose One I want to Select Fixtures and Finishes only for one Bath and …" at bounding box center [299, 159] width 189 height 10
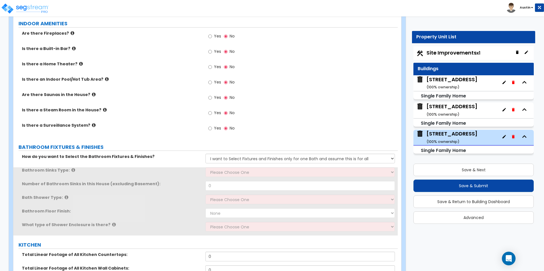
click at [160, 158] on div "How do you want to Select the Bathroom Fixtures & Finishes? Please Choose One I…" at bounding box center [205, 161] width 384 height 14
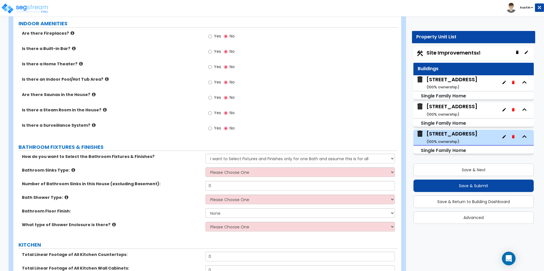
scroll to position [1508, 0]
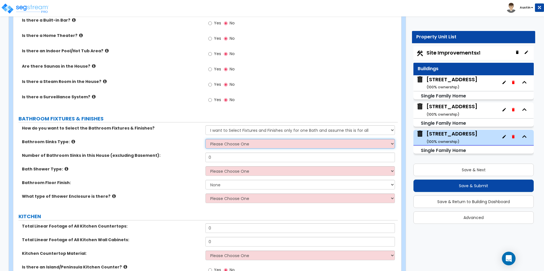
click at [221, 139] on select "Please Choose One Wall-mounted Pedestal-mounted Vanity-mounted" at bounding box center [299, 144] width 189 height 10
click at [205, 139] on select "Please Choose One Wall-mounted Pedestal-mounted Vanity-mounted" at bounding box center [299, 144] width 189 height 10
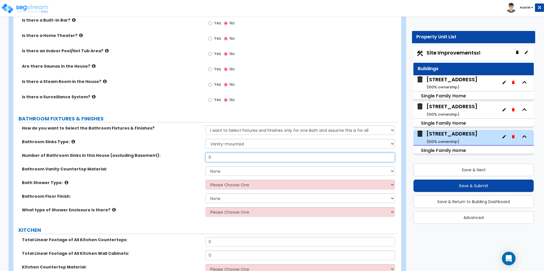
click at [228, 154] on input "0" at bounding box center [299, 158] width 189 height 10
click at [170, 153] on label "Number of Bathroom Sinks in this House (excluding Basement):" at bounding box center [111, 156] width 179 height 6
click at [236, 167] on select "None Plastic Laminate Solid Surface Stone Quartz Marble Tile Wood Stainless Ste…" at bounding box center [299, 171] width 189 height 10
click at [205, 166] on select "None Plastic Laminate Solid Surface Stone Quartz Marble Tile Wood Stainless Ste…" at bounding box center [299, 171] width 189 height 10
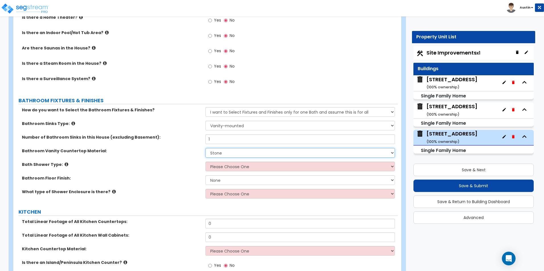
scroll to position [1536, 0]
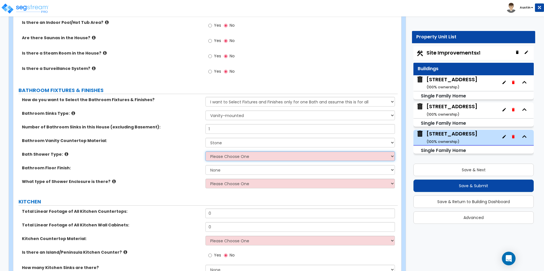
click at [225, 152] on select "Please Choose One Standalone Shower Bathtub - Shower Combination" at bounding box center [299, 157] width 189 height 10
click at [205, 152] on select "Please Choose One Standalone Shower Bathtub - Shower Combination" at bounding box center [299, 157] width 189 height 10
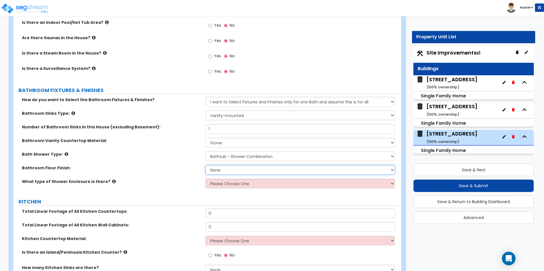
click at [227, 165] on select "None Tile Flooring Hardwood Flooring Resilient Laminate Flooring VCT Flooring S…" at bounding box center [299, 170] width 189 height 10
click at [205, 165] on select "None Tile Flooring Hardwood Flooring Resilient Laminate Flooring VCT Flooring S…" at bounding box center [299, 170] width 189 height 10
click at [229, 179] on select "Please Choose One Curtain & Rod Glass Sliding Doors Glass Hinged Doors" at bounding box center [299, 184] width 189 height 10
click at [205, 179] on select "Please Choose One Curtain & Rod Glass Sliding Doors Glass Hinged Doors" at bounding box center [299, 184] width 189 height 10
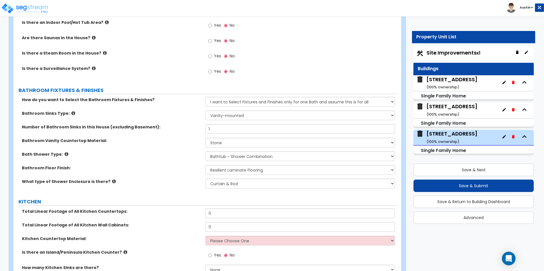
click at [160, 165] on label "Bathroom Floor Finish:" at bounding box center [111, 168] width 179 height 6
click at [227, 139] on select "None Plastic Laminate Solid Surface Stone Quartz Marble Tile Wood Stainless Ste…" at bounding box center [299, 143] width 189 height 10
click at [229, 168] on select "None Tile Flooring Hardwood Flooring Resilient Laminate Flooring VCT Flooring S…" at bounding box center [299, 170] width 189 height 10
click at [205, 165] on select "None Tile Flooring Hardwood Flooring Resilient Laminate Flooring VCT Flooring S…" at bounding box center [299, 170] width 189 height 10
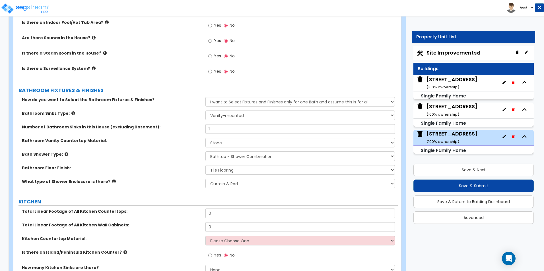
click at [119, 165] on label "Bathroom Floor Finish:" at bounding box center [111, 168] width 179 height 6
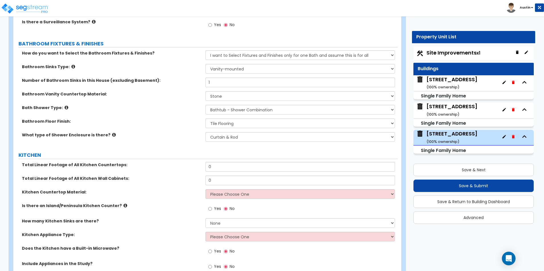
scroll to position [1593, 0]
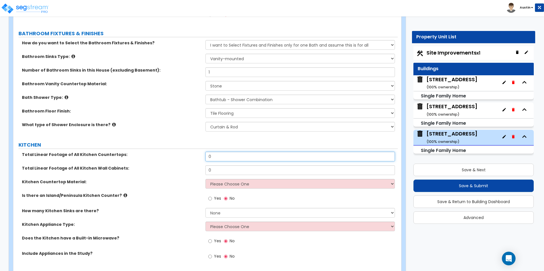
click at [228, 152] on input "0" at bounding box center [299, 157] width 189 height 10
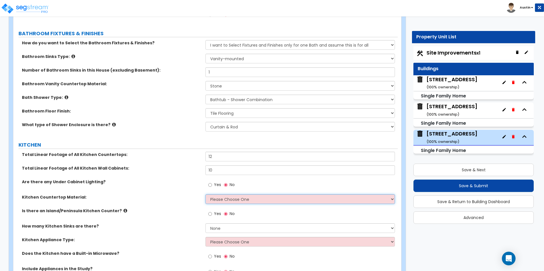
click at [220, 195] on select "Please Choose One Plastic Laminate Solid Surface Stone Quartz Marble Tile Wood …" at bounding box center [299, 200] width 189 height 10
click at [205, 195] on select "Please Choose One Plastic Laminate Solid Surface Stone Quartz Marble Tile Wood …" at bounding box center [299, 200] width 189 height 10
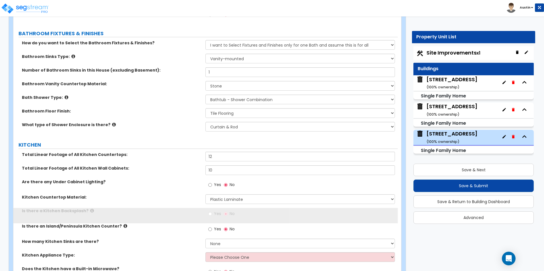
click at [120, 166] on div "Total Linear Footage of All Kitchen Wall Cabinets: 10" at bounding box center [205, 173] width 384 height 14
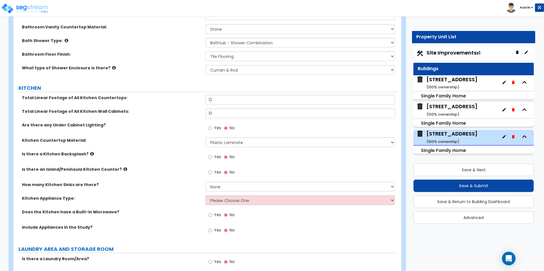
scroll to position [1679, 0]
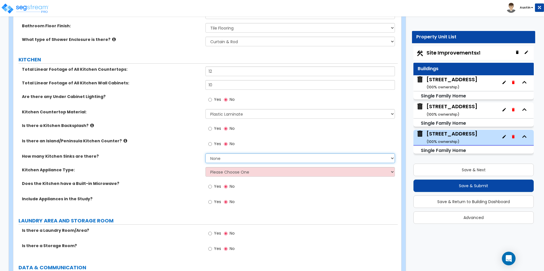
click at [221, 154] on select "None 1 2 3" at bounding box center [299, 159] width 189 height 10
click at [205, 154] on select "None 1 2 3" at bounding box center [299, 159] width 189 height 10
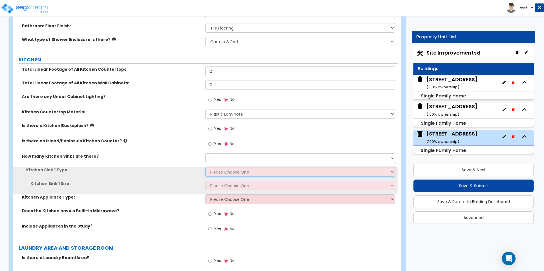
click at [222, 167] on select "Please Choose One Stainless Steel Porcelain Enamel Cast Iron Granite Composite" at bounding box center [299, 172] width 189 height 10
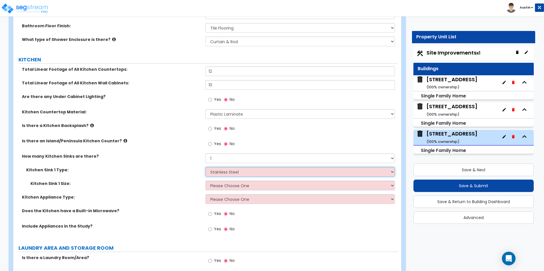
click at [205, 167] on select "Please Choose One Stainless Steel Porcelain Enamel Cast Iron Granite Composite" at bounding box center [299, 172] width 189 height 10
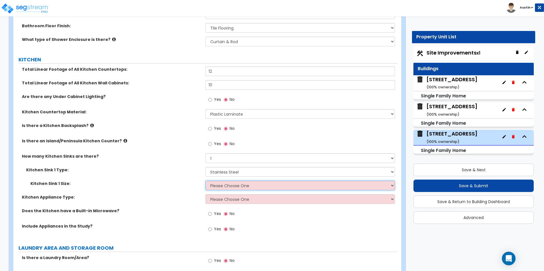
click at [226, 181] on select "Please Choose One Single Sink Double Sink" at bounding box center [299, 186] width 189 height 10
click at [205, 181] on select "Please Choose One Single Sink Double Sink" at bounding box center [299, 186] width 189 height 10
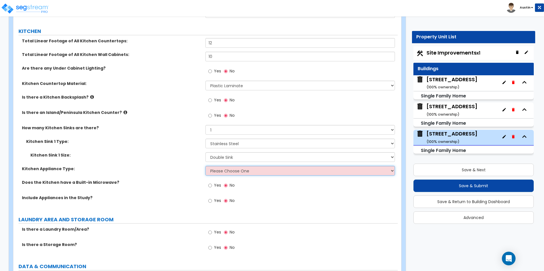
click at [228, 168] on select "Please Choose One Gas Electric" at bounding box center [299, 171] width 189 height 10
click at [205, 166] on select "Please Choose One Gas Electric" at bounding box center [299, 171] width 189 height 10
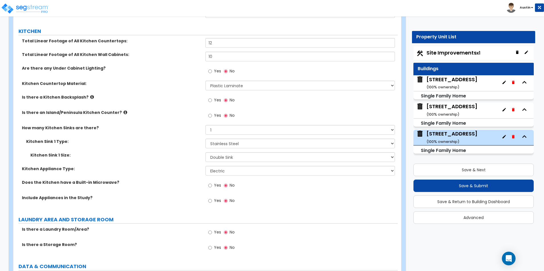
click at [172, 166] on label "Kitchen Appliance Type:" at bounding box center [111, 169] width 179 height 6
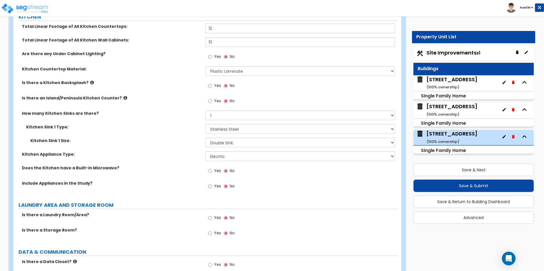
scroll to position [1736, 0]
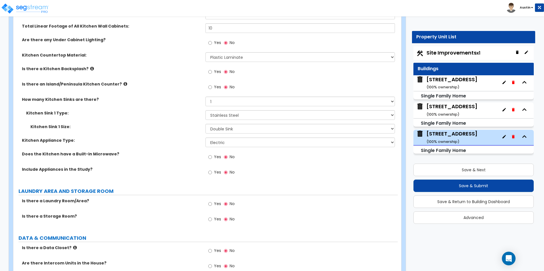
click at [215, 170] on span "Yes" at bounding box center [217, 173] width 7 height 6
click at [212, 170] on input "Yes" at bounding box center [210, 173] width 4 height 6
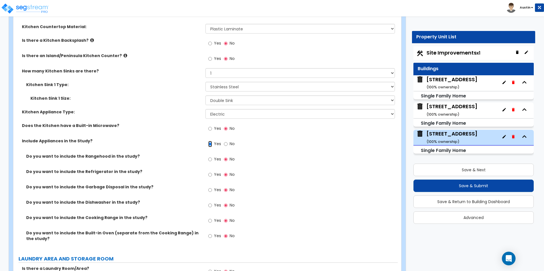
scroll to position [1792, 0]
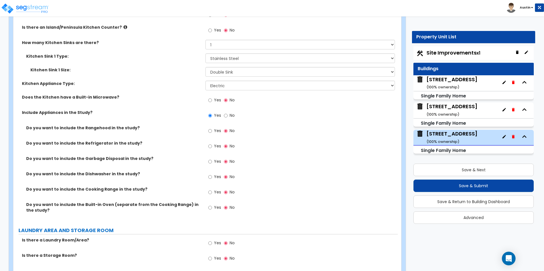
click at [216, 143] on span "Yes" at bounding box center [217, 146] width 7 height 6
click at [212, 143] on input "Yes" at bounding box center [210, 146] width 4 height 6
click at [215, 160] on label "Yes" at bounding box center [214, 163] width 13 height 10
click at [212, 160] on input "Yes" at bounding box center [210, 162] width 4 height 6
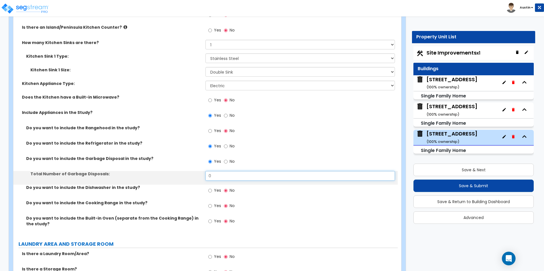
click at [214, 172] on input "0" at bounding box center [299, 176] width 189 height 10
click at [168, 163] on div "Do you want to include the Garbage Disposal in the study? Yes No" at bounding box center [205, 163] width 384 height 15
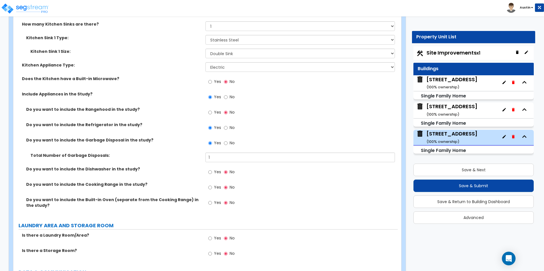
scroll to position [1821, 0]
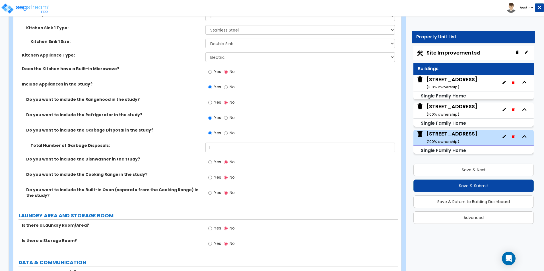
click at [217, 175] on span "Yes" at bounding box center [217, 178] width 7 height 6
click at [212, 175] on input "Yes" at bounding box center [210, 178] width 4 height 6
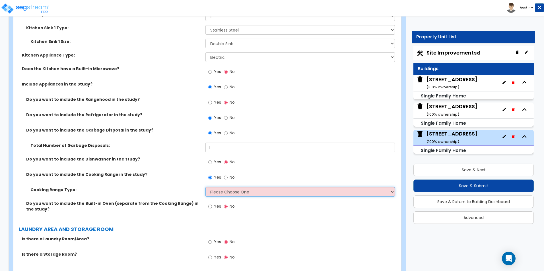
click at [235, 189] on select "Please Choose One Cook Top Only Range with Oven" at bounding box center [299, 192] width 189 height 10
click at [205, 187] on select "Please Choose One Cook Top Only Range with Oven" at bounding box center [299, 192] width 189 height 10
click at [176, 172] on label "Do you want to include the Cooking Range in the study?" at bounding box center [113, 175] width 175 height 6
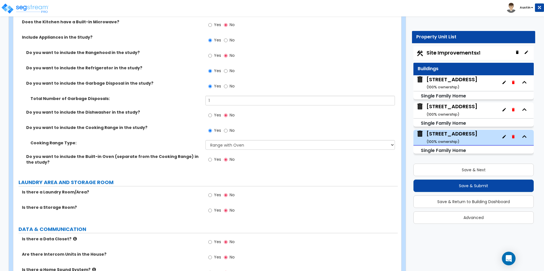
scroll to position [1878, 0]
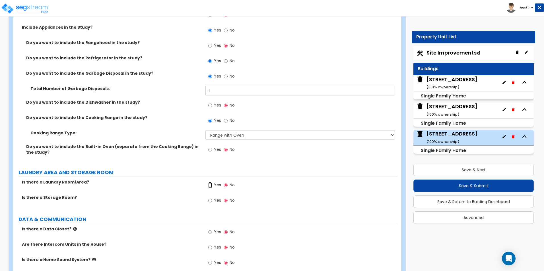
click at [211, 182] on input "Yes" at bounding box center [210, 185] width 4 height 6
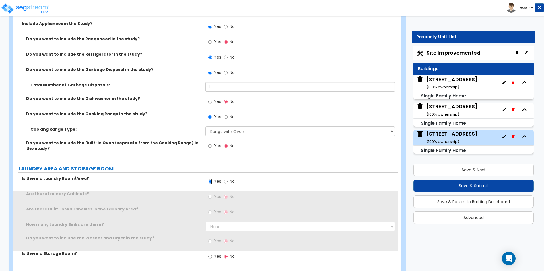
scroll to position [1906, 0]
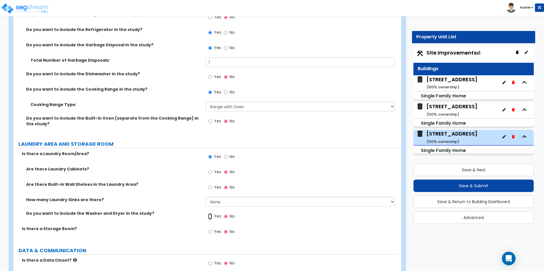
click at [211, 214] on input "Yes" at bounding box center [210, 217] width 4 height 6
click at [175, 198] on div "How many Laundry Sinks are there? None 1 2 3" at bounding box center [205, 204] width 384 height 14
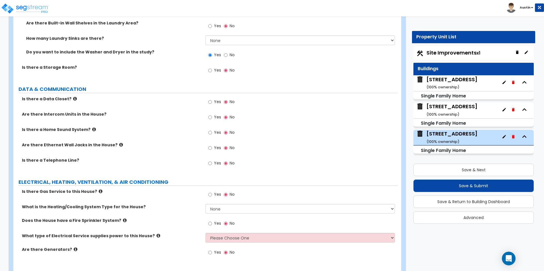
scroll to position [2077, 0]
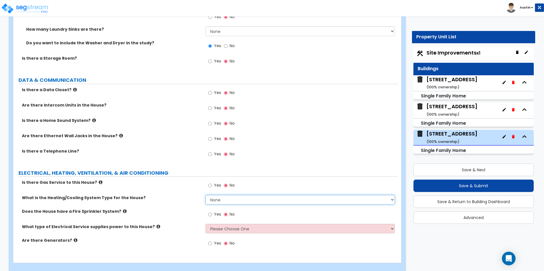
click at [219, 195] on select "None Heat Only Centralized Heating & Cooling Thru Wall Air Conditioners Mini Sp…" at bounding box center [299, 200] width 189 height 10
click at [205, 195] on select "None Heat Only Centralized Heating & Cooling Thru Wall Air Conditioners Mini Sp…" at bounding box center [299, 200] width 189 height 10
click at [178, 195] on div "What is the Heating/Cooling System Type for the House? None Heat Only Centraliz…" at bounding box center [205, 202] width 384 height 14
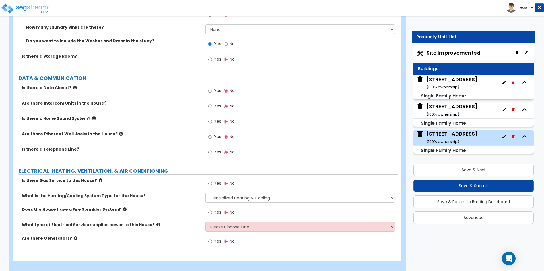
scroll to position [2079, 0]
click at [217, 222] on select "Please Choose One Overhead Underground" at bounding box center [299, 227] width 189 height 10
click at [205, 222] on select "Please Choose One Overhead Underground" at bounding box center [299, 227] width 189 height 10
click at [156, 211] on div "Does the House have a Fire Sprinkler System? Yes No" at bounding box center [205, 214] width 384 height 15
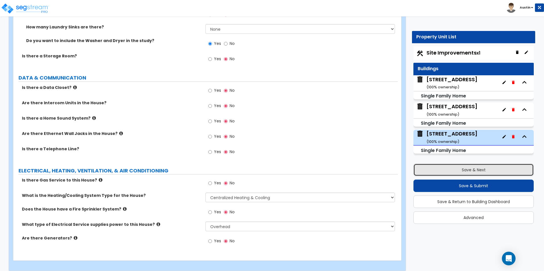
click at [472, 174] on button "Save & Next" at bounding box center [473, 170] width 120 height 13
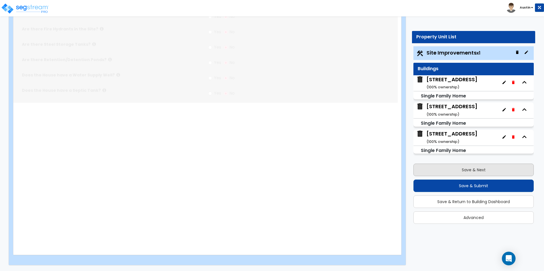
scroll to position [0, 0]
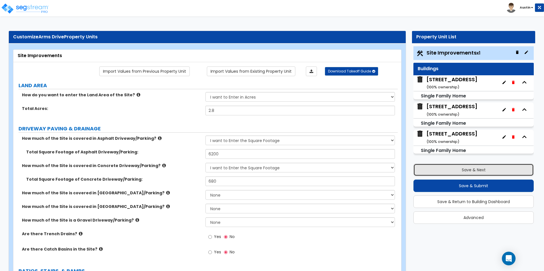
click at [472, 174] on button "Save & Next" at bounding box center [473, 170] width 120 height 13
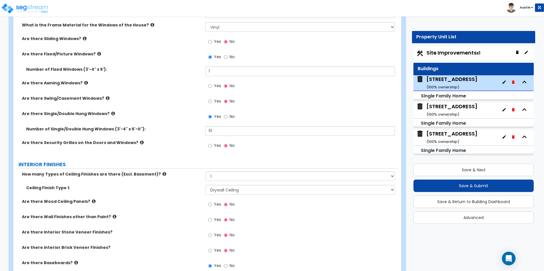
scroll to position [858, 0]
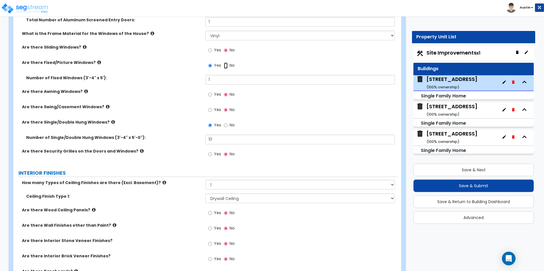
click at [227, 68] on input "No" at bounding box center [226, 66] width 4 height 6
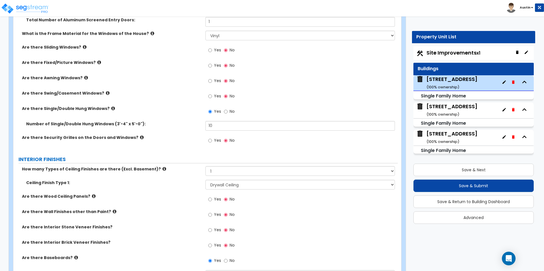
click at [170, 86] on div "Are there Awning Windows? Yes No" at bounding box center [205, 82] width 384 height 15
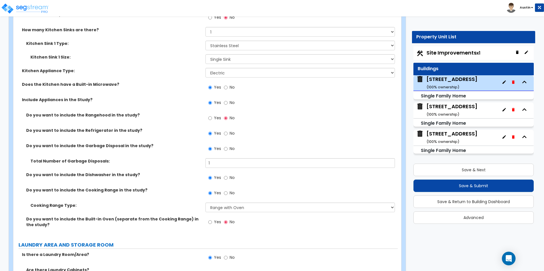
scroll to position [1910, 0]
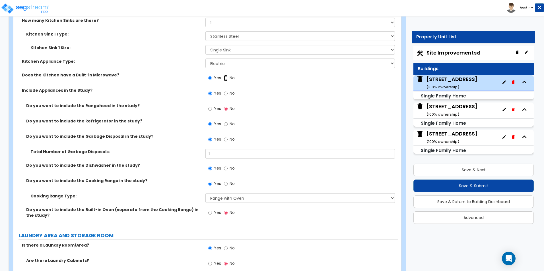
click at [227, 75] on input "No" at bounding box center [226, 78] width 4 height 6
click at [226, 166] on input "No" at bounding box center [226, 169] width 4 height 6
click at [161, 151] on div "Total Number of Garbage Disposals: 1" at bounding box center [205, 156] width 384 height 14
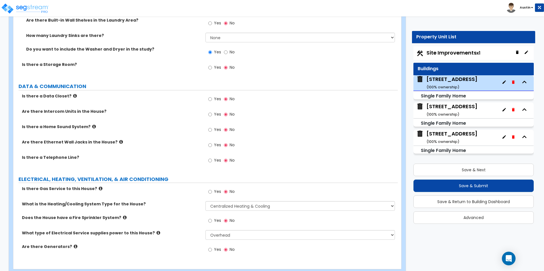
scroll to position [2175, 0]
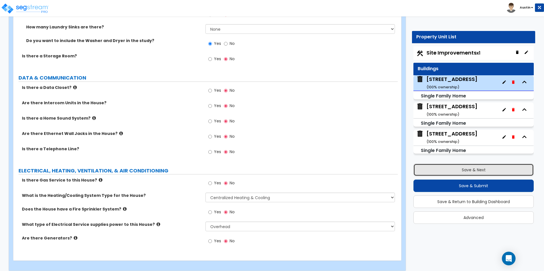
click at [477, 172] on button "Save & Next" at bounding box center [473, 170] width 120 height 13
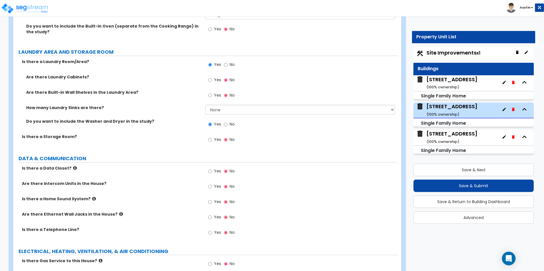
scroll to position [2202, 0]
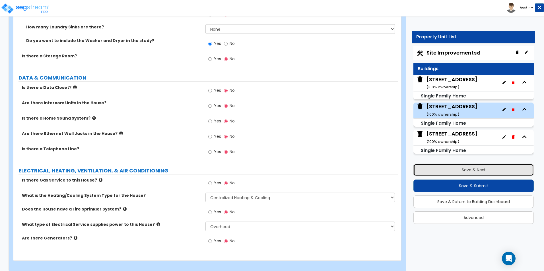
click at [440, 171] on button "Save & Next" at bounding box center [473, 170] width 120 height 13
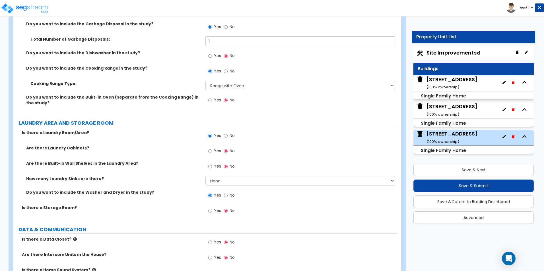
scroll to position [1992, 0]
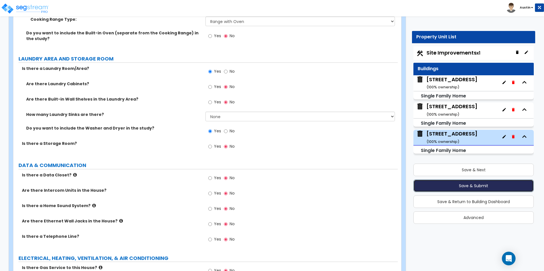
click at [465, 185] on button "Save & Submit" at bounding box center [473, 186] width 120 height 13
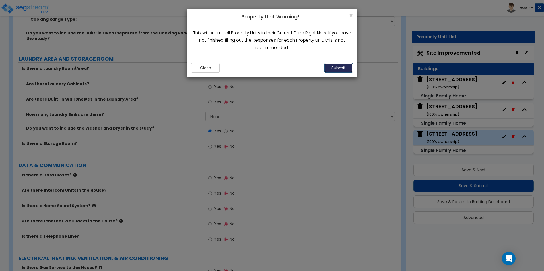
click at [345, 67] on button "Submit" at bounding box center [338, 68] width 28 height 10
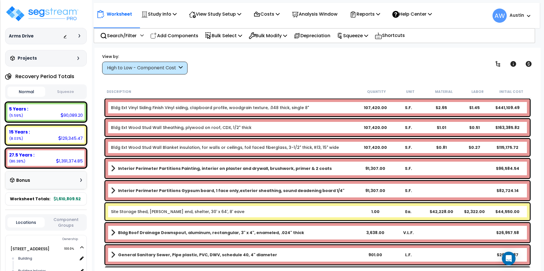
click at [138, 73] on div "High to Low - Component Cost" at bounding box center [144, 68] width 85 height 13
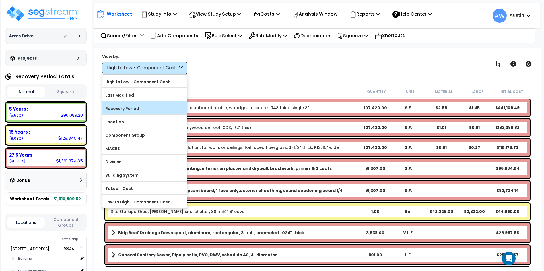
click at [134, 105] on label "Recovery Period" at bounding box center [144, 108] width 85 height 9
click at [0, 0] on input "Recovery Period" at bounding box center [0, 0] width 0 height 0
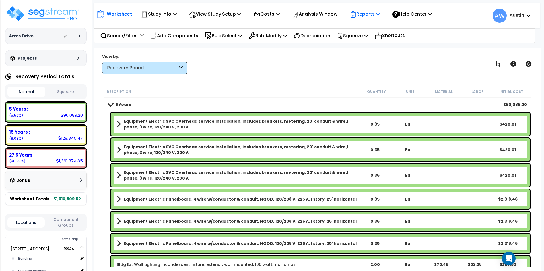
click at [368, 17] on p "Reports" at bounding box center [365, 14] width 30 height 8
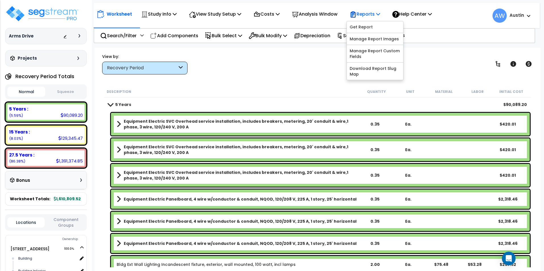
click at [368, 17] on p "Reports" at bounding box center [365, 14] width 30 height 8
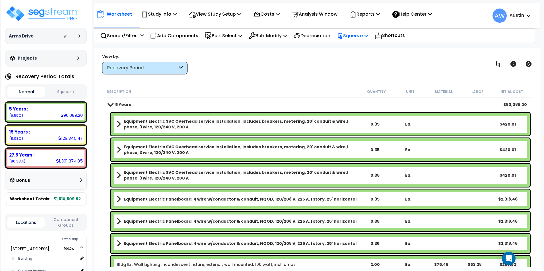
click at [358, 36] on p "Squeeze" at bounding box center [352, 36] width 31 height 8
click at [359, 48] on link "Squeeze" at bounding box center [362, 48] width 56 height 11
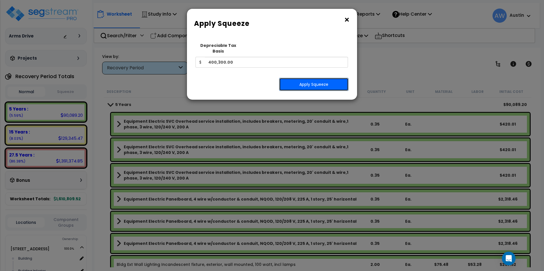
click at [311, 78] on button "Apply Squeeze" at bounding box center [313, 84] width 69 height 13
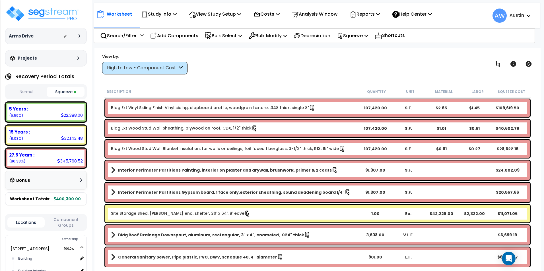
click at [139, 70] on div "High to Low - Component Cost" at bounding box center [142, 68] width 70 height 7
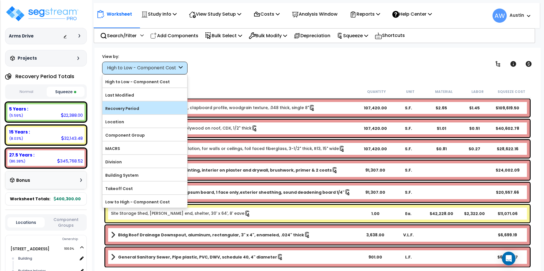
click at [126, 107] on label "Recovery Period" at bounding box center [144, 108] width 85 height 9
click at [0, 0] on input "Recovery Period" at bounding box center [0, 0] width 0 height 0
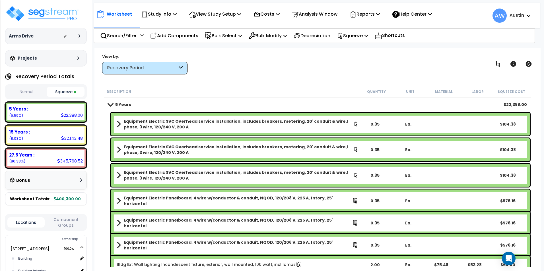
click at [213, 86] on div "Description Quantity Unit Material Labor Squeeze Cost" at bounding box center [317, 92] width 427 height 12
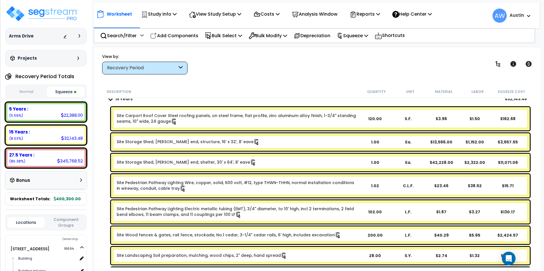
scroll to position [1963, 0]
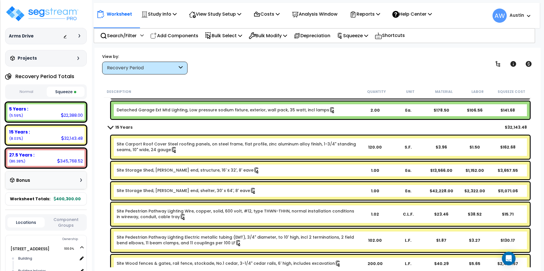
click at [99, 135] on div "Worksheet Study Info Study Setup Add Property Unit Template study Clone study AW" at bounding box center [317, 183] width 446 height 271
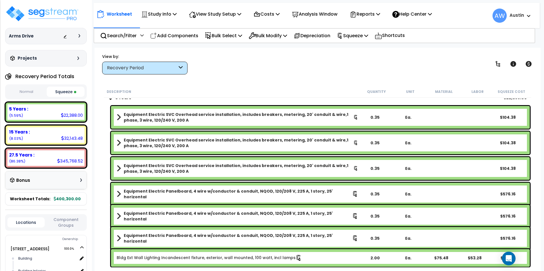
scroll to position [0, 0]
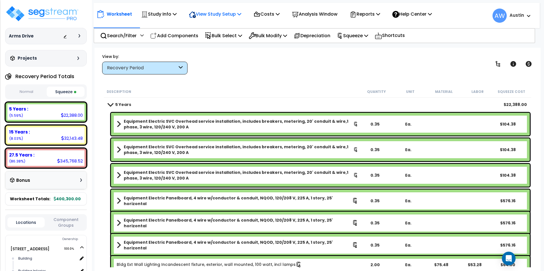
click at [213, 15] on p "View Study Setup" at bounding box center [215, 14] width 52 height 8
click at [211, 38] on link "View Questionnaire" at bounding box center [214, 38] width 56 height 11
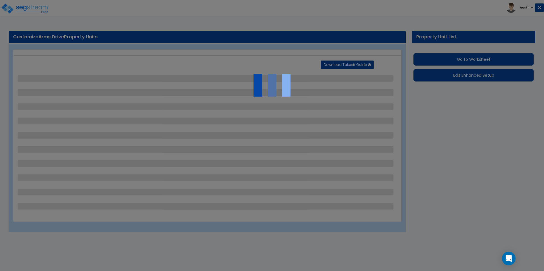
select select "2"
select select "1"
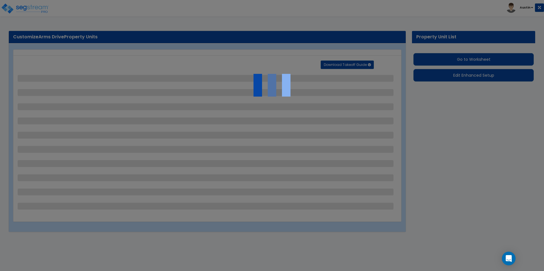
select select "1"
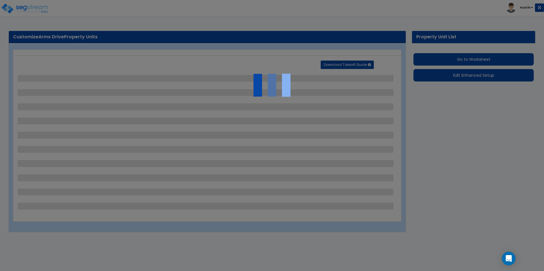
select select "2"
select select "1"
select select "2"
select select "4"
select select "2"
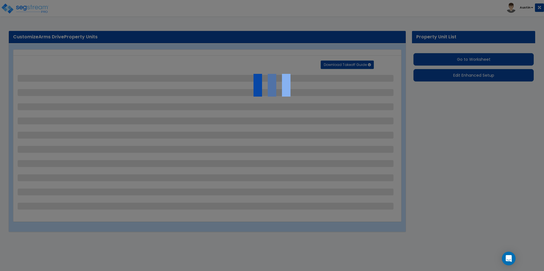
select select "1"
select select "6"
select select "1"
select select "4"
select select "1"
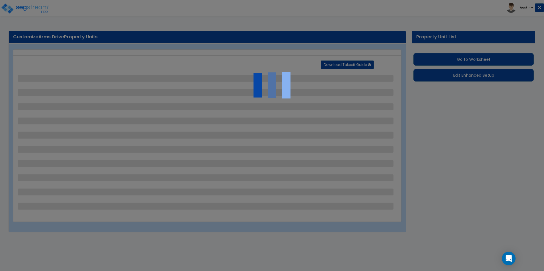
select select "1"
select select "2"
select select "1"
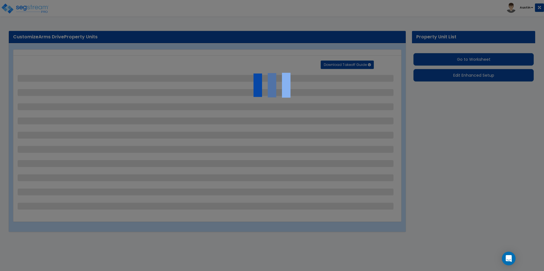
select select "2"
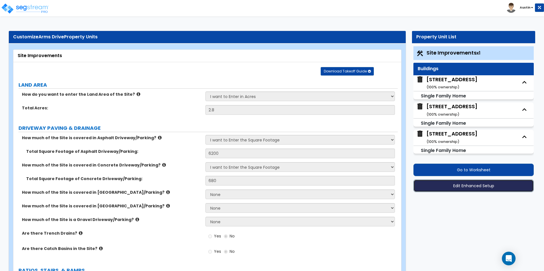
click at [462, 186] on button "Edit Enhanced Setup" at bounding box center [473, 186] width 120 height 13
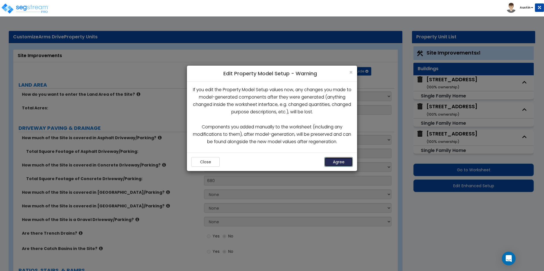
click at [339, 162] on button "Agree" at bounding box center [338, 162] width 28 height 10
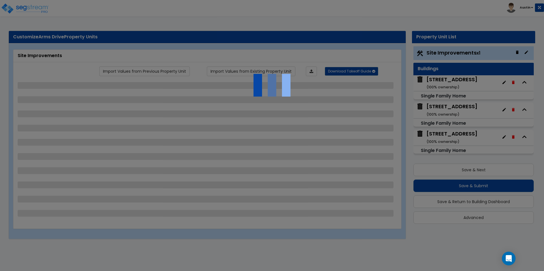
select select "2"
select select "1"
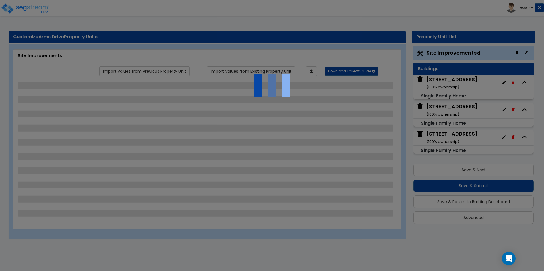
select select "1"
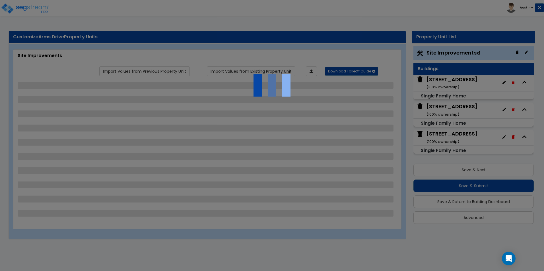
select select "2"
select select "1"
select select "2"
select select "4"
select select "2"
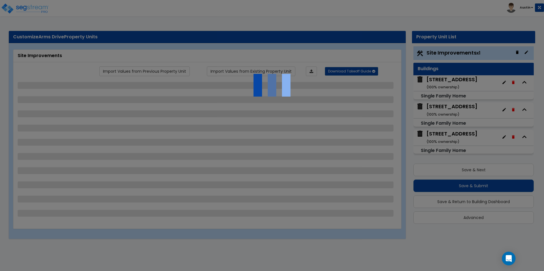
select select "1"
select select "6"
select select "1"
select select "4"
select select "1"
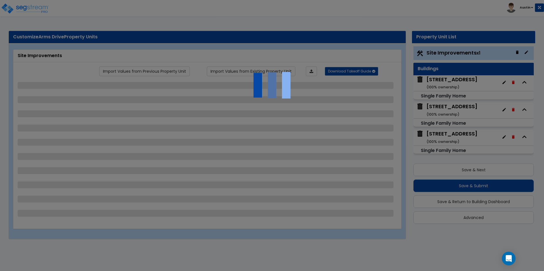
select select "1"
select select "2"
select select "1"
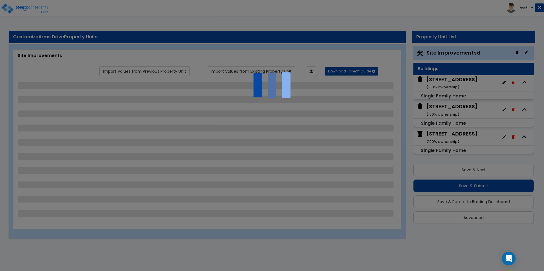
select select "2"
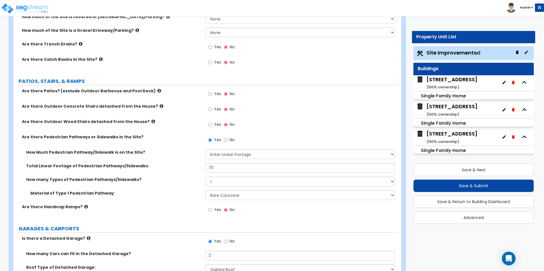
scroll to position [199, 0]
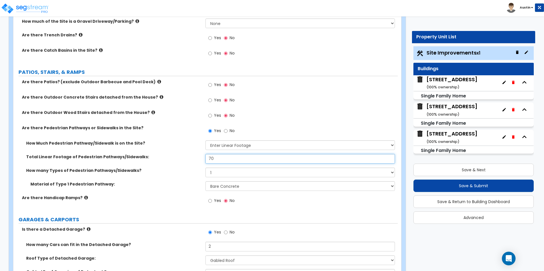
click at [220, 158] on input "70" at bounding box center [299, 159] width 189 height 10
type input "100"
click at [167, 160] on div "Total Linear Footage of Pedestrian Pathways/Sidewalks: 100" at bounding box center [205, 161] width 384 height 14
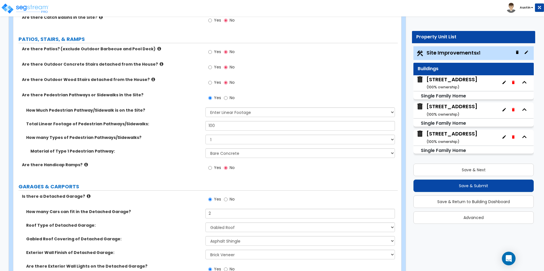
scroll to position [285, 0]
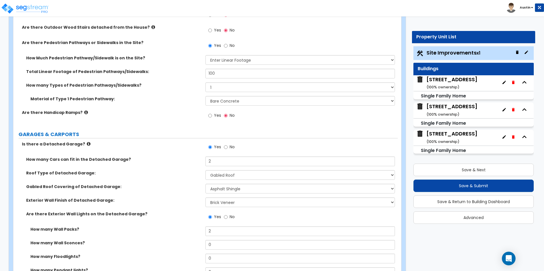
click at [177, 156] on div "Is there a Detached Garage? Yes No" at bounding box center [205, 148] width 384 height 15
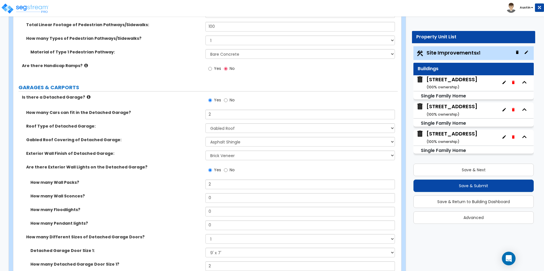
scroll to position [341, 0]
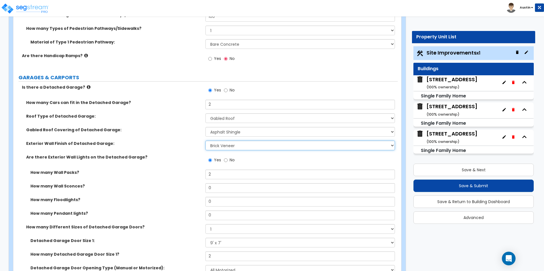
click at [215, 148] on select "Please Choose One Brick Veneer Stone Veneer Wood Siding Vinyl Siding Standing S…" at bounding box center [299, 146] width 189 height 10
click at [180, 151] on div "Exterior Wall Finish of Detached Garage: Please Choose One Brick Veneer Stone V…" at bounding box center [205, 148] width 384 height 14
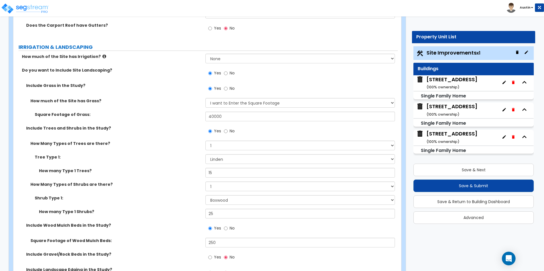
scroll to position [740, 0]
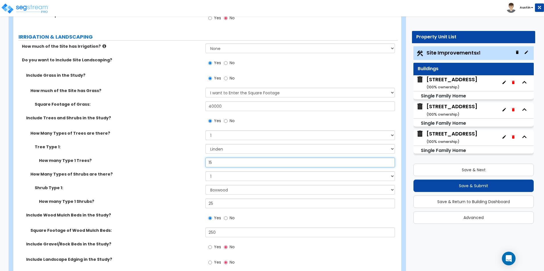
click at [233, 166] on input "15" at bounding box center [299, 163] width 189 height 10
type input "20"
click at [153, 165] on div "How many Type 1 Trees? 20" at bounding box center [205, 165] width 384 height 14
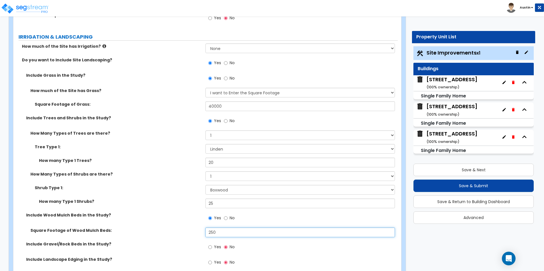
click at [232, 232] on input "250" at bounding box center [299, 233] width 189 height 10
type input "300"
click at [159, 187] on label "Shrub Type 1:" at bounding box center [118, 188] width 166 height 6
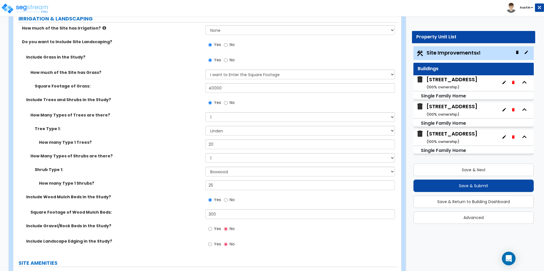
scroll to position [768, 0]
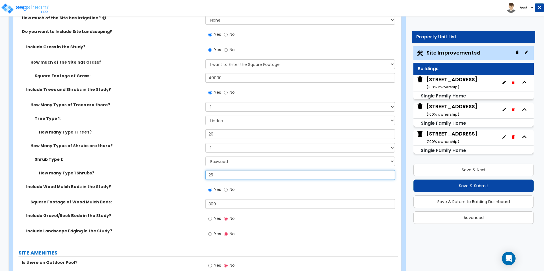
click at [225, 176] on input "25" at bounding box center [299, 175] width 189 height 10
type input "3"
type input "50"
click at [166, 153] on div "How Many Types of Shrubs are there? None 1 2 3" at bounding box center [205, 150] width 384 height 14
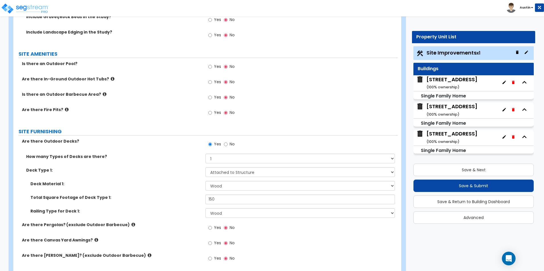
scroll to position [996, 0]
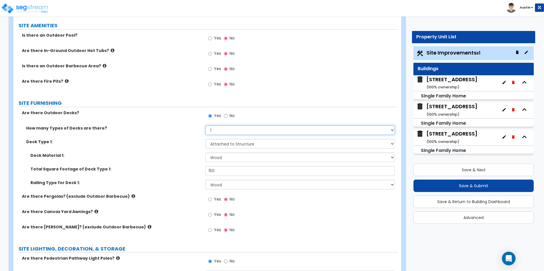
click at [220, 133] on select "Please Choose One 1 2 3 4" at bounding box center [299, 130] width 189 height 10
click at [171, 146] on div "Deck Type 1: Please Choose One Attached to Structure Detached from Structure" at bounding box center [205, 146] width 384 height 14
click at [220, 167] on input "150" at bounding box center [299, 171] width 189 height 10
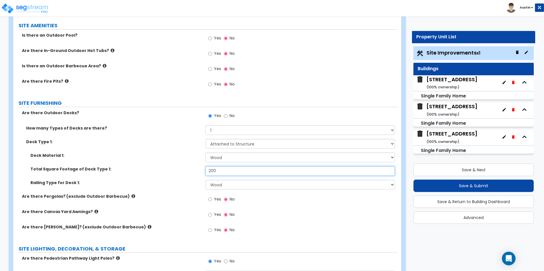
click at [220, 167] on input "200" at bounding box center [299, 171] width 189 height 10
type input "150"
click at [138, 155] on label "Deck Material 1:" at bounding box center [115, 156] width 171 height 6
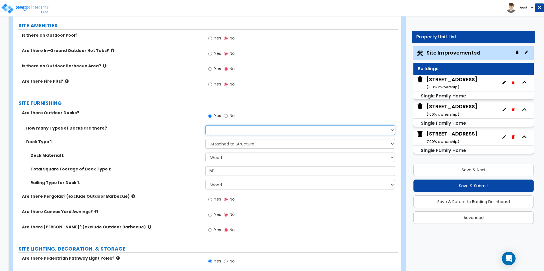
click at [228, 132] on select "Please Choose One 1 2 3 4" at bounding box center [299, 130] width 189 height 10
select select "2"
click at [205, 125] on select "Please Choose One 1 2 3 4" at bounding box center [299, 130] width 189 height 10
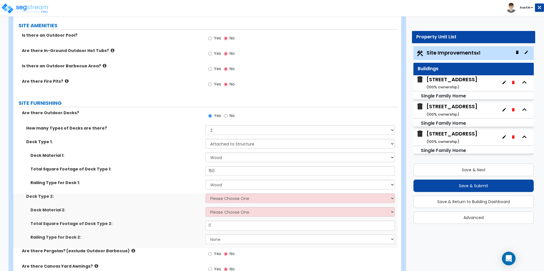
click at [150, 165] on div "Deck Material 1: Please Choose One Wood Plastic/PVC" at bounding box center [205, 160] width 384 height 14
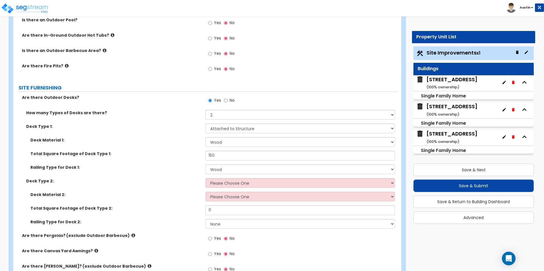
scroll to position [1024, 0]
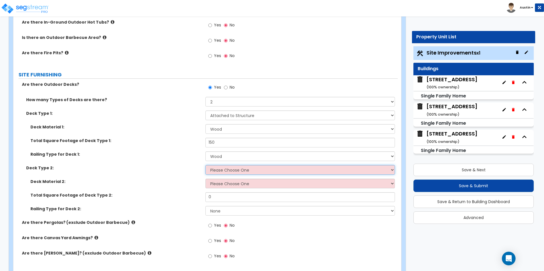
click at [219, 170] on select "Please Choose One Attached to Structure Detached from Structure" at bounding box center [299, 170] width 189 height 10
select select "1"
click at [205, 165] on select "Please Choose One Attached to Structure Detached from Structure" at bounding box center [299, 170] width 189 height 10
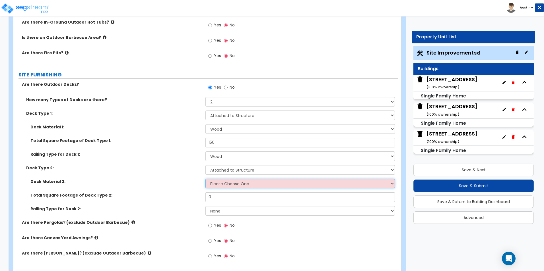
click at [224, 188] on select "Please Choose One Wood Plastic/PVC" at bounding box center [299, 184] width 189 height 10
select select "1"
click at [205, 179] on select "Please Choose One Wood Plastic/PVC" at bounding box center [299, 184] width 189 height 10
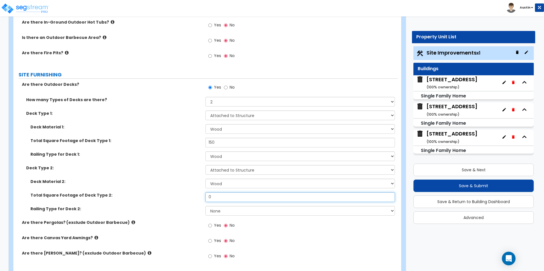
click at [225, 197] on input "0" at bounding box center [299, 198] width 189 height 10
type input "50"
click at [177, 191] on div "Deck Material 2: Please Choose One Wood Plastic/PVC" at bounding box center [205, 186] width 384 height 14
click at [221, 214] on select "None Wood Plastic" at bounding box center [299, 211] width 189 height 10
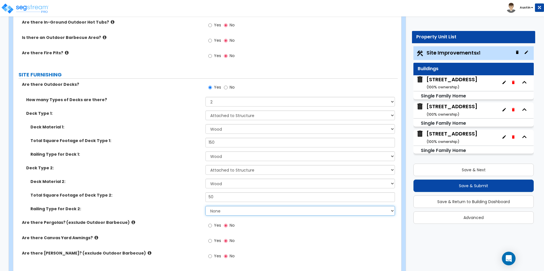
select select "1"
click at [205, 206] on select "None Wood Plastic" at bounding box center [299, 211] width 189 height 10
click at [187, 211] on label "Railing Type for Deck 2:" at bounding box center [115, 209] width 171 height 6
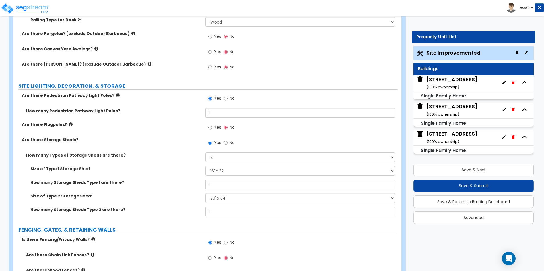
scroll to position [1223, 0]
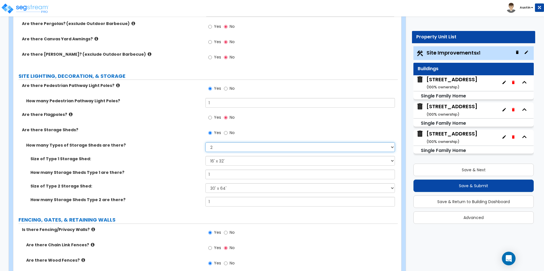
click at [222, 149] on select "Please Choose One 1 2" at bounding box center [299, 148] width 189 height 10
select select "1"
click at [205, 143] on select "Please Choose One 1 2" at bounding box center [299, 148] width 189 height 10
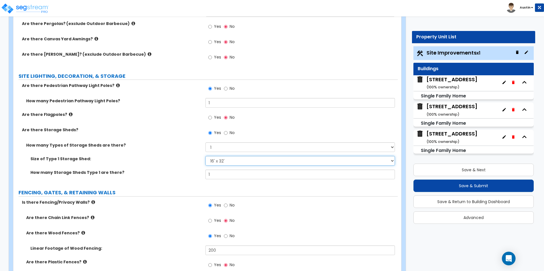
click at [228, 161] on select "Please Choose One 16' x 32' 30' x 64'" at bounding box center [299, 161] width 189 height 10
click at [205, 156] on select "Please Choose One 16' x 32' 30' x 64'" at bounding box center [299, 161] width 189 height 10
click at [221, 177] on input "1" at bounding box center [299, 175] width 189 height 10
click at [221, 172] on input "1" at bounding box center [299, 175] width 189 height 10
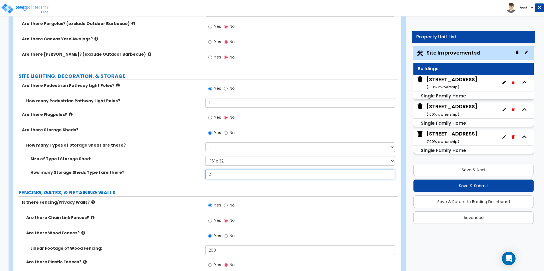
type input "2"
click at [152, 159] on label "Size of Type 1 Storage Shed:" at bounding box center [115, 159] width 171 height 6
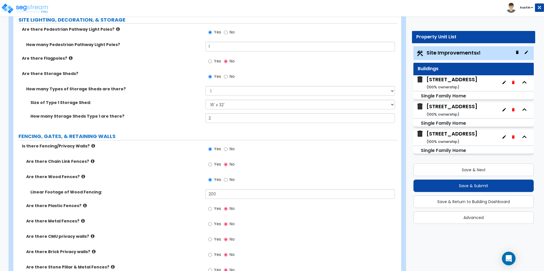
scroll to position [1280, 0]
click at [227, 191] on input "200" at bounding box center [299, 194] width 189 height 10
type input "250"
click at [140, 187] on div "Are there Wood Fences? Yes No" at bounding box center [205, 181] width 384 height 15
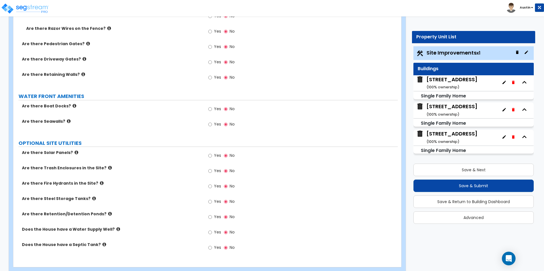
scroll to position [1577, 0]
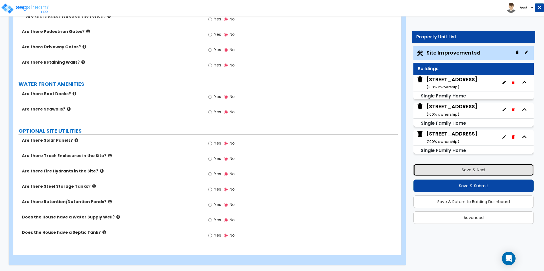
click at [470, 171] on button "Save & Next" at bounding box center [473, 170] width 120 height 13
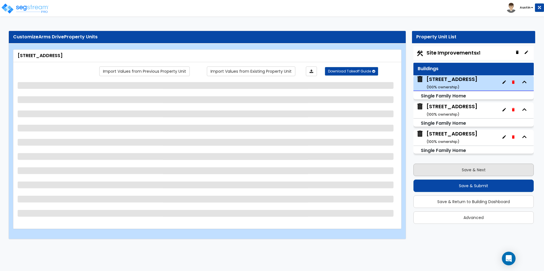
select select "7"
select select "1"
select select "2"
select select "1"
select select "2"
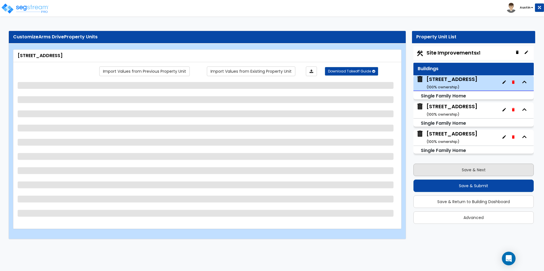
select select "1"
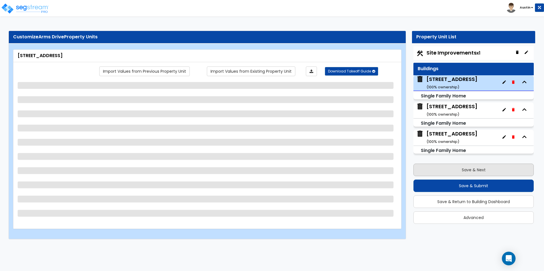
select select "2"
select select "3"
select select "2"
select select "5"
select select "1"
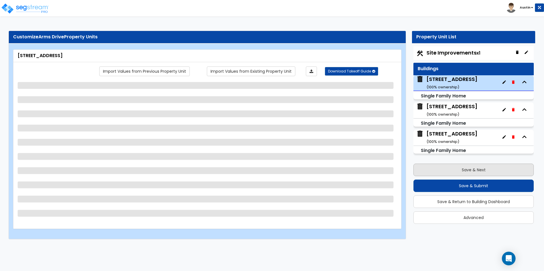
select select "2"
select select "6"
select select "3"
select select "1"
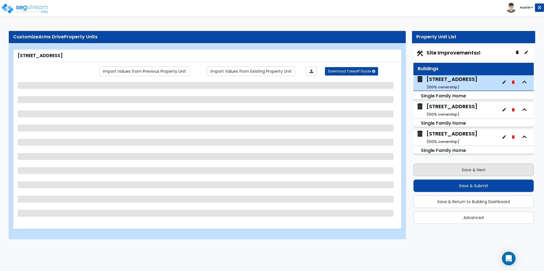
select select "3"
select select "2"
select select "1"
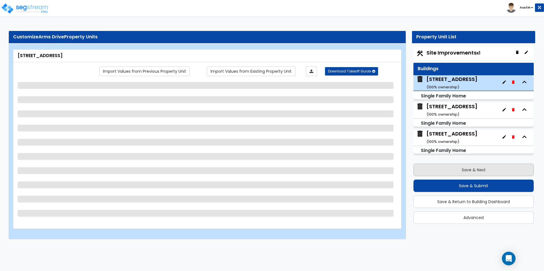
select select "1"
select select "2"
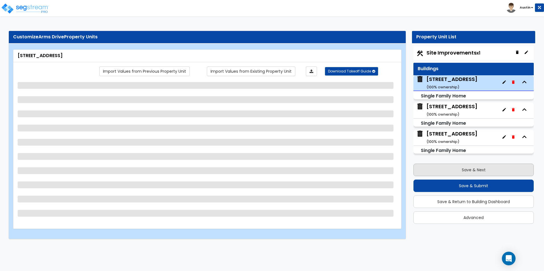
select select "2"
select select "1"
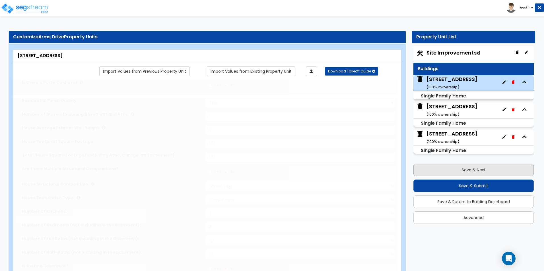
select select "2"
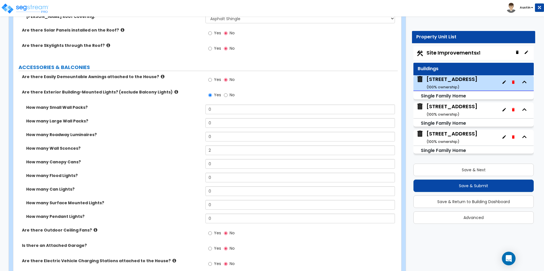
scroll to position [370, 0]
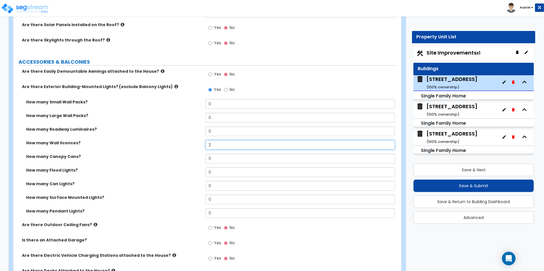
click at [230, 142] on input "2" at bounding box center [299, 145] width 189 height 10
type input "5"
click at [147, 147] on div "How many Wall Sconces? 5" at bounding box center [205, 147] width 384 height 14
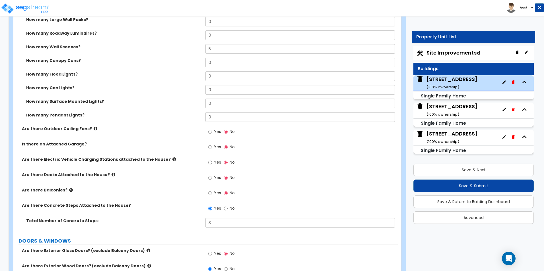
scroll to position [484, 0]
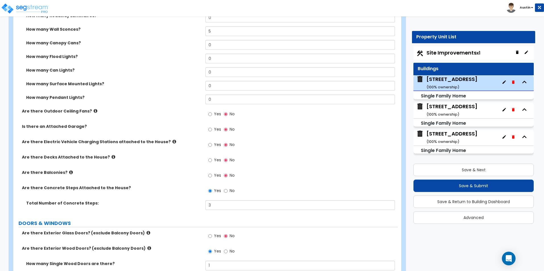
click at [112, 156] on icon at bounding box center [114, 157] width 4 height 4
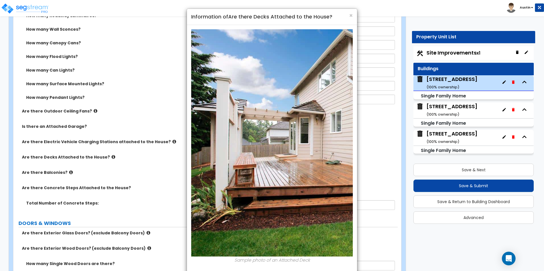
scroll to position [27, 0]
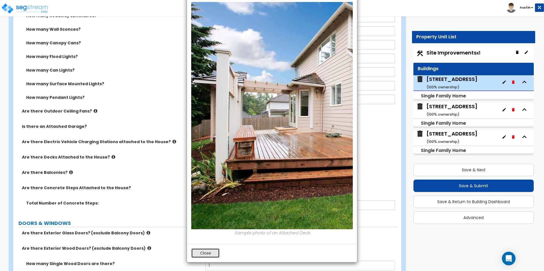
click at [213, 252] on button "Close" at bounding box center [205, 254] width 28 height 10
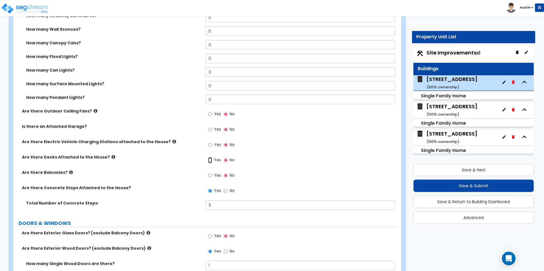
click at [211, 159] on input "Yes" at bounding box center [210, 160] width 4 height 6
radio input "true"
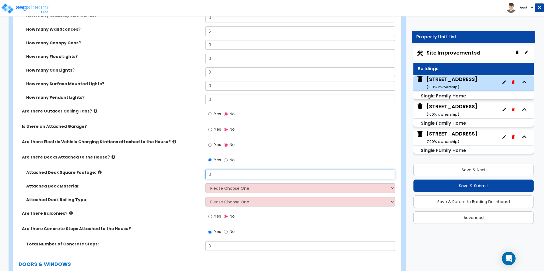
click at [226, 171] on input "0" at bounding box center [299, 175] width 189 height 10
type input "150"
click at [214, 189] on select "Please Choose One Wood Plastic/PVC" at bounding box center [299, 189] width 189 height 10
select select "1"
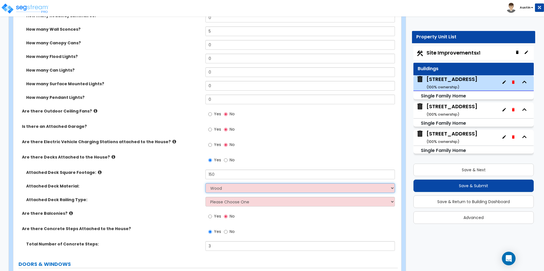
click at [205, 184] on select "Please Choose One Wood Plastic/PVC" at bounding box center [299, 189] width 189 height 10
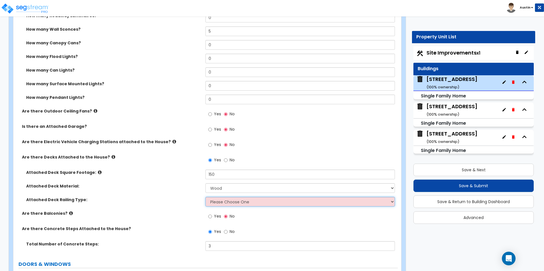
click at [222, 203] on select "Please Choose One Wood Plastic" at bounding box center [299, 202] width 189 height 10
select select "1"
click at [205, 197] on select "Please Choose One Wood Plastic" at bounding box center [299, 202] width 189 height 10
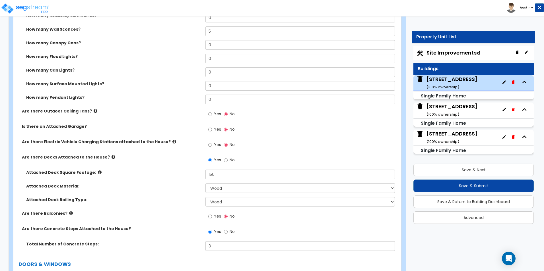
click at [179, 203] on div "Attached Deck Railing Type: Please Choose One Wood Plastic" at bounding box center [205, 204] width 384 height 14
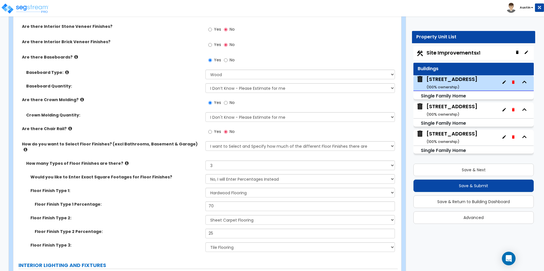
scroll to position [1110, 0]
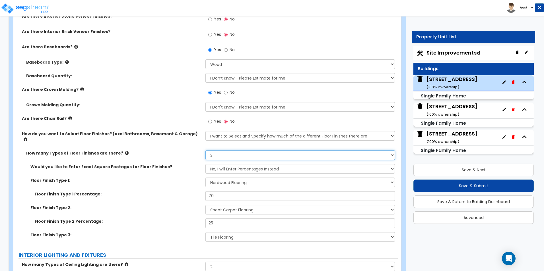
click at [220, 151] on select "None 1 2 3 4" at bounding box center [299, 156] width 189 height 10
select select "2"
click at [205, 151] on select "None 1 2 3 4" at bounding box center [299, 156] width 189 height 10
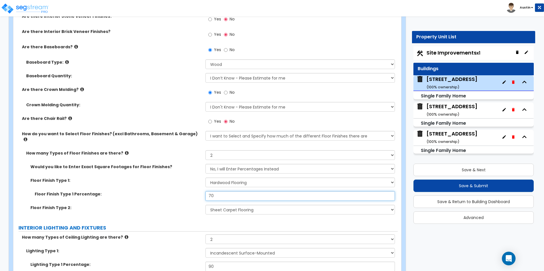
click at [221, 193] on input "70" at bounding box center [299, 196] width 189 height 10
click at [180, 193] on div "Floor Finish Type 1 Percentage: 70" at bounding box center [205, 198] width 384 height 14
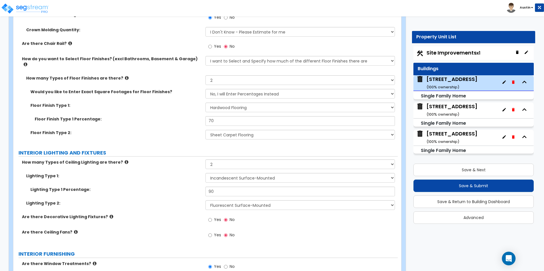
scroll to position [1195, 0]
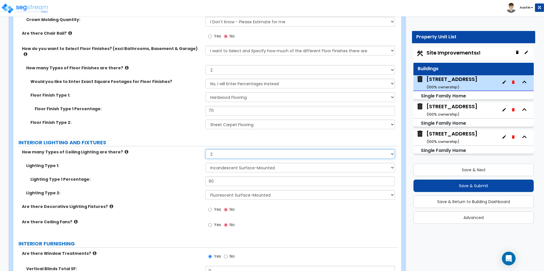
click at [218, 149] on select "Please Choose One 1 2 3" at bounding box center [299, 154] width 189 height 10
click at [173, 156] on div "How many Types of Ceiling Lighting are there? Please Choose One 1 2 3" at bounding box center [205, 156] width 384 height 14
click at [228, 150] on select "Please Choose One 1 2 3" at bounding box center [299, 154] width 189 height 10
click at [166, 167] on div "Lighting Type 1: Please Choose One LED Surface-Mounted LED Recessed Fluorescent…" at bounding box center [205, 170] width 384 height 14
click at [234, 149] on select "Please Choose One 1 2 3" at bounding box center [299, 154] width 189 height 10
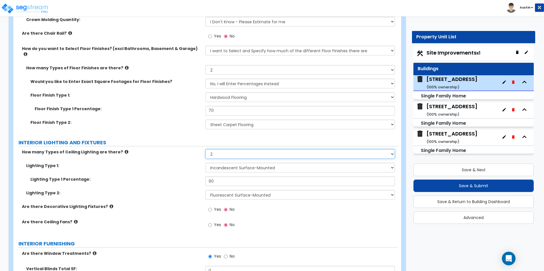
select select "1"
click at [205, 149] on select "Please Choose One 1 2 3" at bounding box center [299, 154] width 189 height 10
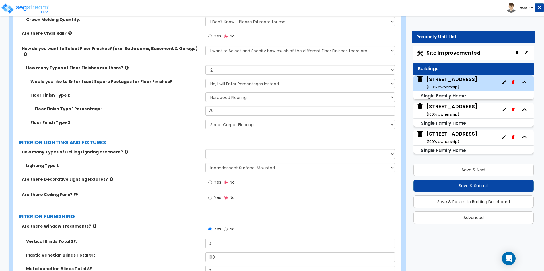
click at [170, 166] on div "Lighting Type 1: Please Choose One LED Surface-Mounted LED Recessed Fluorescent…" at bounding box center [205, 170] width 384 height 14
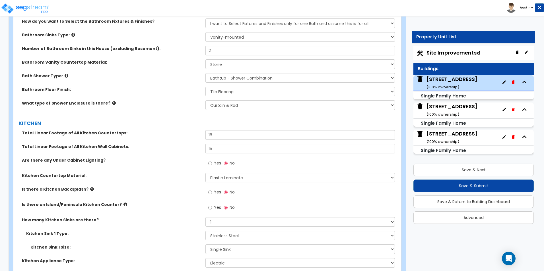
scroll to position [1707, 0]
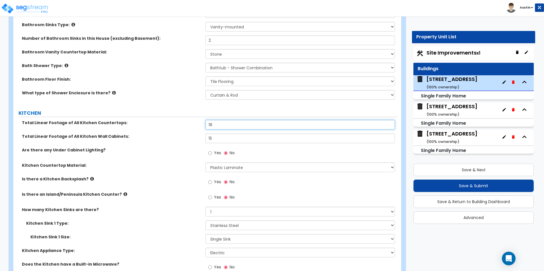
click at [223, 121] on input "18" at bounding box center [299, 125] width 189 height 10
type input "12"
type input "10"
click at [120, 137] on div "Total Linear Footage of All Kitchen Wall Cabinets: 10" at bounding box center [205, 141] width 384 height 14
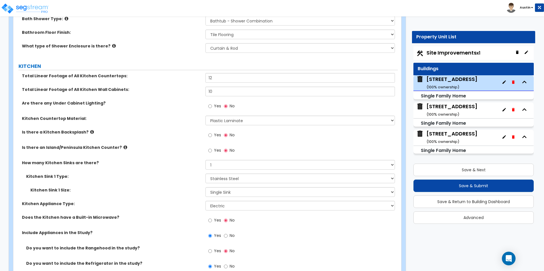
scroll to position [1764, 0]
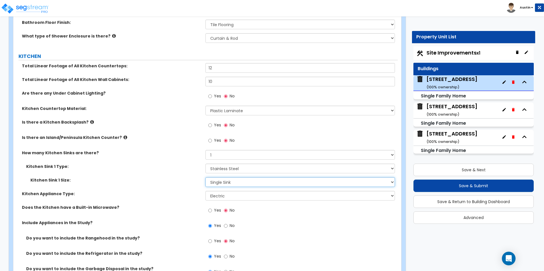
click at [216, 178] on select "Please Choose One Single Sink Double Sink" at bounding box center [299, 183] width 189 height 10
select select "2"
click at [205, 178] on select "Please Choose One Single Sink Double Sink" at bounding box center [299, 183] width 189 height 10
click at [147, 164] on div "Kitchen Sink 1 Type: Please Choose One Stainless Steel Porcelain Enamel Cast Ir…" at bounding box center [205, 171] width 384 height 14
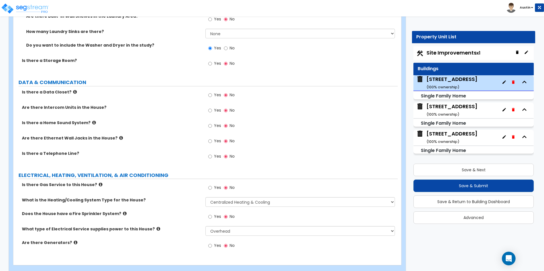
scroll to position [2161, 0]
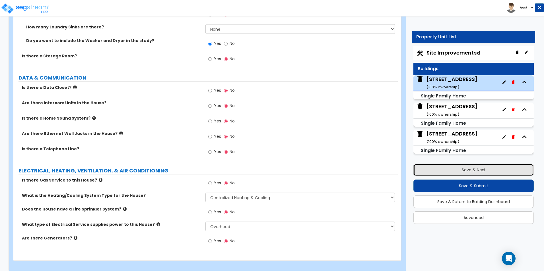
click at [469, 169] on button "Save & Next" at bounding box center [473, 170] width 120 height 13
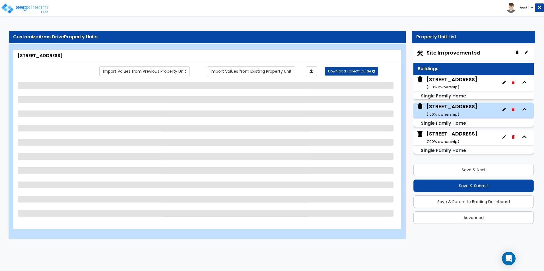
scroll to position [0, 0]
select select "7"
select select "1"
select select "5"
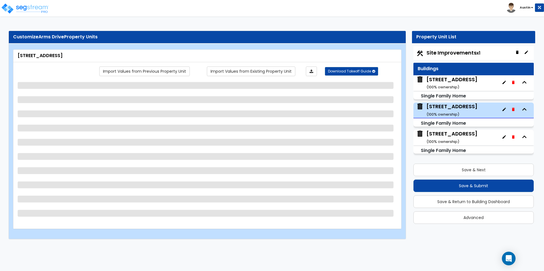
select select "1"
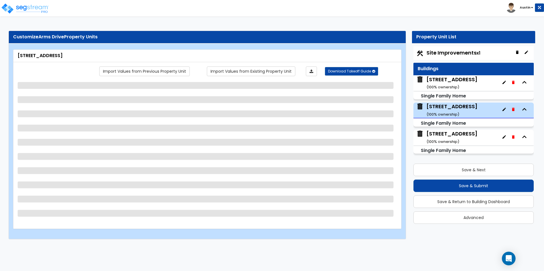
select select "1"
select select "2"
select select "1"
select select "2"
select select "3"
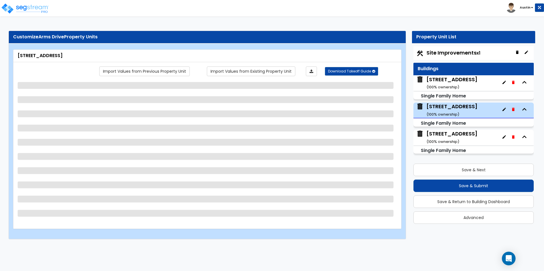
select select "5"
select select "6"
select select "3"
select select "1"
select select "6"
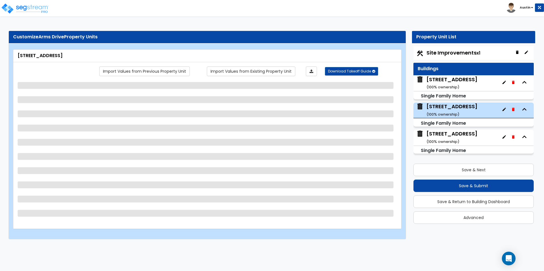
select select "3"
select select "1"
select select "3"
select select "2"
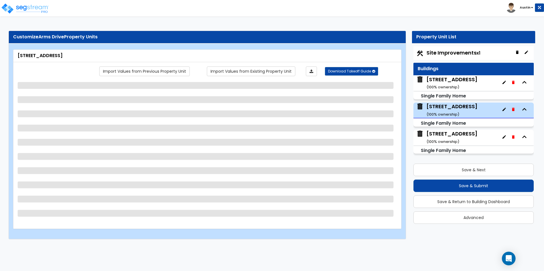
select select "3"
select select "1"
select select "3"
select select "1"
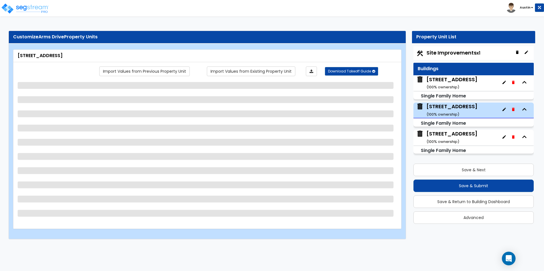
select select "1"
select select "2"
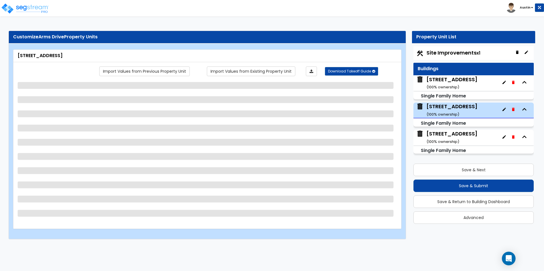
select select "1"
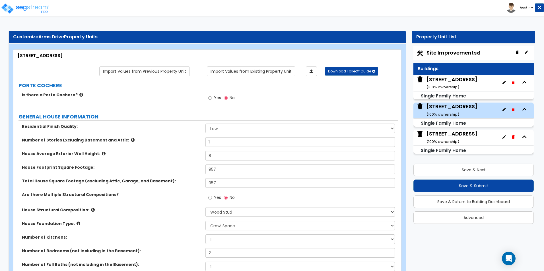
click at [435, 83] on div "680 Arms Drive ( 100 % ownership)" at bounding box center [451, 83] width 51 height 15
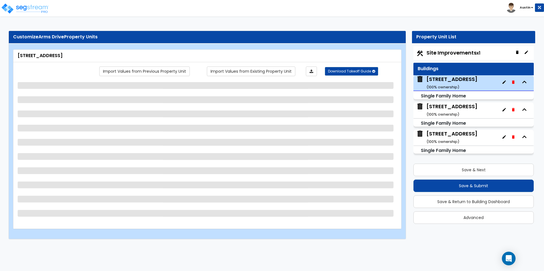
select select "7"
select select "1"
select select "2"
select select "1"
select select "2"
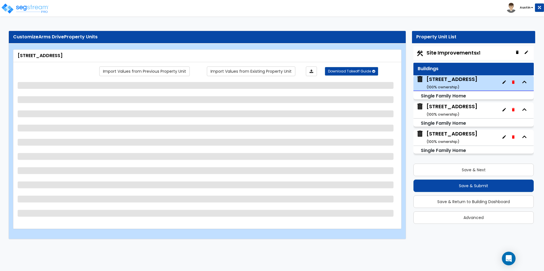
select select "1"
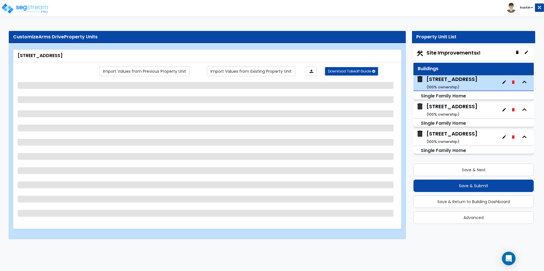
select select "1"
select select "2"
select select "1"
select select "2"
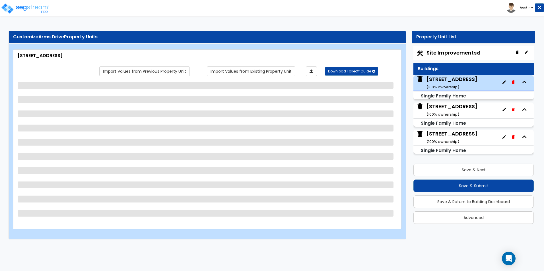
select select "2"
select select "5"
select select "1"
select select "6"
select select "3"
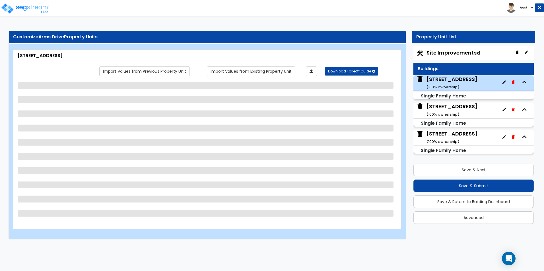
select select "1"
select select "3"
select select "2"
select select "1"
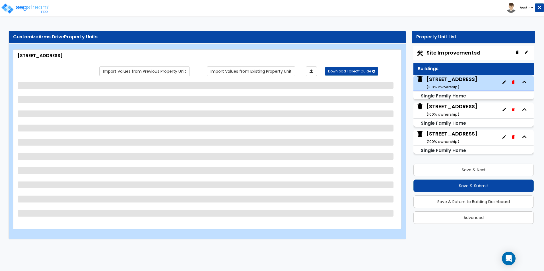
select select "1"
select select "2"
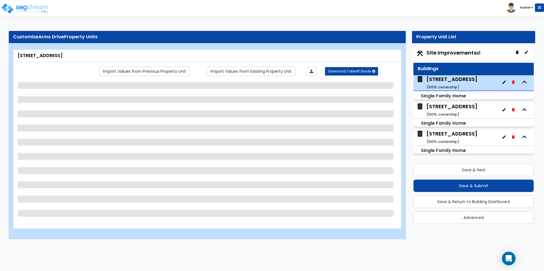
select select "2"
select select "1"
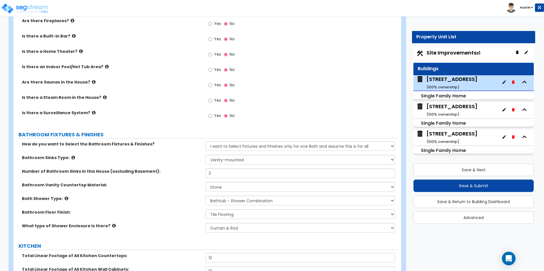
scroll to position [1593, 0]
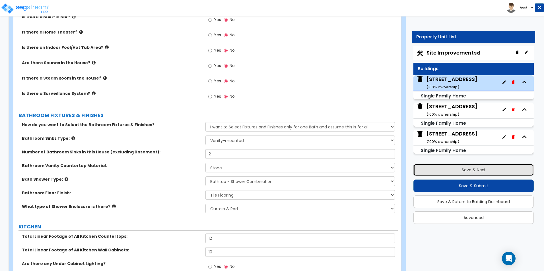
click at [457, 168] on button "Save & Next" at bounding box center [473, 170] width 120 height 13
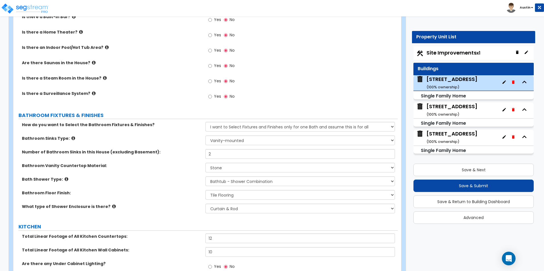
scroll to position [0, 0]
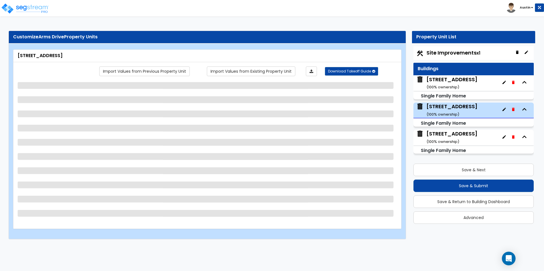
select select "7"
select select "1"
select select "5"
select select "1"
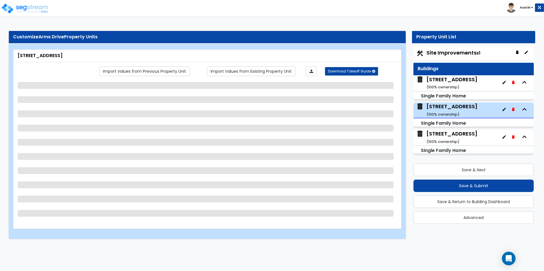
select select "1"
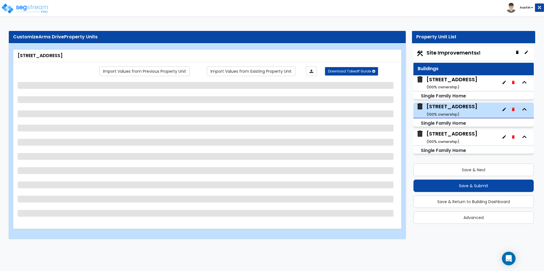
select select "2"
select select "1"
select select "2"
select select "3"
select select "5"
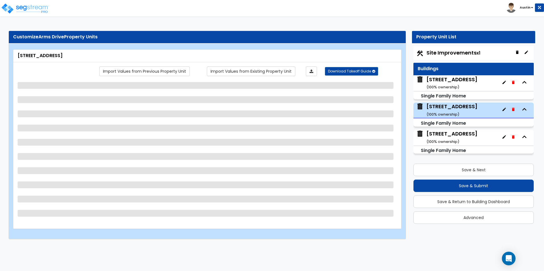
select select "6"
select select "1"
select select "6"
select select "3"
select select "1"
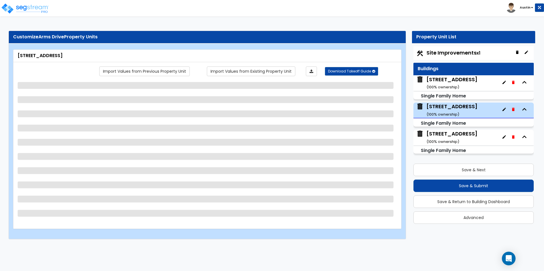
select select "3"
select select "2"
select select "3"
select select "1"
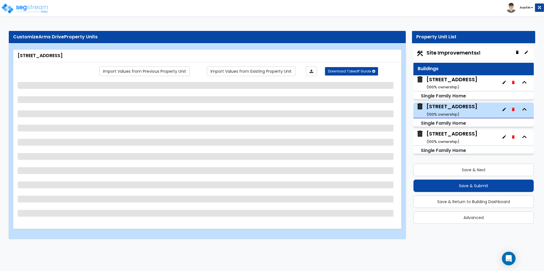
select select "1"
select select "2"
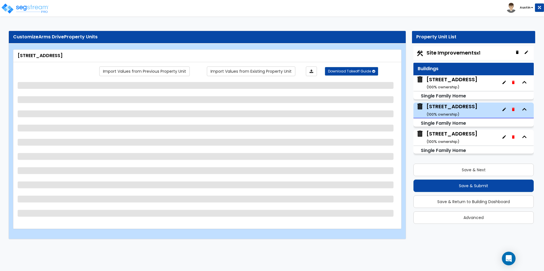
select select "2"
select select "1"
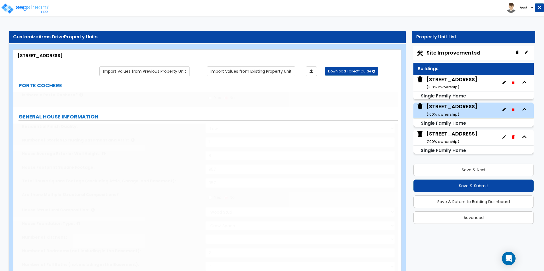
type input "35"
select select "3"
type input "3"
type input "12"
select select "3"
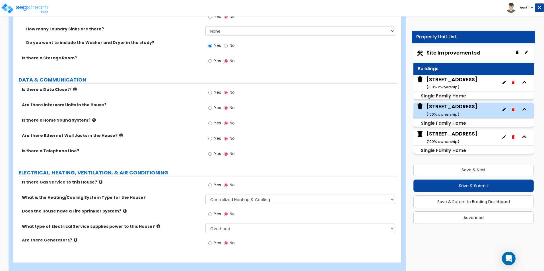
scroll to position [2202, 0]
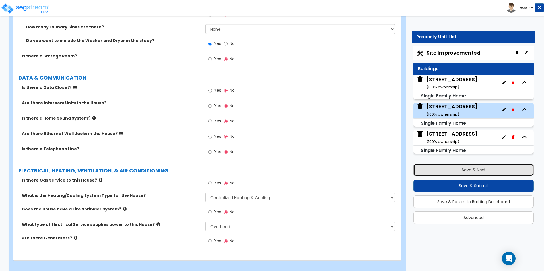
click at [476, 169] on button "Save & Next" at bounding box center [473, 170] width 120 height 13
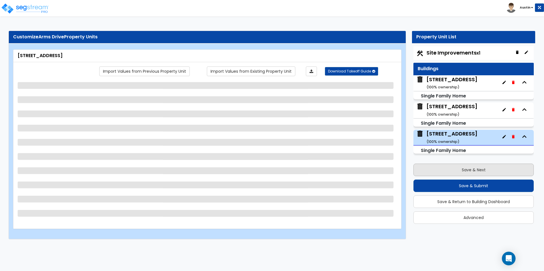
scroll to position [0, 0]
click at [446, 85] on small "( 100 % ownership)" at bounding box center [442, 87] width 33 height 5
select select "7"
select select "1"
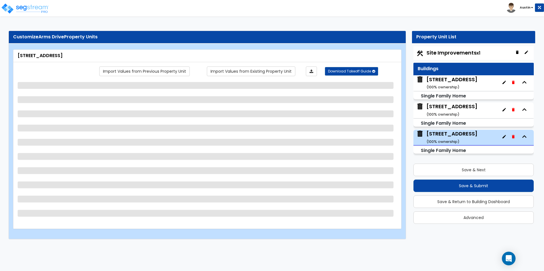
select select "5"
select select "1"
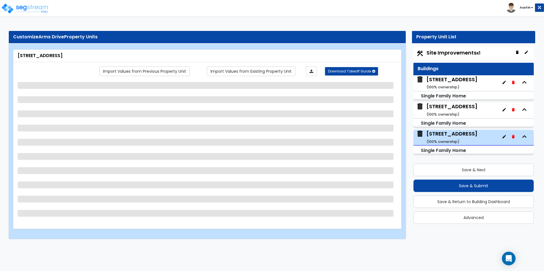
select select "2"
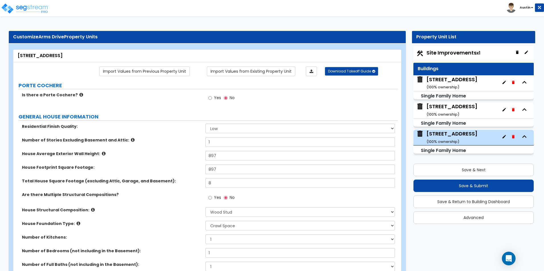
click at [442, 87] on small "( 100 % ownership)" at bounding box center [442, 87] width 33 height 5
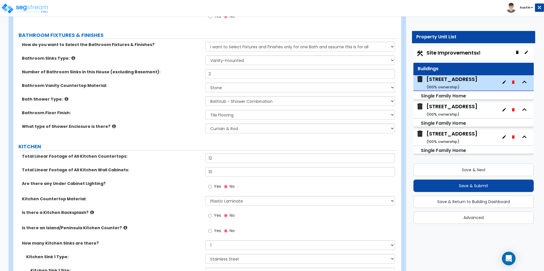
scroll to position [1679, 0]
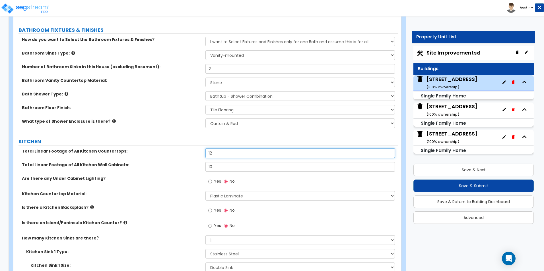
click at [217, 149] on input "12" at bounding box center [299, 154] width 189 height 10
click at [189, 150] on div "Total Linear Footage of All Kitchen Countertops: 14" at bounding box center [205, 156] width 384 height 14
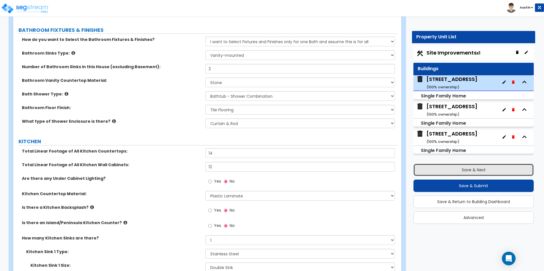
click at [471, 169] on button "Save & Next" at bounding box center [473, 170] width 120 height 13
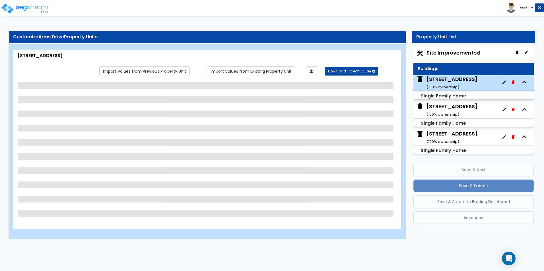
scroll to position [0, 0]
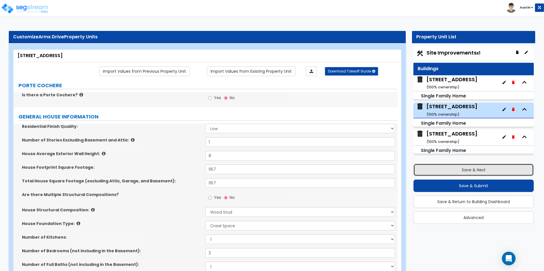
click at [465, 171] on button "Save & Next" at bounding box center [473, 170] width 120 height 13
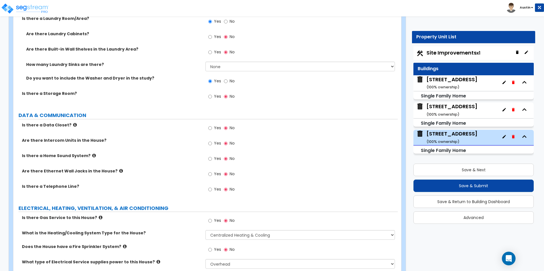
scroll to position [2079, 0]
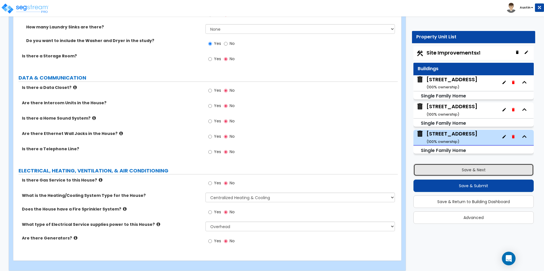
click at [463, 169] on button "Save & Next" at bounding box center [473, 170] width 120 height 13
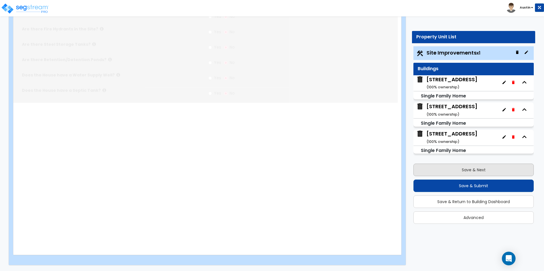
scroll to position [0, 0]
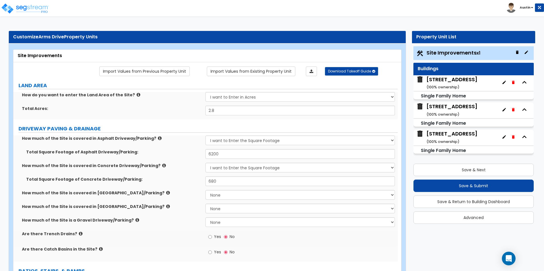
click at [455, 112] on small "( 100 % ownership)" at bounding box center [442, 114] width 33 height 5
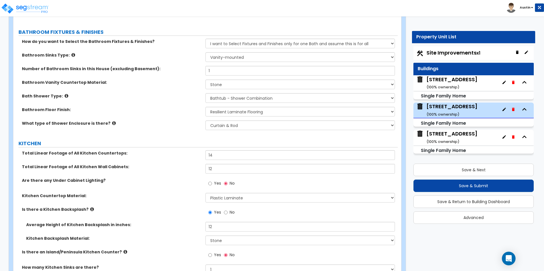
scroll to position [1723, 0]
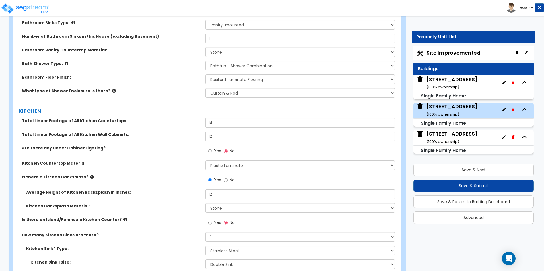
click at [458, 89] on small "( 100 % ownership)" at bounding box center [442, 87] width 33 height 5
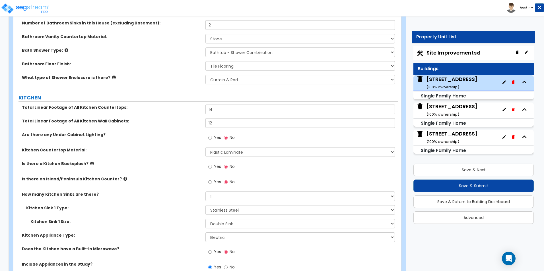
scroll to position [1736, 0]
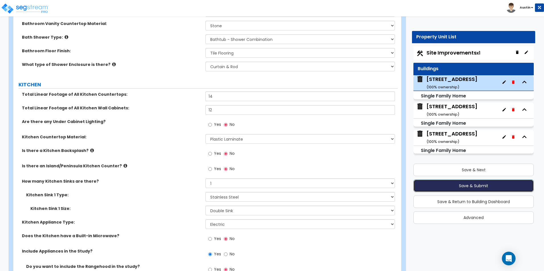
click at [467, 183] on button "Save & Submit" at bounding box center [473, 186] width 120 height 13
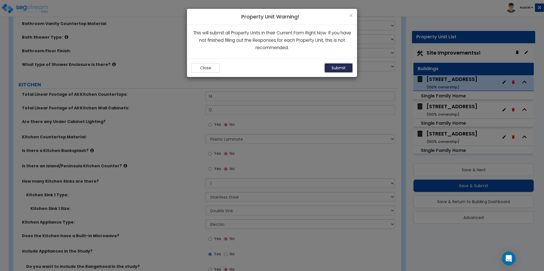
click at [340, 64] on button "Submit" at bounding box center [338, 68] width 28 height 10
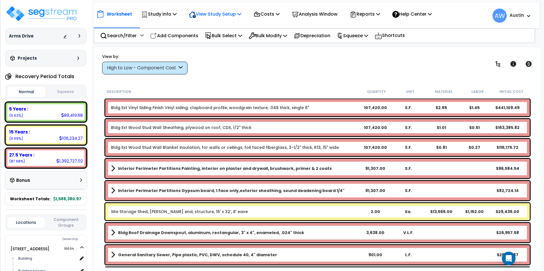
click at [225, 14] on p "View Study Setup" at bounding box center [215, 14] width 52 height 8
click at [222, 38] on link "View Questionnaire" at bounding box center [214, 38] width 56 height 11
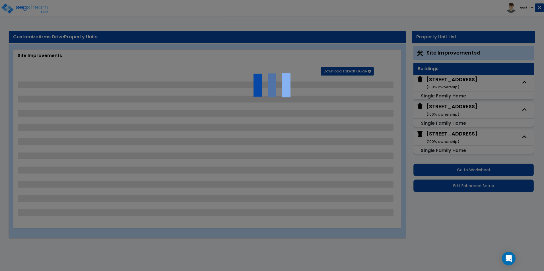
select select "2"
select select "1"
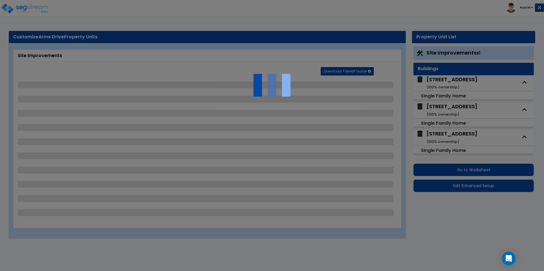
select select "1"
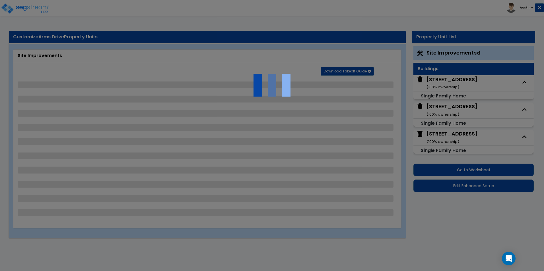
select select "2"
select select "1"
select select "2"
select select "4"
select select "2"
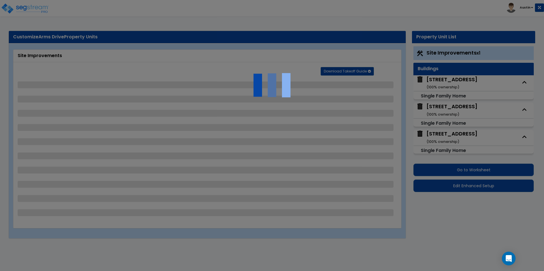
select select "1"
select select "6"
select select "1"
select select "4"
select select "2"
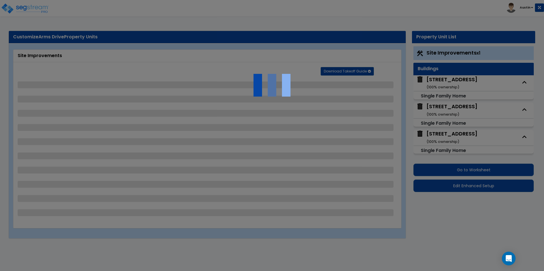
select select "1"
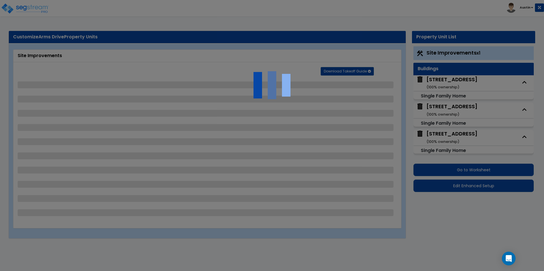
select select "1"
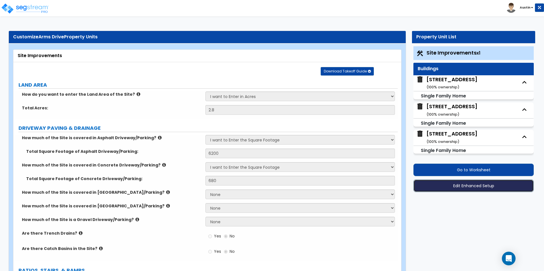
click at [463, 186] on button "Edit Enhanced Setup" at bounding box center [473, 186] width 120 height 13
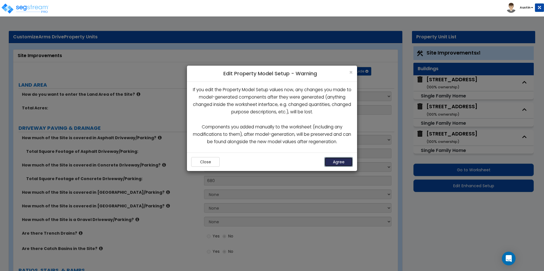
click at [341, 163] on button "Agree" at bounding box center [338, 162] width 28 height 10
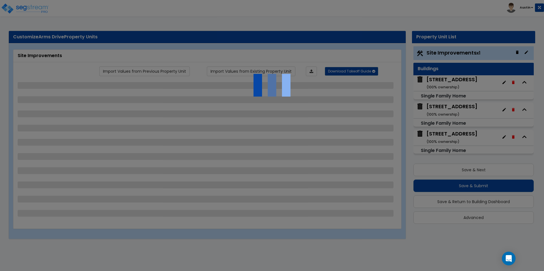
select select "2"
select select "1"
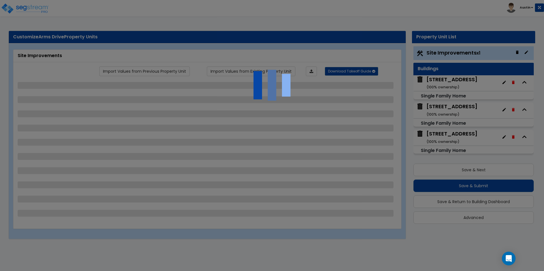
select select "1"
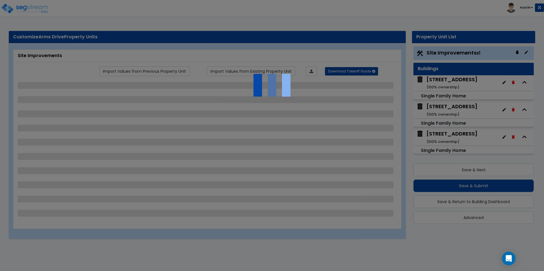
select select "2"
select select "1"
select select "2"
select select "4"
select select "2"
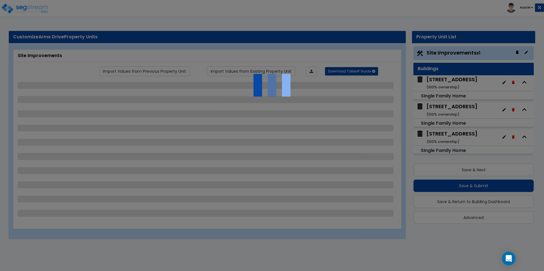
select select "1"
select select "6"
select select "1"
select select "4"
select select "2"
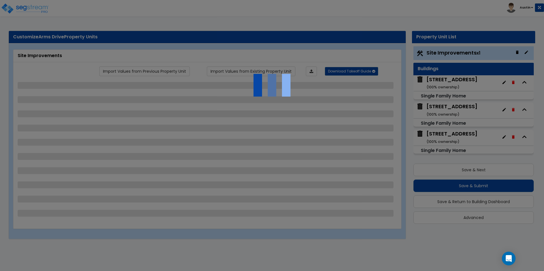
select select "1"
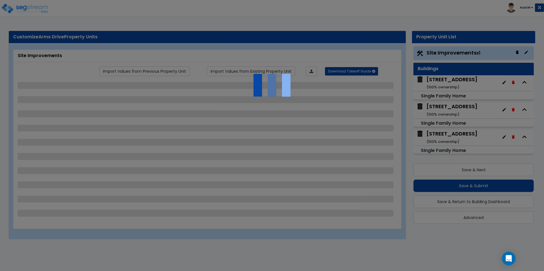
select select "1"
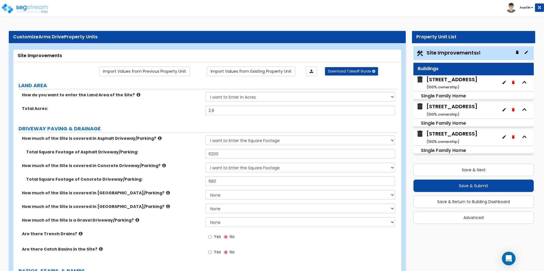
scroll to position [28, 0]
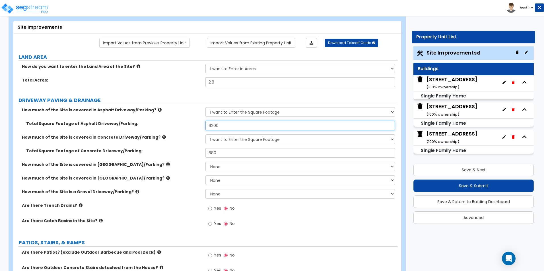
click at [222, 127] on input "6200" at bounding box center [299, 126] width 189 height 10
type input "6,500"
click at [219, 155] on input "680" at bounding box center [299, 153] width 189 height 10
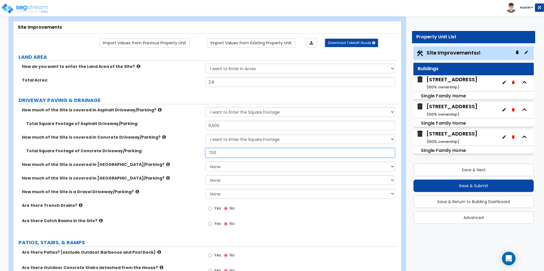
type input "700"
click at [175, 155] on div "Total Square Footage of Concrete Driveway/Parking: 700" at bounding box center [205, 155] width 384 height 14
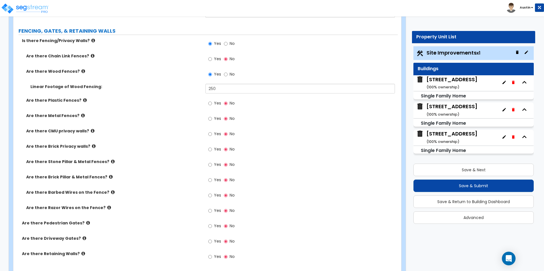
scroll to position [1394, 0]
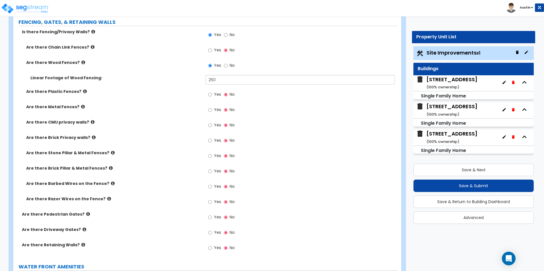
click at [107, 198] on icon at bounding box center [109, 199] width 4 height 4
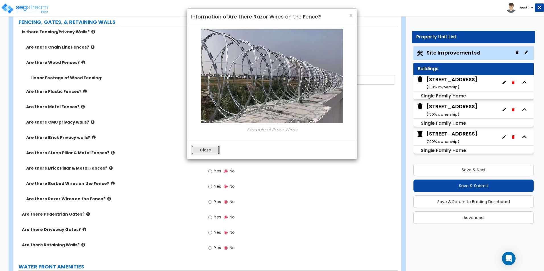
click at [214, 151] on button "Close" at bounding box center [205, 150] width 28 height 10
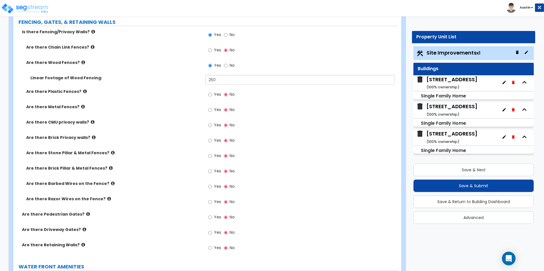
click at [111, 183] on icon at bounding box center [113, 184] width 4 height 4
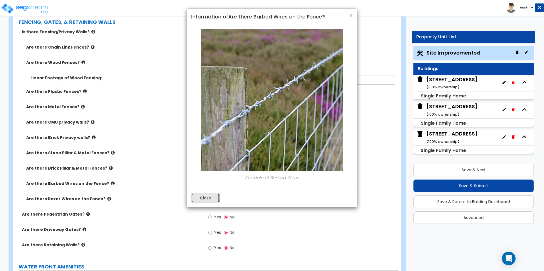
click at [205, 199] on button "Close" at bounding box center [205, 198] width 28 height 10
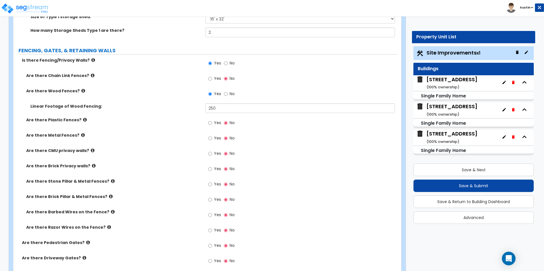
scroll to position [1337, 0]
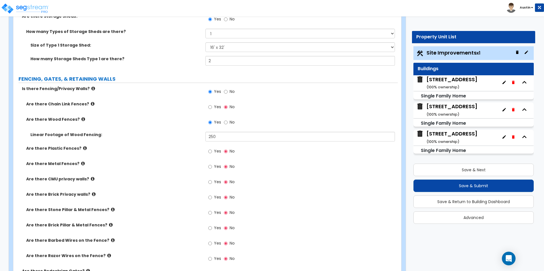
click at [91, 104] on icon at bounding box center [93, 104] width 4 height 4
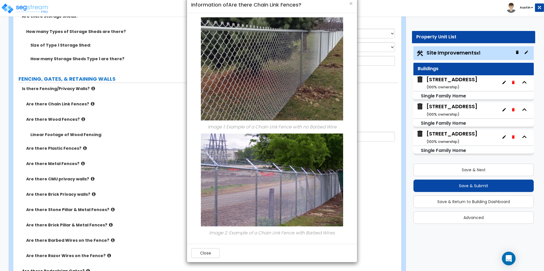
scroll to position [0, 0]
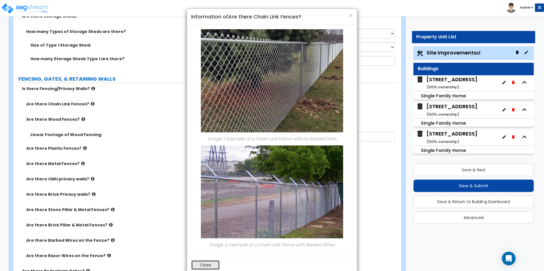
click at [201, 263] on button "Close" at bounding box center [205, 266] width 28 height 10
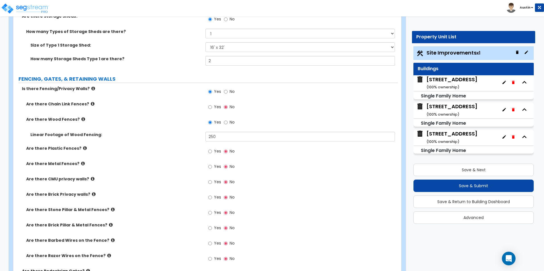
click at [81, 121] on icon at bounding box center [83, 119] width 4 height 4
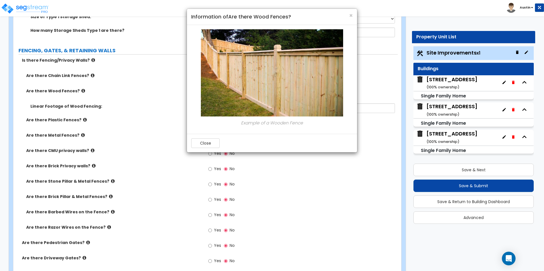
scroll to position [1337, 0]
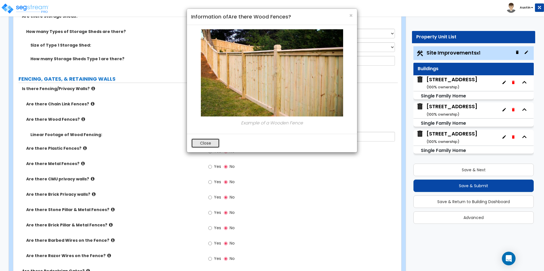
click at [208, 143] on button "Close" at bounding box center [205, 144] width 28 height 10
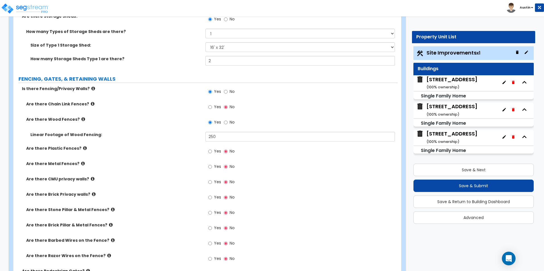
click at [212, 107] on label "Yes" at bounding box center [214, 108] width 13 height 10
click at [212, 107] on input "Yes" at bounding box center [210, 107] width 4 height 6
radio input "true"
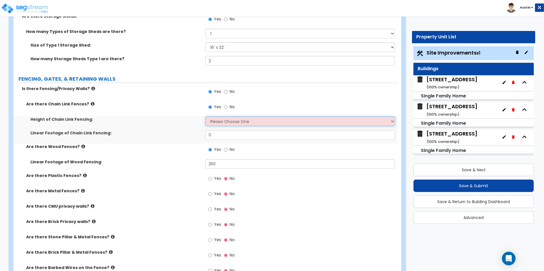
click at [234, 123] on select "Please Choose One 3 feet 4 feet 5 feet 6 feet 10 feet 12 feet" at bounding box center [299, 122] width 189 height 10
click at [205, 117] on select "Please Choose One 3 feet 4 feet 5 feet 6 feet 10 feet 12 feet" at bounding box center [299, 122] width 189 height 10
click at [230, 123] on select "Please Choose One 3 feet 4 feet 5 feet 6 feet 10 feet 12 feet" at bounding box center [299, 122] width 189 height 10
select select "1"
click at [205, 117] on select "Please Choose One 3 feet 4 feet 5 feet 6 feet 10 feet 12 feet" at bounding box center [299, 122] width 189 height 10
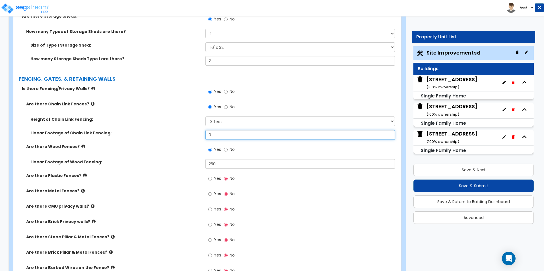
click at [224, 139] on input "0" at bounding box center [299, 135] width 189 height 10
type input "100"
click at [183, 133] on label "Linear Footage of Chain Link Fencing:" at bounding box center [115, 133] width 171 height 6
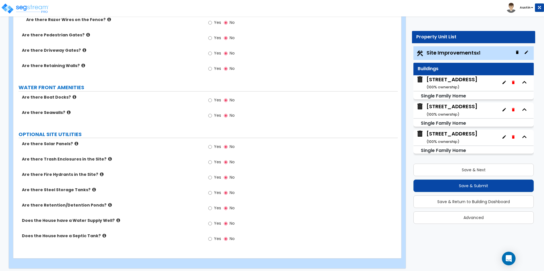
scroll to position [1604, 0]
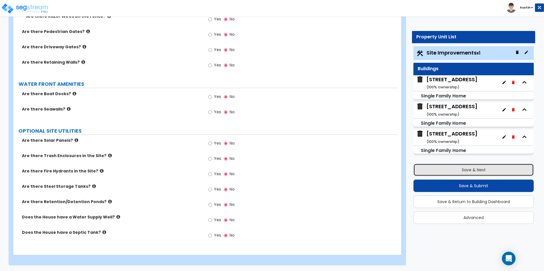
click at [487, 171] on button "Save & Next" at bounding box center [473, 170] width 120 height 13
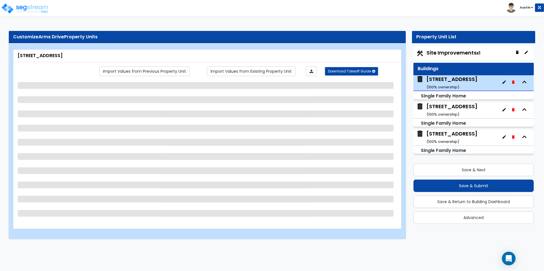
select select "7"
select select "1"
select select "2"
select select "1"
select select "2"
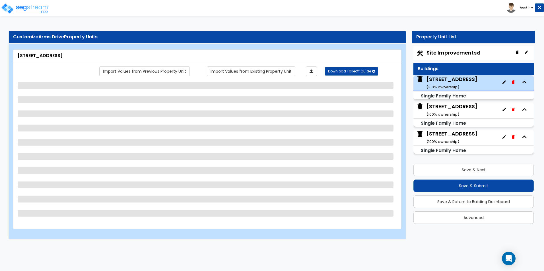
select select "1"
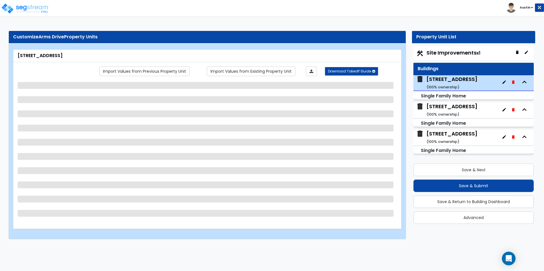
select select "1"
select select "2"
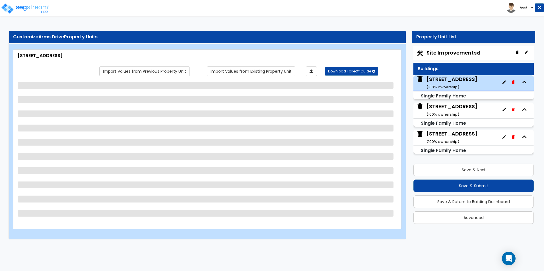
select select "5"
select select "1"
select select "6"
select select "3"
select select "1"
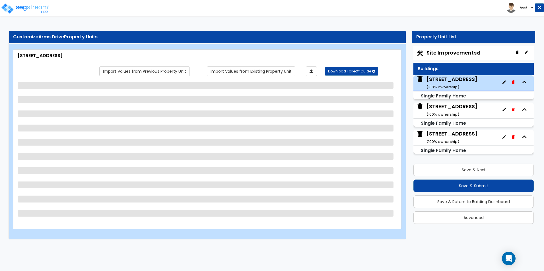
select select "3"
select select "2"
select select "1"
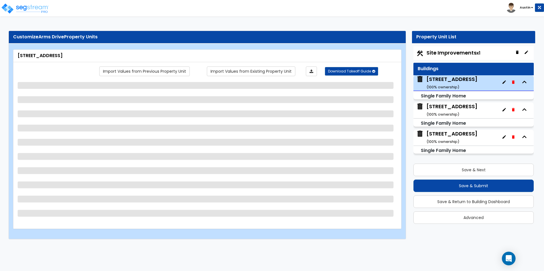
select select "1"
select select "2"
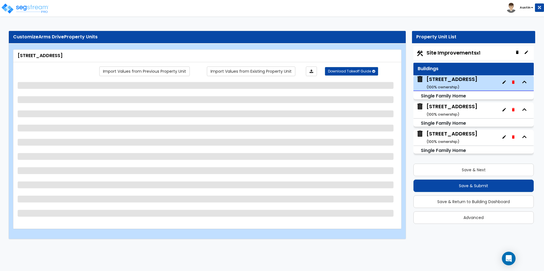
select select "2"
select select "1"
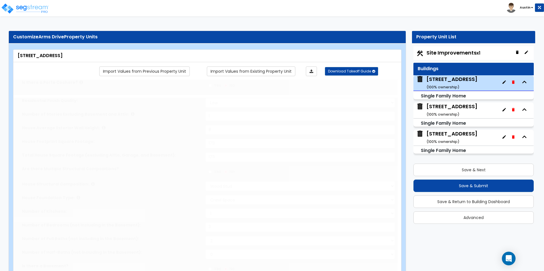
select select "2"
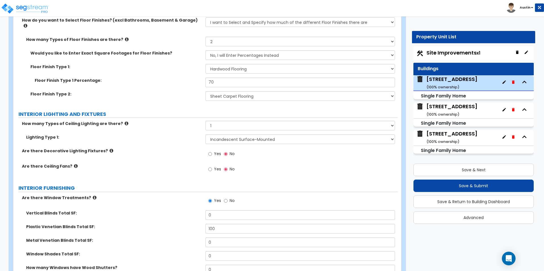
scroll to position [1195, 0]
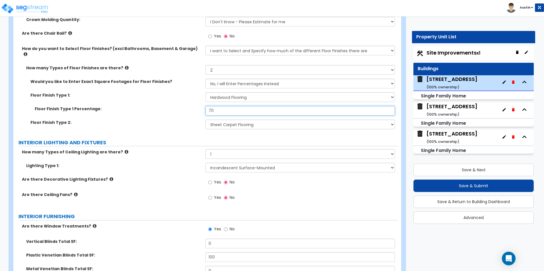
click at [221, 106] on input "70" at bounding box center [299, 111] width 189 height 10
type input "60"
click at [167, 99] on div "Floor Finish Type 1: None Tile Flooring Hardwood Flooring Resilient Laminate Fl…" at bounding box center [205, 99] width 384 height 14
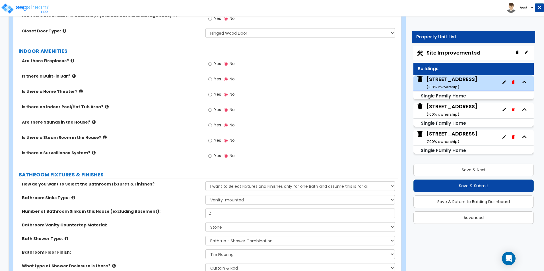
scroll to position [1593, 0]
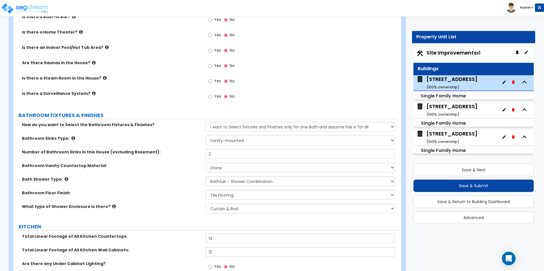
click at [166, 178] on div "Bath Shower Type: Please Choose One Standalone Shower Bathtub - Shower Combinat…" at bounding box center [205, 184] width 384 height 14
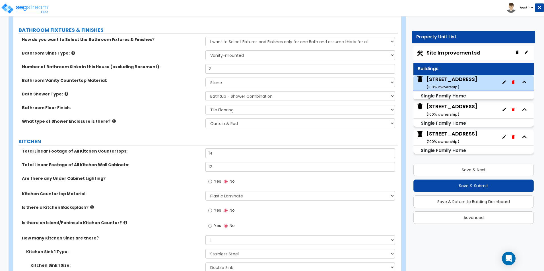
scroll to position [1736, 0]
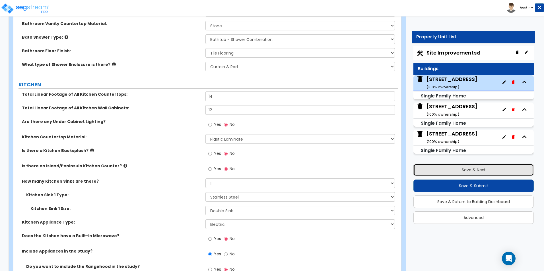
click at [471, 168] on button "Save & Next" at bounding box center [473, 170] width 120 height 13
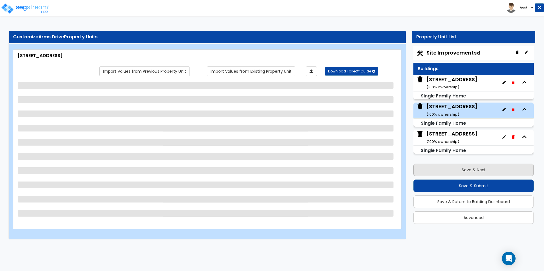
select select "7"
select select "1"
select select "5"
select select "1"
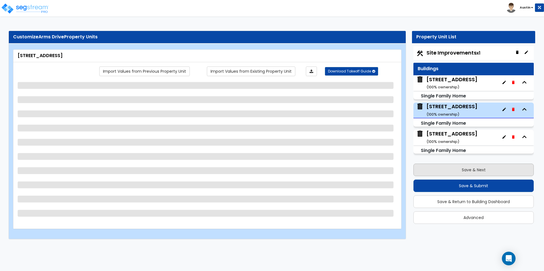
select select "1"
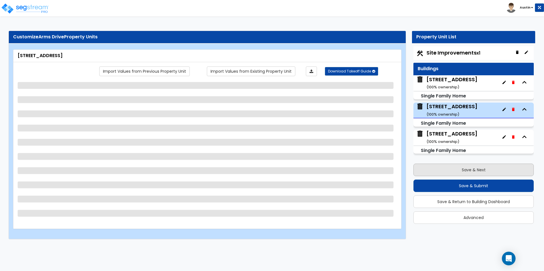
select select "2"
select select "1"
select select "2"
select select "3"
select select "5"
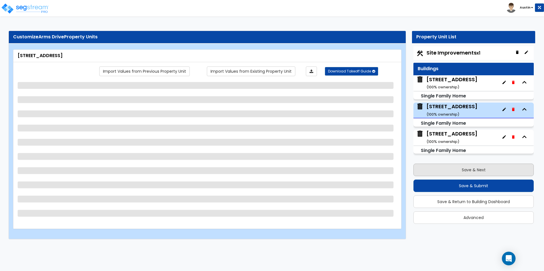
select select "6"
select select "1"
select select "6"
select select "3"
select select "1"
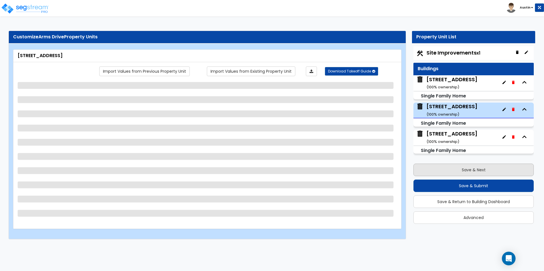
select select "3"
select select "2"
select select "3"
select select "1"
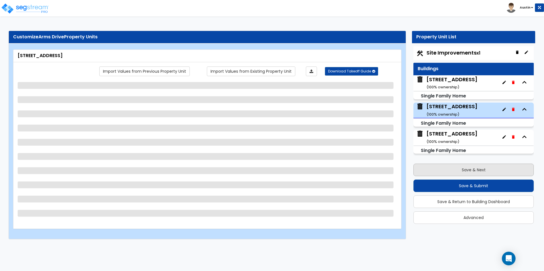
select select "1"
select select "2"
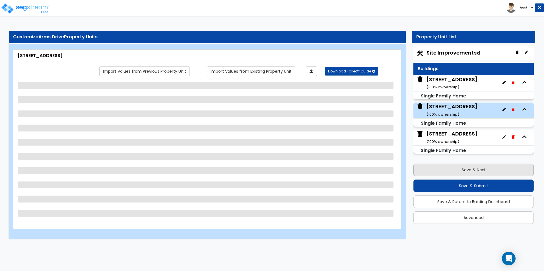
select select "2"
select select "1"
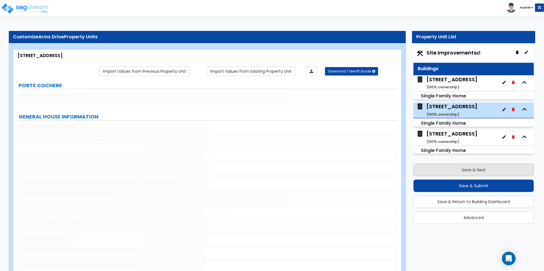
type input "35"
select select "3"
type input "3"
type input "12"
select select "3"
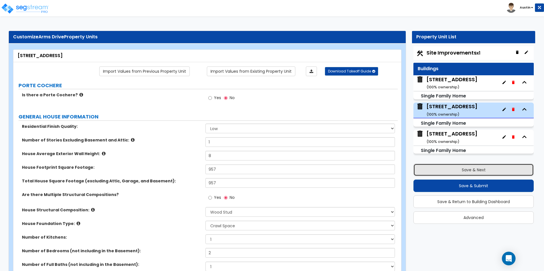
click at [463, 171] on button "Save & Next" at bounding box center [473, 170] width 120 height 13
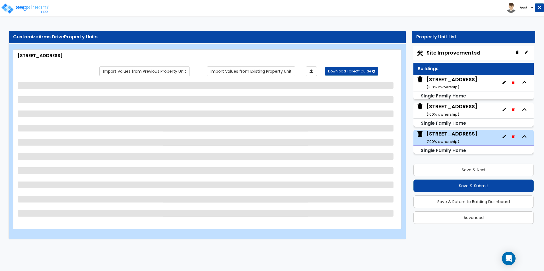
select select "7"
select select "1"
select select "5"
select select "1"
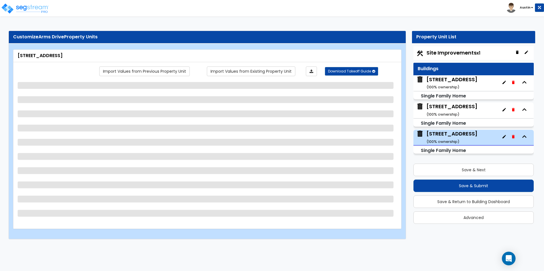
select select "1"
select select "2"
select select "1"
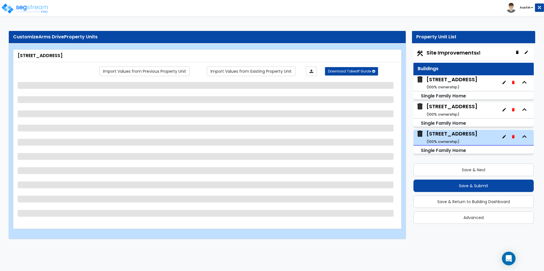
select select "2"
select select "5"
select select "3"
select select "1"
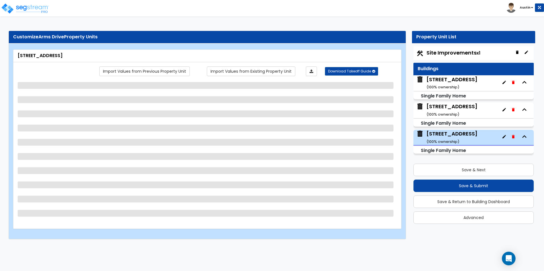
select select "6"
select select "3"
select select "1"
select select "3"
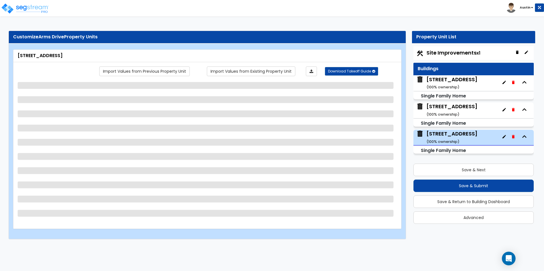
select select "2"
select select "1"
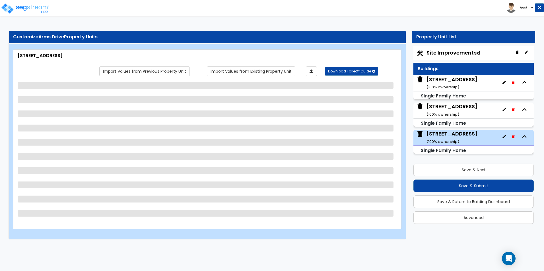
select select "1"
select select "2"
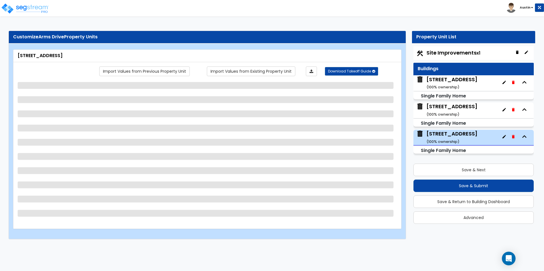
select select "1"
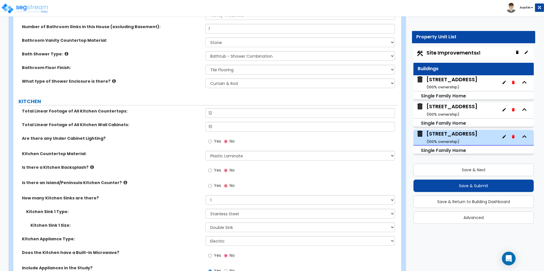
scroll to position [1650, 0]
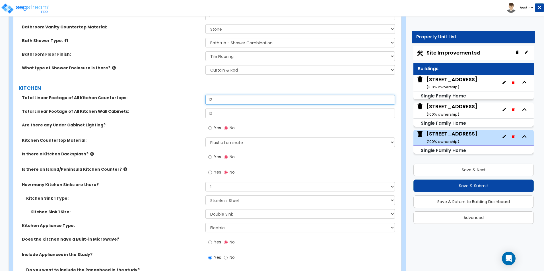
click at [226, 95] on input "12" at bounding box center [299, 100] width 189 height 10
type input "14"
type input "12"
click at [170, 112] on div "Total Linear Footage of All Kitchen Wall Cabinets: 12" at bounding box center [205, 116] width 384 height 14
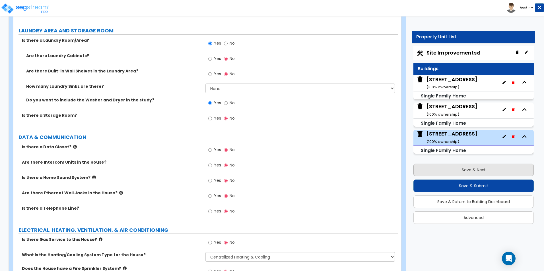
scroll to position [2020, 0]
click at [479, 172] on button "Save & Next" at bounding box center [473, 170] width 120 height 13
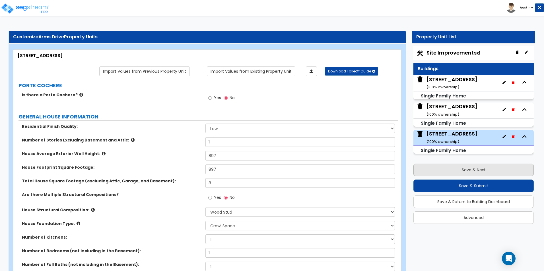
select select "2"
select select "1"
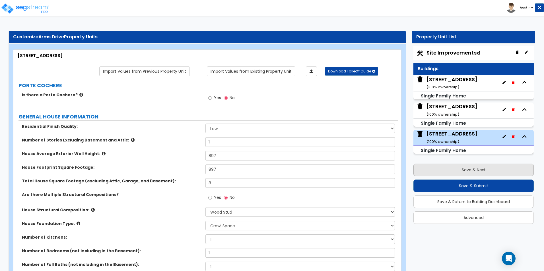
select select "1"
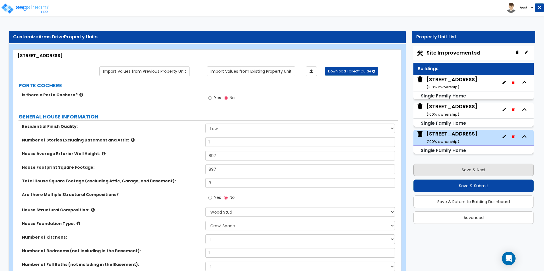
select select "2"
select select "1"
select select "2"
select select "4"
select select "2"
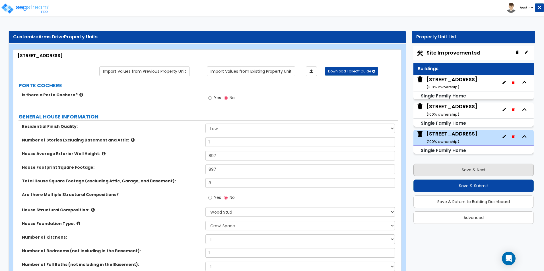
select select "1"
select select "6"
select select "1"
select select "4"
select select "2"
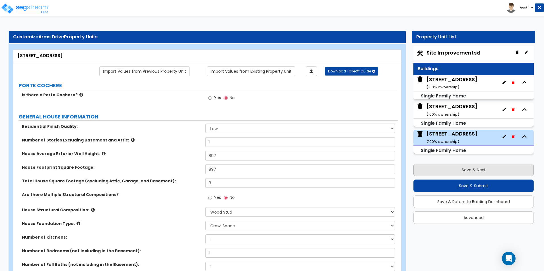
select select "1"
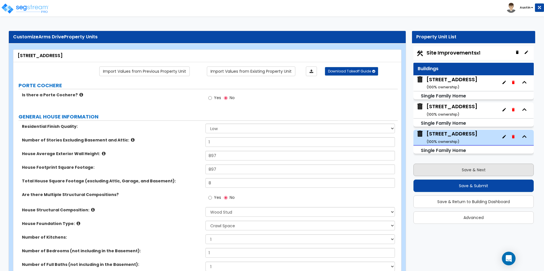
select select "1"
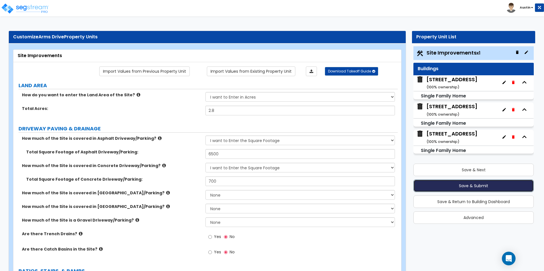
click at [466, 188] on button "Save & Submit" at bounding box center [473, 186] width 120 height 13
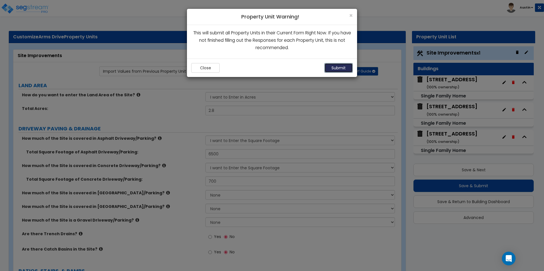
click at [345, 67] on button "Submit" at bounding box center [338, 68] width 28 height 10
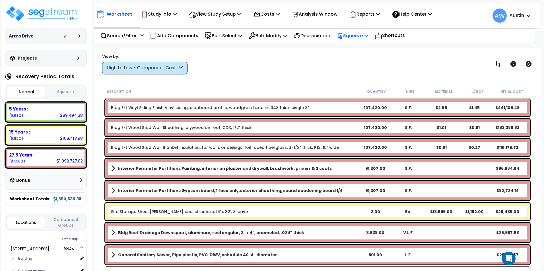
click at [367, 34] on p "Squeeze" at bounding box center [352, 36] width 31 height 8
click at [357, 52] on link "Squeeze" at bounding box center [362, 48] width 56 height 11
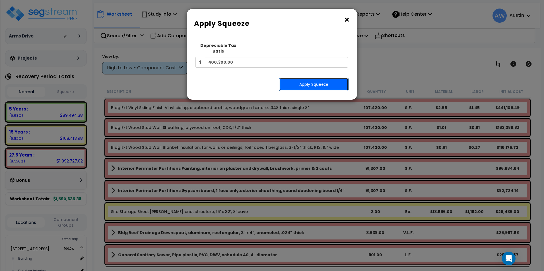
click at [312, 78] on button "Apply Squeeze" at bounding box center [313, 84] width 69 height 13
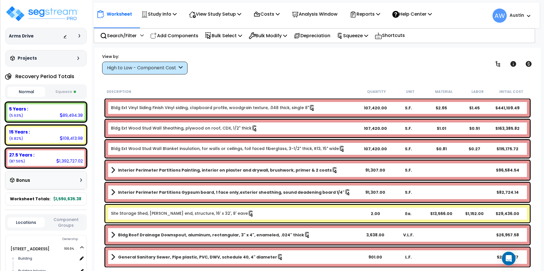
click at [59, 93] on button "Squeeze" at bounding box center [66, 92] width 38 height 10
click at [143, 66] on div "High to Low - Component Cost" at bounding box center [142, 68] width 70 height 7
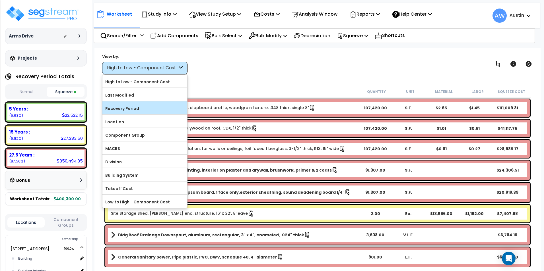
click at [128, 107] on label "Recovery Period" at bounding box center [144, 108] width 85 height 9
click at [0, 0] on input "Recovery Period" at bounding box center [0, 0] width 0 height 0
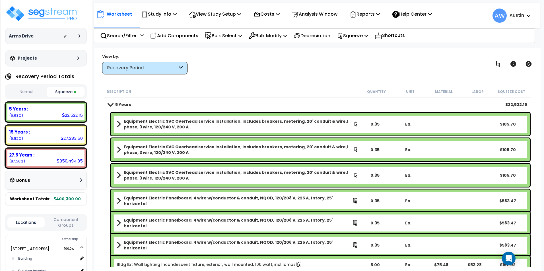
click at [234, 88] on div "Description Quantity Unit Material Labor Squeeze Cost" at bounding box center [317, 92] width 427 height 12
click at [214, 14] on p "View Study Setup" at bounding box center [215, 14] width 52 height 8
click at [216, 38] on link "View Questionnaire" at bounding box center [214, 38] width 56 height 11
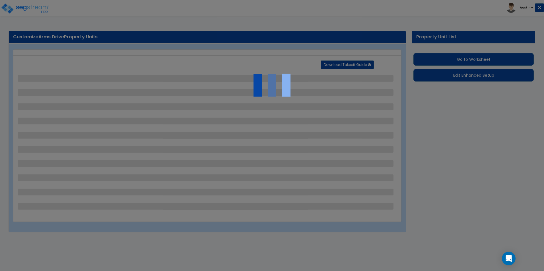
select select "2"
select select "1"
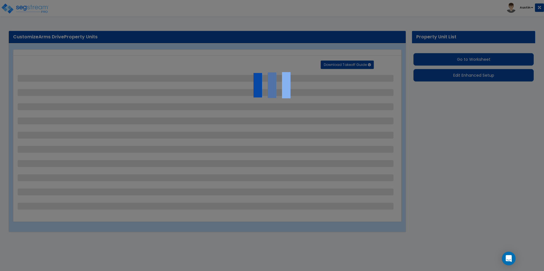
select select "1"
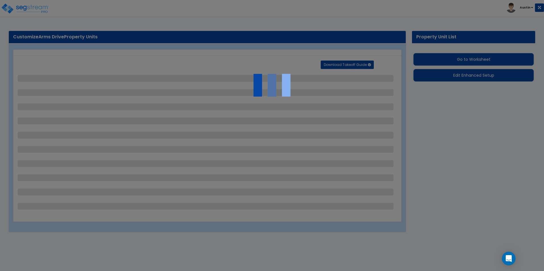
select select "2"
select select "1"
select select "2"
select select "4"
select select "2"
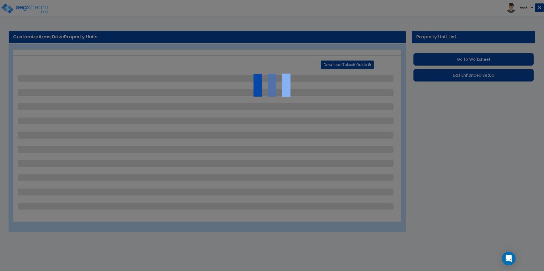
select select "1"
select select "6"
select select "1"
select select "4"
select select "2"
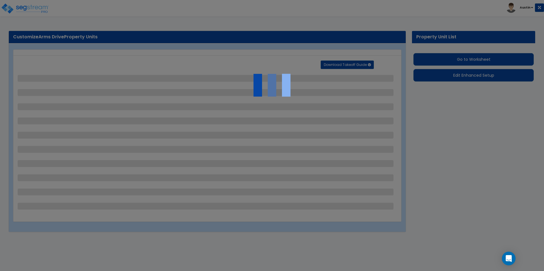
select select "1"
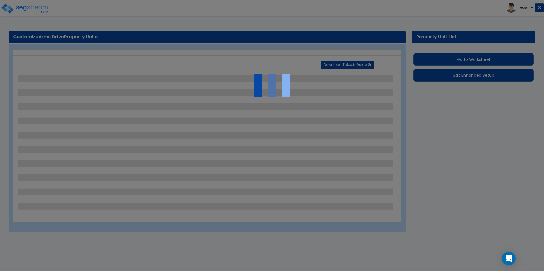
select select "1"
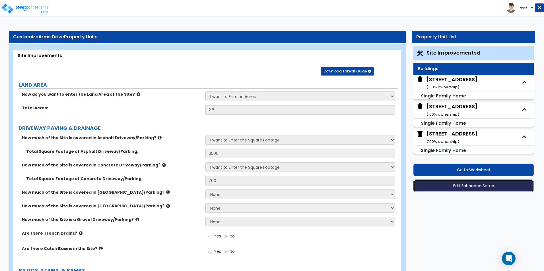
click at [463, 189] on button "Edit Enhanced Setup" at bounding box center [473, 186] width 120 height 13
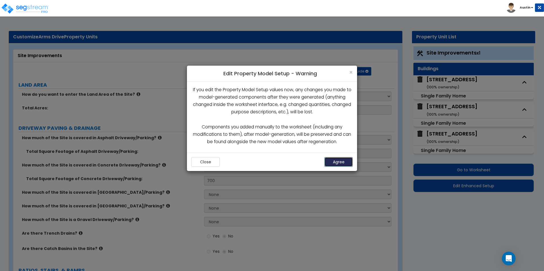
click at [337, 158] on button "Agree" at bounding box center [338, 162] width 28 height 10
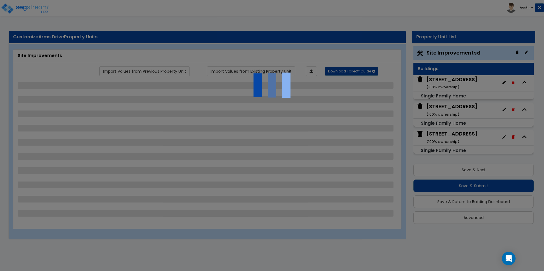
select select "2"
select select "1"
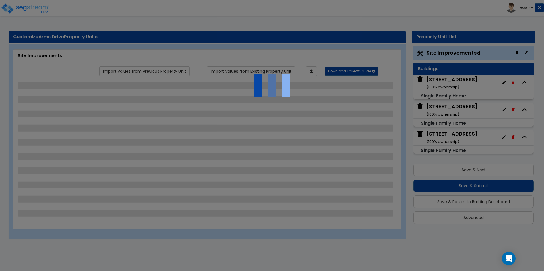
select select "1"
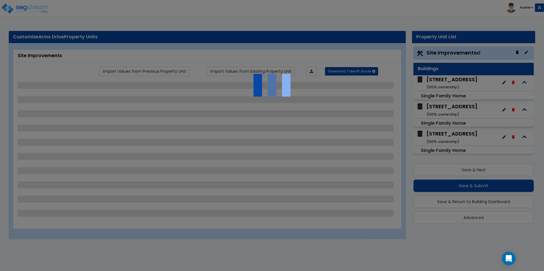
select select "2"
select select "1"
select select "2"
select select "4"
select select "2"
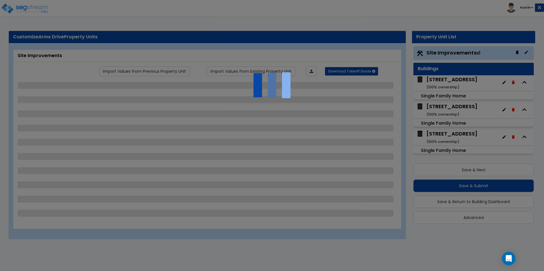
select select "1"
select select "6"
select select "1"
select select "4"
select select "2"
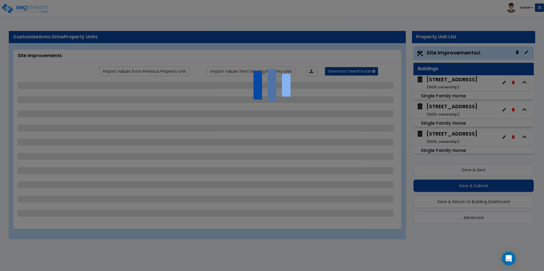
select select "1"
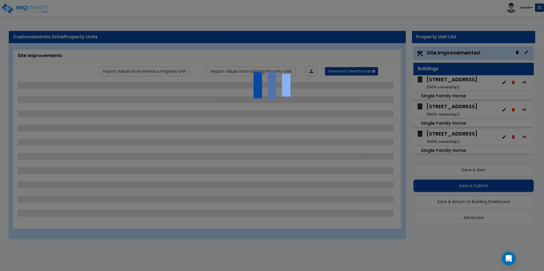
select select "1"
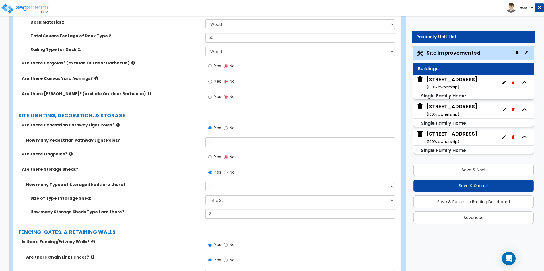
scroll to position [1223, 0]
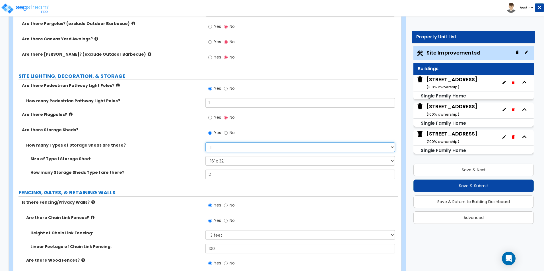
click at [221, 151] on select "Please Choose One 1 2" at bounding box center [299, 148] width 189 height 10
click at [215, 176] on input "2" at bounding box center [299, 175] width 189 height 10
type input "1"
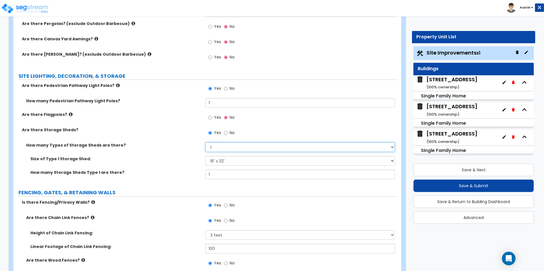
click at [218, 149] on select "Please Choose One 1 2" at bounding box center [299, 148] width 189 height 10
select select "2"
click at [205, 143] on select "Please Choose One 1 2" at bounding box center [299, 148] width 189 height 10
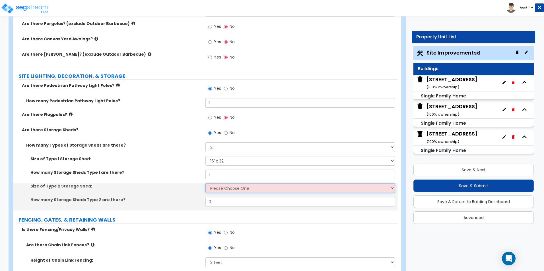
click at [217, 188] on select "Please Choose One 16' x 32' 30' x 64'" at bounding box center [299, 189] width 189 height 10
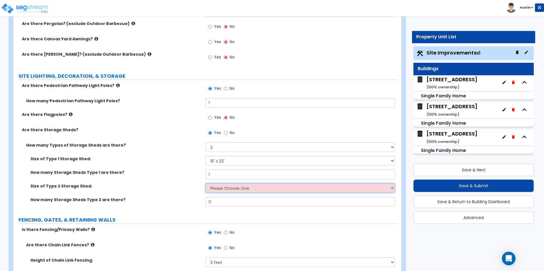
select select "2"
click at [205, 184] on select "Please Choose One 16' x 32' 30' x 64'" at bounding box center [299, 189] width 189 height 10
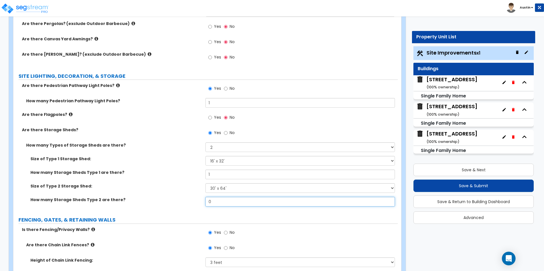
click at [213, 203] on input "0" at bounding box center [299, 202] width 189 height 10
type input "1"
click at [180, 192] on div "Size of Type 2 Storage Shed: Please Choose One 16' x 32' 30' x 64'" at bounding box center [205, 191] width 384 height 14
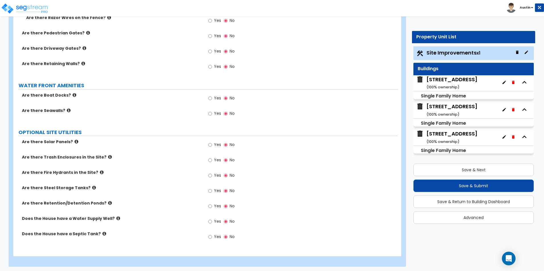
scroll to position [1632, 0]
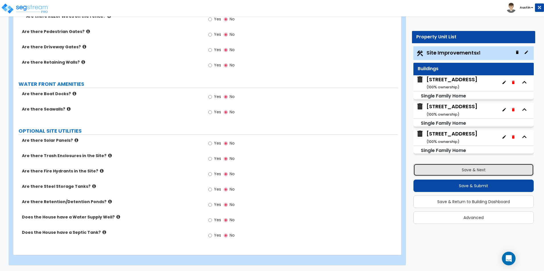
click at [450, 171] on button "Save & Next" at bounding box center [473, 170] width 120 height 13
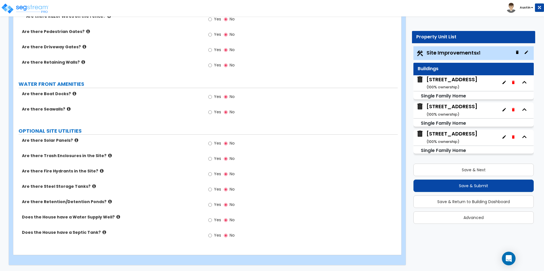
scroll to position [0, 0]
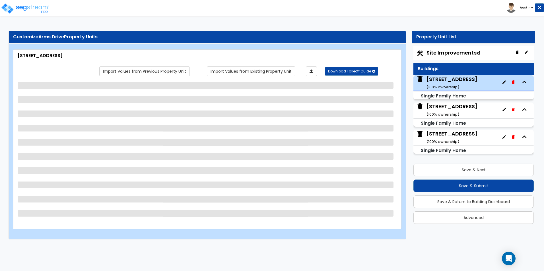
select select "7"
select select "1"
select select "2"
select select "1"
select select "2"
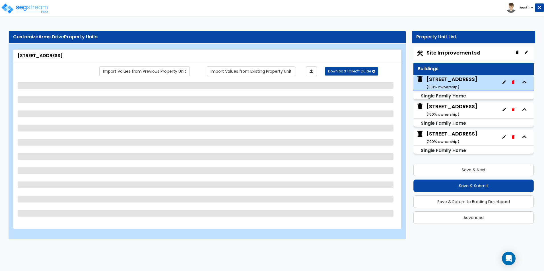
select select "1"
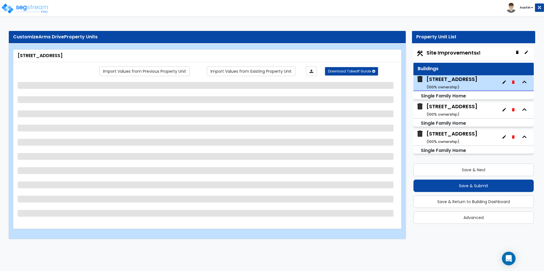
select select "1"
select select "2"
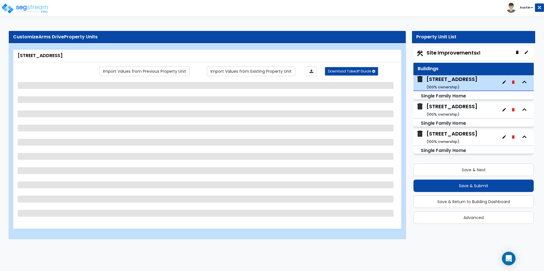
select select "5"
select select "1"
select select "6"
select select "3"
select select "1"
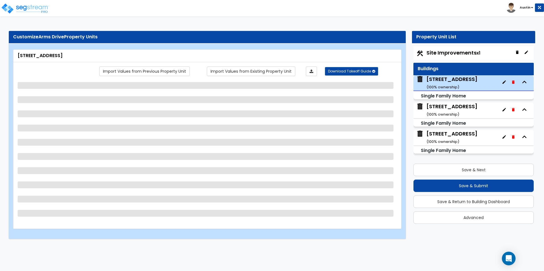
select select "3"
select select "2"
select select "1"
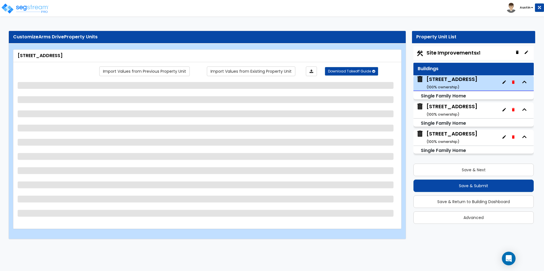
select select "1"
select select "2"
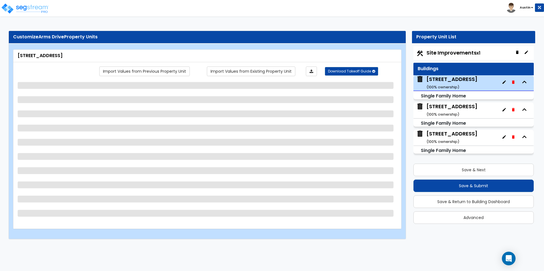
select select "2"
select select "1"
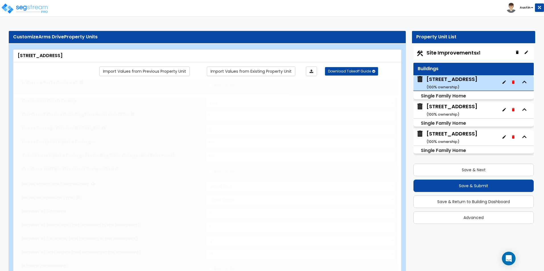
select select "2"
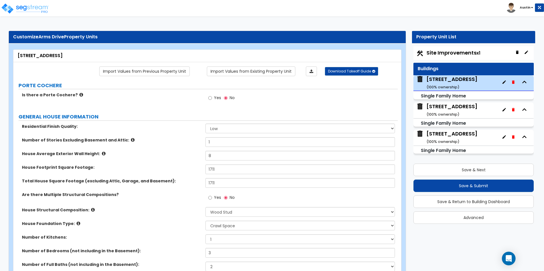
click at [181, 203] on div "Are there Multiple Structural Compositions? Yes No" at bounding box center [205, 199] width 384 height 15
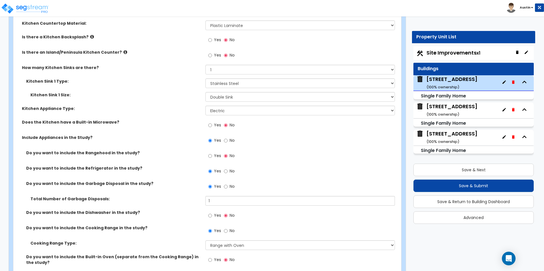
scroll to position [1878, 0]
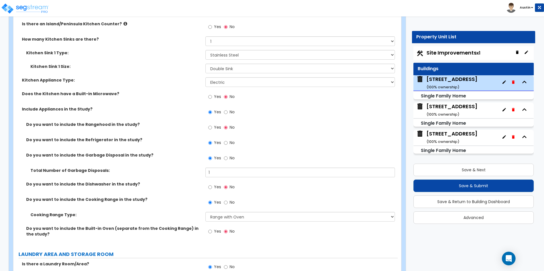
click at [216, 94] on span "Yes" at bounding box center [217, 97] width 7 height 6
click at [212, 94] on input "Yes" at bounding box center [210, 97] width 4 height 6
radio input "true"
click at [218, 184] on span "Yes" at bounding box center [217, 187] width 7 height 6
click at [212, 184] on input "Yes" at bounding box center [210, 187] width 4 height 6
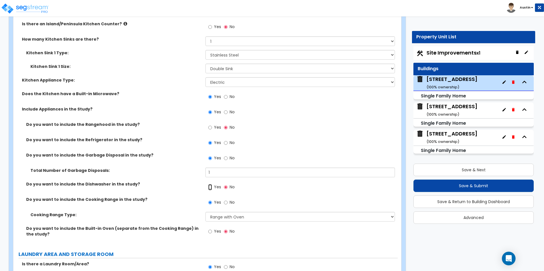
radio input "true"
click at [143, 153] on label "Do you want to include the Garbage Disposal in the study?" at bounding box center [113, 156] width 175 height 6
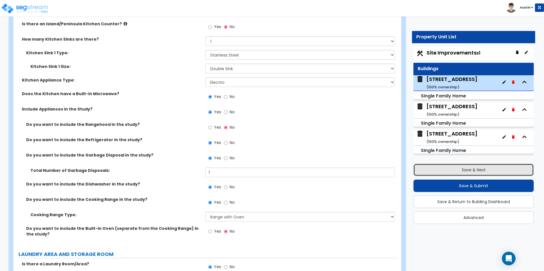
click at [493, 170] on button "Save & Next" at bounding box center [473, 170] width 120 height 13
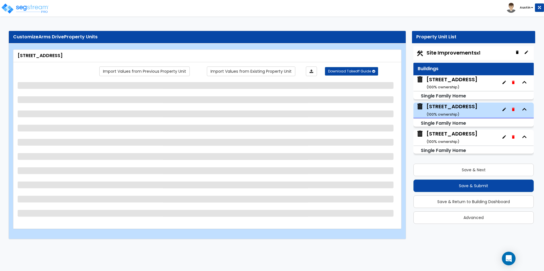
select select "7"
select select "1"
select select "5"
select select "1"
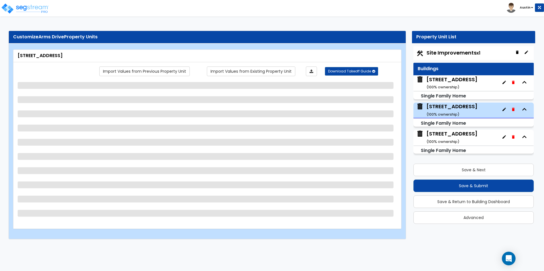
select select "1"
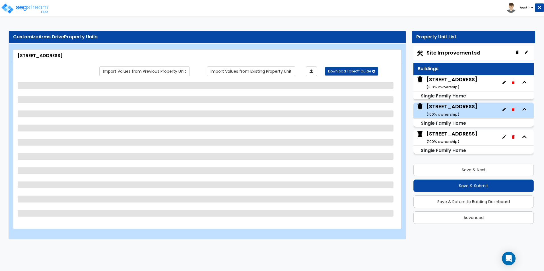
select select "2"
select select "1"
select select "2"
select select "3"
select select "5"
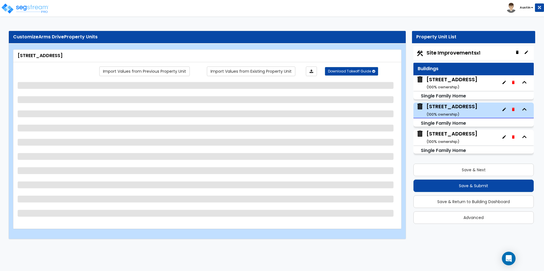
select select "6"
select select "1"
select select "6"
select select "3"
select select "1"
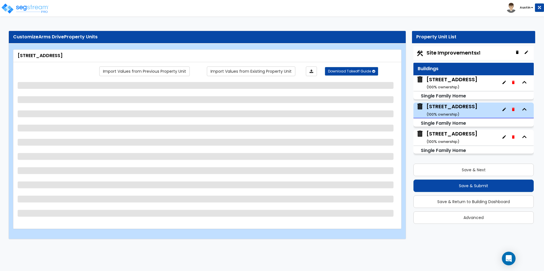
select select "3"
select select "2"
select select "3"
select select "1"
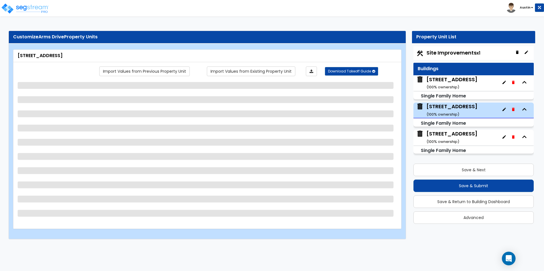
select select "1"
select select "2"
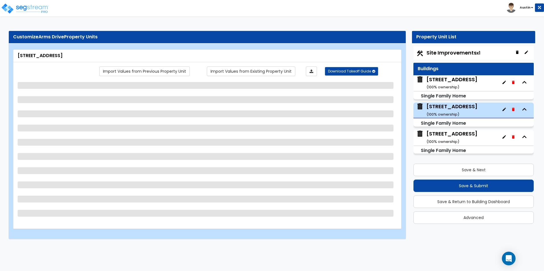
select select "2"
select select "1"
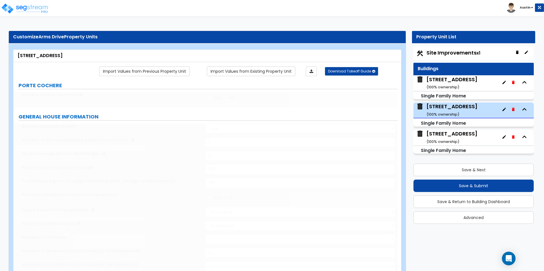
type input "35"
select select "3"
type input "3"
type input "12"
select select "3"
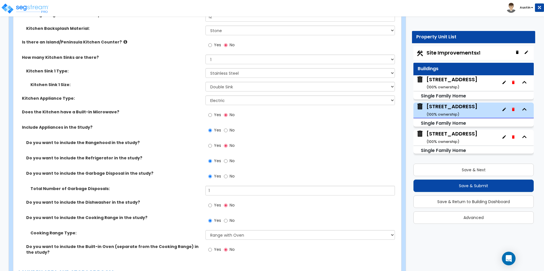
scroll to position [1935, 0]
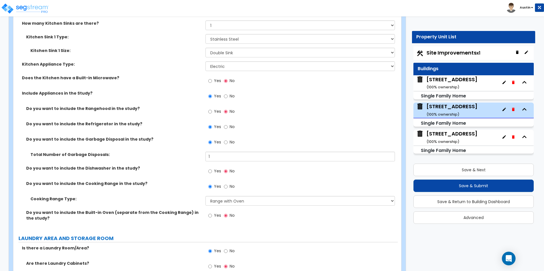
click at [213, 77] on label "Yes" at bounding box center [214, 82] width 13 height 10
click at [212, 78] on input "Yes" at bounding box center [210, 81] width 4 height 6
radio input "true"
click at [212, 167] on label "Yes" at bounding box center [214, 172] width 13 height 10
click at [212, 168] on input "Yes" at bounding box center [210, 171] width 4 height 6
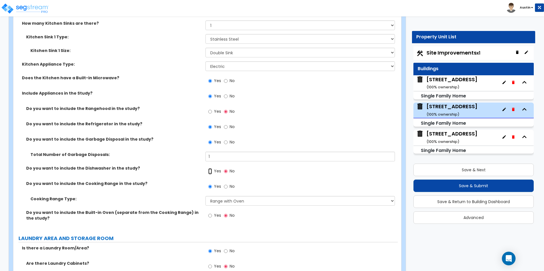
radio input "true"
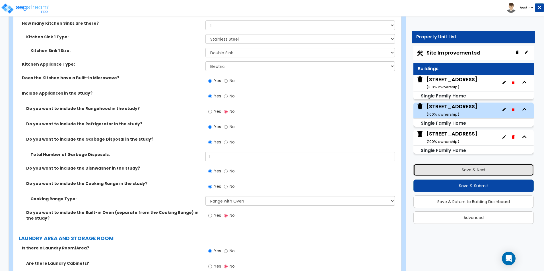
click at [472, 168] on button "Save & Next" at bounding box center [473, 170] width 120 height 13
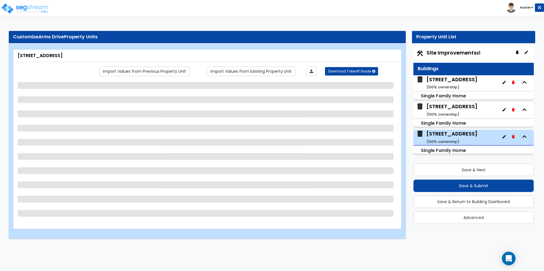
select select "7"
select select "1"
select select "5"
select select "1"
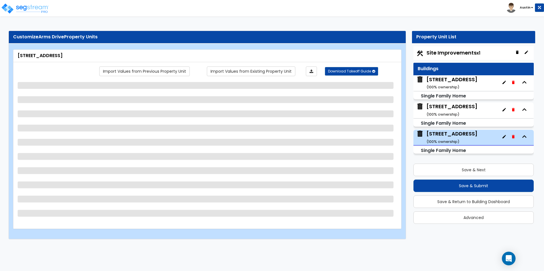
select select "1"
select select "2"
select select "1"
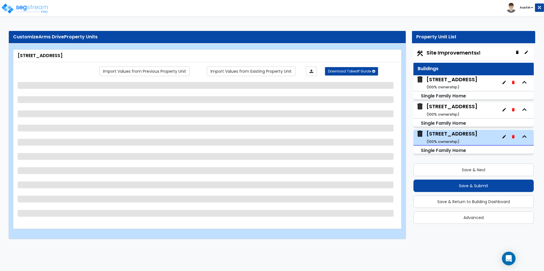
select select "2"
select select "5"
select select "3"
select select "1"
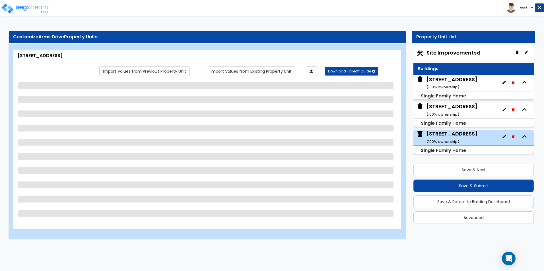
select select "6"
select select "3"
select select "1"
select select "3"
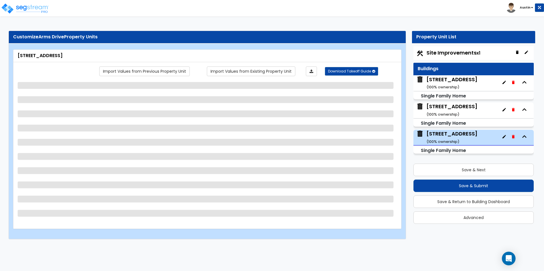
select select "2"
select select "1"
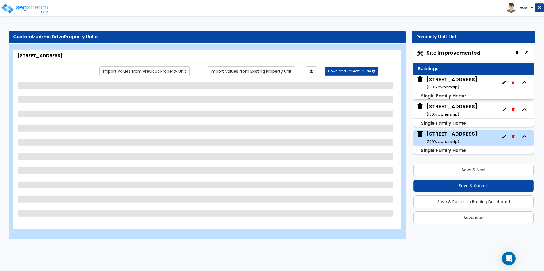
select select "1"
select select "2"
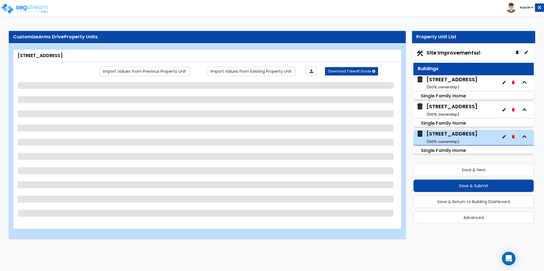
select select "1"
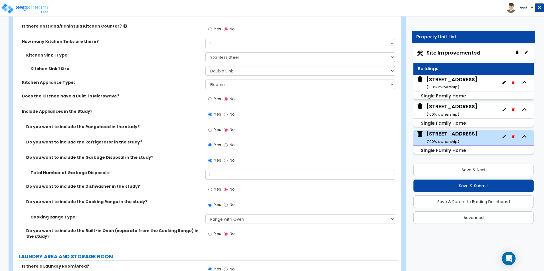
scroll to position [1792, 0]
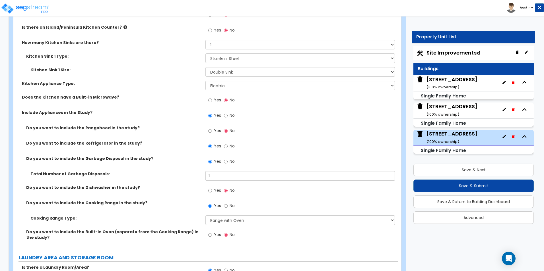
click at [217, 97] on span "Yes" at bounding box center [217, 100] width 7 height 6
click at [212, 97] on input "Yes" at bounding box center [210, 100] width 4 height 6
radio input "true"
click at [216, 188] on span "Yes" at bounding box center [217, 191] width 7 height 6
click at [212, 188] on input "Yes" at bounding box center [210, 191] width 4 height 6
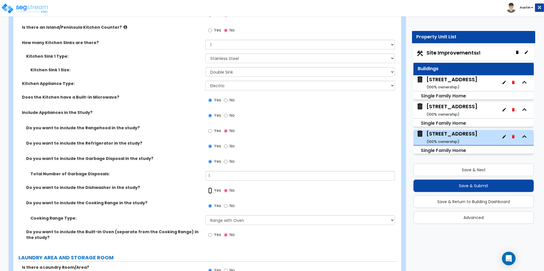
radio input "true"
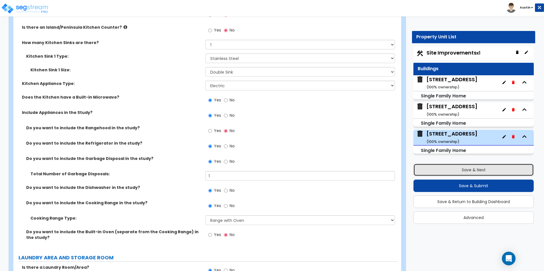
click at [454, 170] on button "Save & Next" at bounding box center [473, 170] width 120 height 13
select select "2"
select select "1"
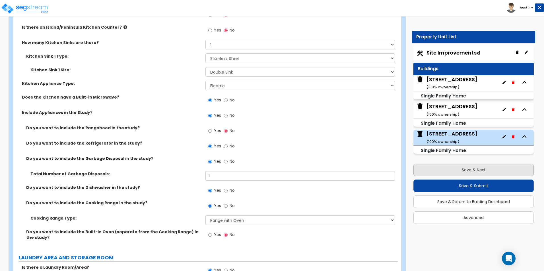
select select "1"
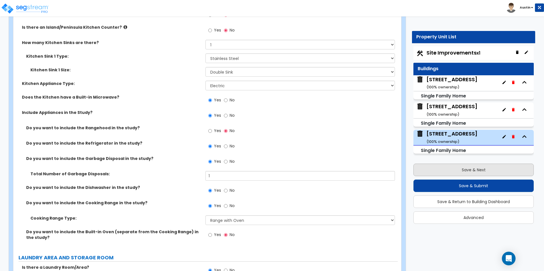
select select "1"
select select "2"
select select "1"
select select "2"
select select "4"
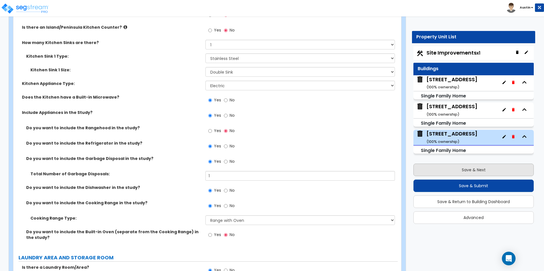
select select "2"
select select "1"
select select "6"
select select "1"
select select "4"
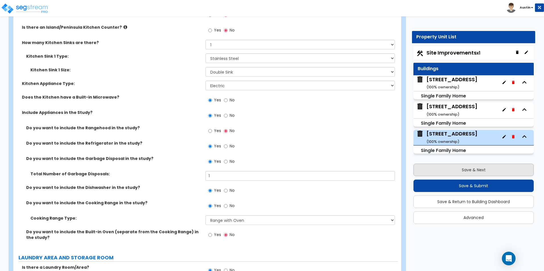
select select "2"
select select "1"
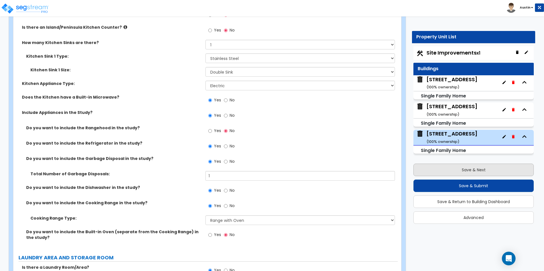
select select "1"
select select "2"
select select "1"
select select "2"
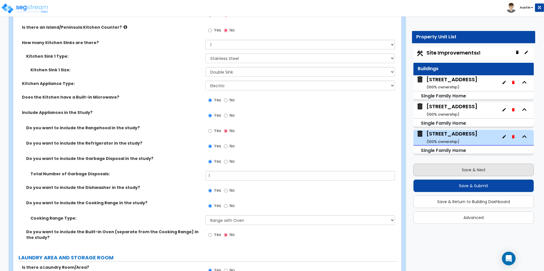
select select "1"
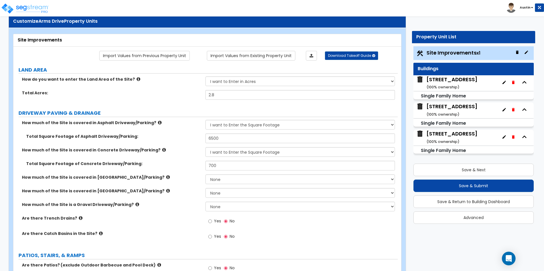
scroll to position [28, 0]
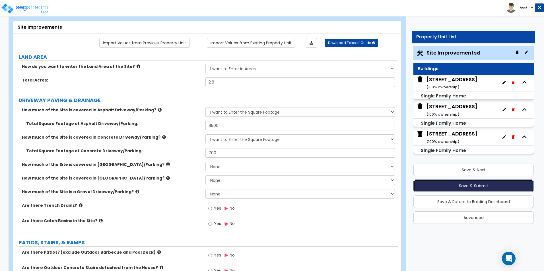
click at [464, 187] on button "Save & Submit" at bounding box center [473, 186] width 120 height 13
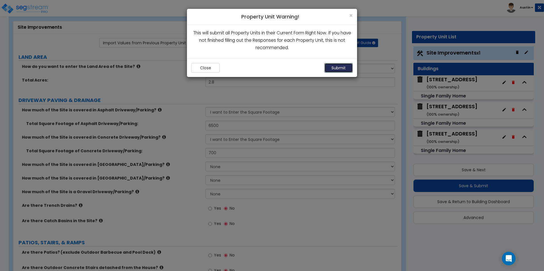
click at [329, 67] on button "Submit" at bounding box center [338, 68] width 28 height 10
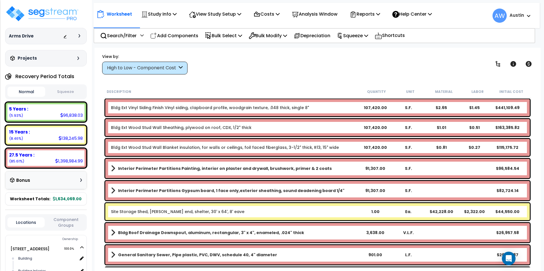
click at [154, 69] on div "High to Low - Component Cost" at bounding box center [142, 68] width 70 height 7
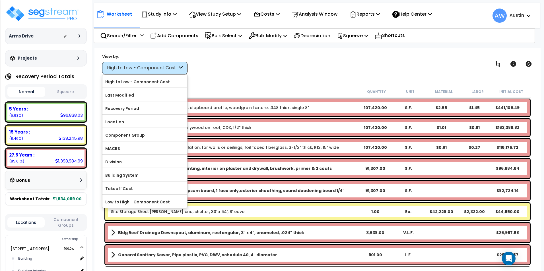
click at [296, 81] on div "Worksheet Study Info Study Setup Add Property Unit Template study Clone study AW" at bounding box center [317, 183] width 446 height 271
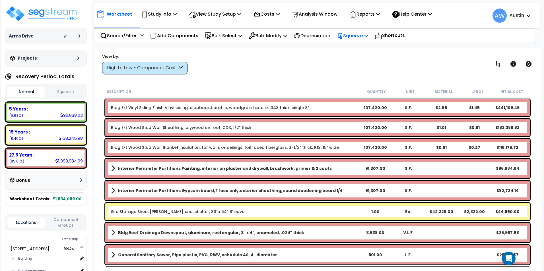
click at [360, 38] on p "Squeeze" at bounding box center [352, 36] width 31 height 8
click at [359, 52] on link "Squeeze" at bounding box center [362, 48] width 56 height 11
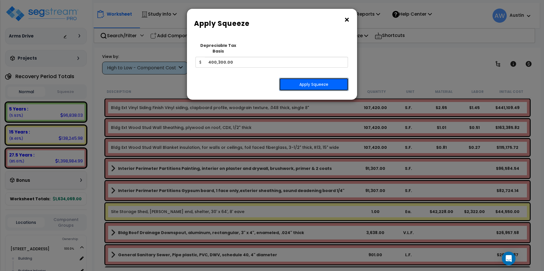
click at [310, 78] on button "Apply Squeeze" at bounding box center [313, 84] width 69 height 13
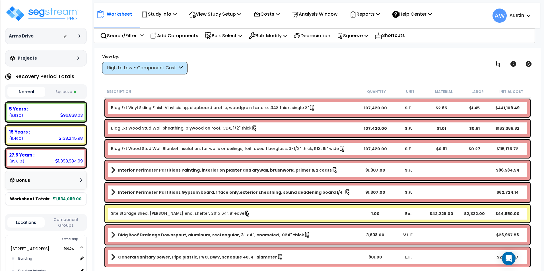
click at [176, 69] on div "High to Low - Component Cost" at bounding box center [142, 68] width 70 height 7
click at [162, 72] on div "High to Low - Component Cost" at bounding box center [144, 68] width 85 height 13
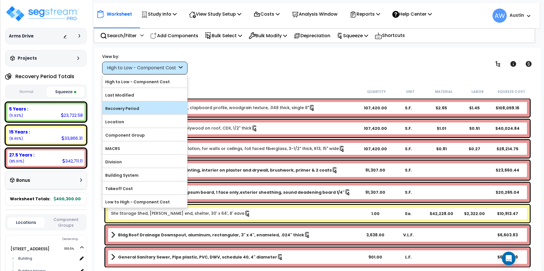
click at [140, 107] on label "Recovery Period" at bounding box center [144, 108] width 85 height 9
click at [0, 0] on input "Recovery Period" at bounding box center [0, 0] width 0 height 0
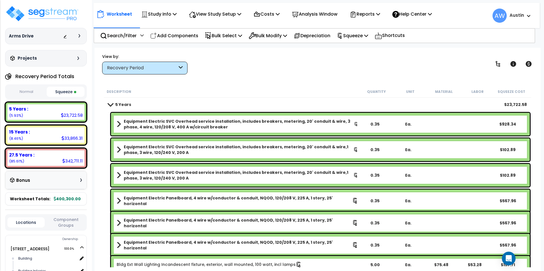
click at [244, 80] on div "Worksheet Study Info Study Setup Add Property Unit Template study Clone study AW" at bounding box center [317, 183] width 446 height 271
click at [28, 91] on button "Normal" at bounding box center [26, 92] width 38 height 10
click at [60, 88] on button "Squeeze" at bounding box center [66, 92] width 38 height 10
click at [246, 67] on div "View by: Recovery Period High to Low - Component Cost" at bounding box center [317, 63] width 435 height 21
click at [323, 82] on div "Worksheet Study Info Study Setup Add Property Unit Template study Clone study AW" at bounding box center [317, 183] width 446 height 271
